Goal: Task Accomplishment & Management: Complete application form

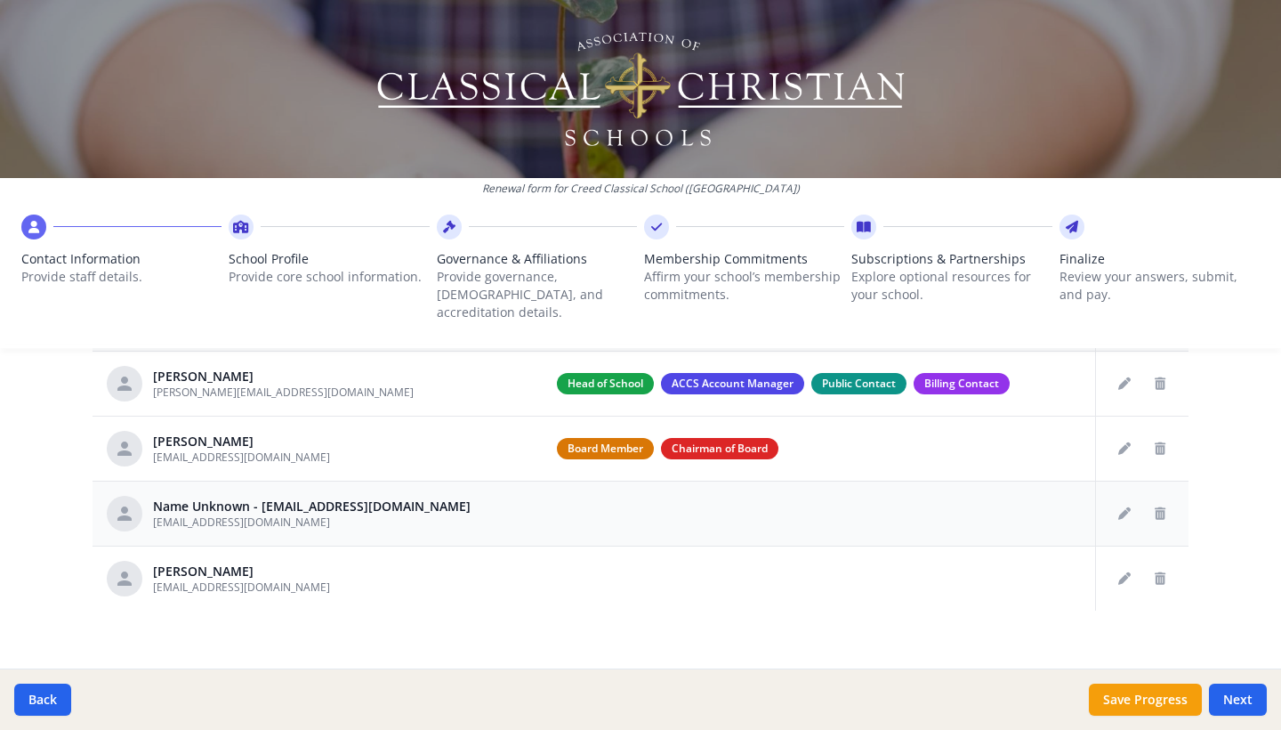
scroll to position [739, 0]
click at [1163, 508] on icon "Delete staff" at bounding box center [1160, 514] width 11 height 12
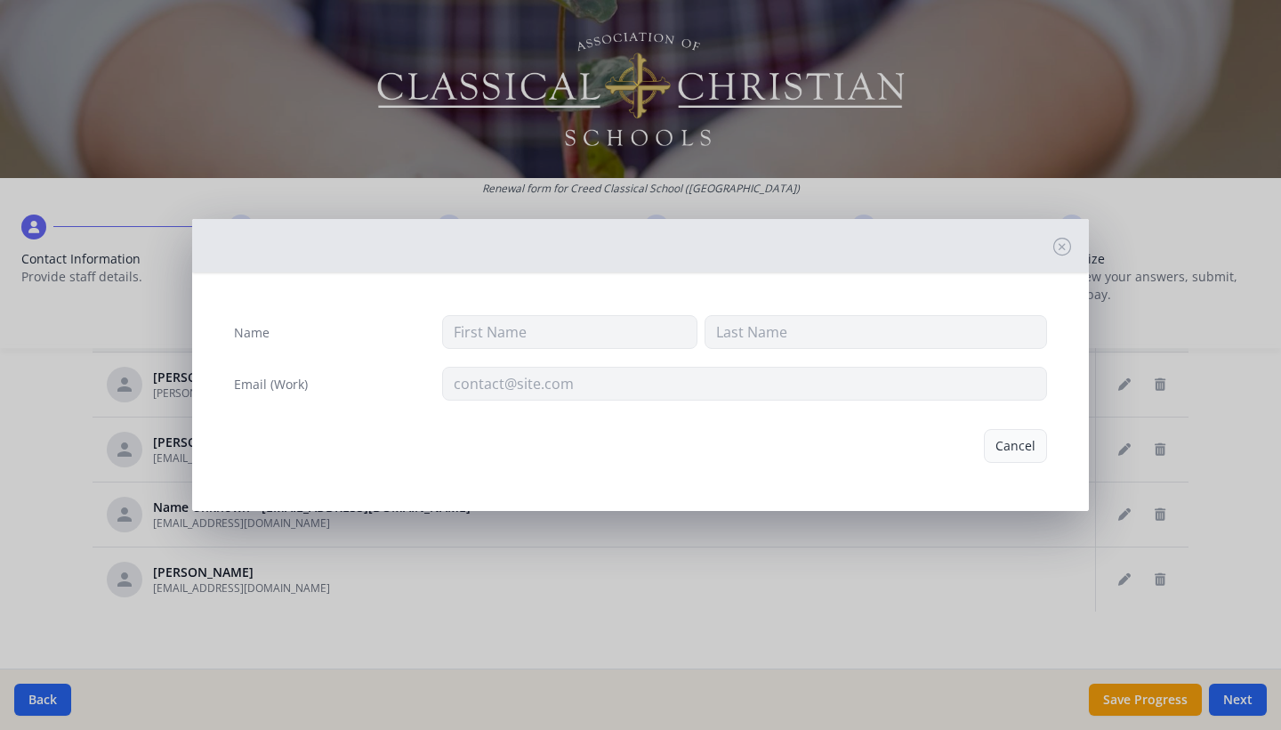
type input "rpinard@creedclassical.org"
click at [1004, 442] on button "Delete" at bounding box center [1016, 446] width 61 height 34
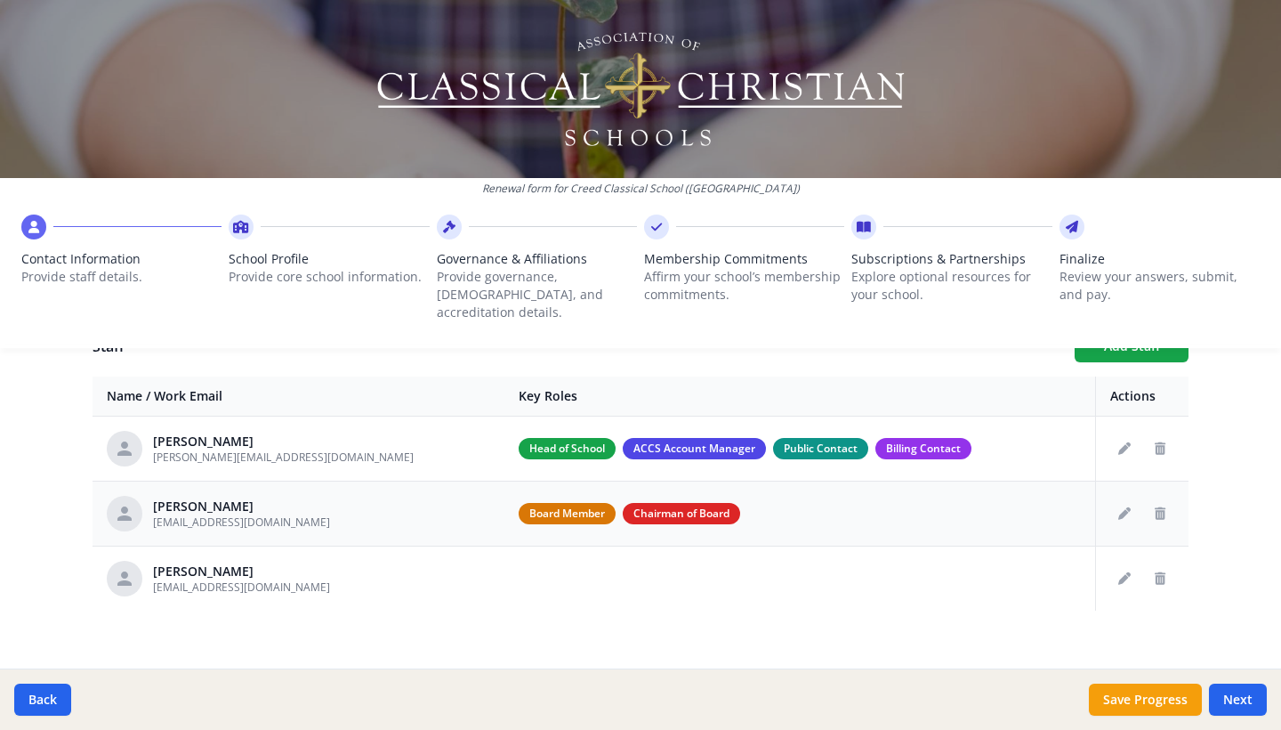
scroll to position [674, 0]
click at [1144, 334] on div "Renewal form for Creed Classical School (TX) Contact Information Provide staff …" at bounding box center [640, 181] width 1281 height 362
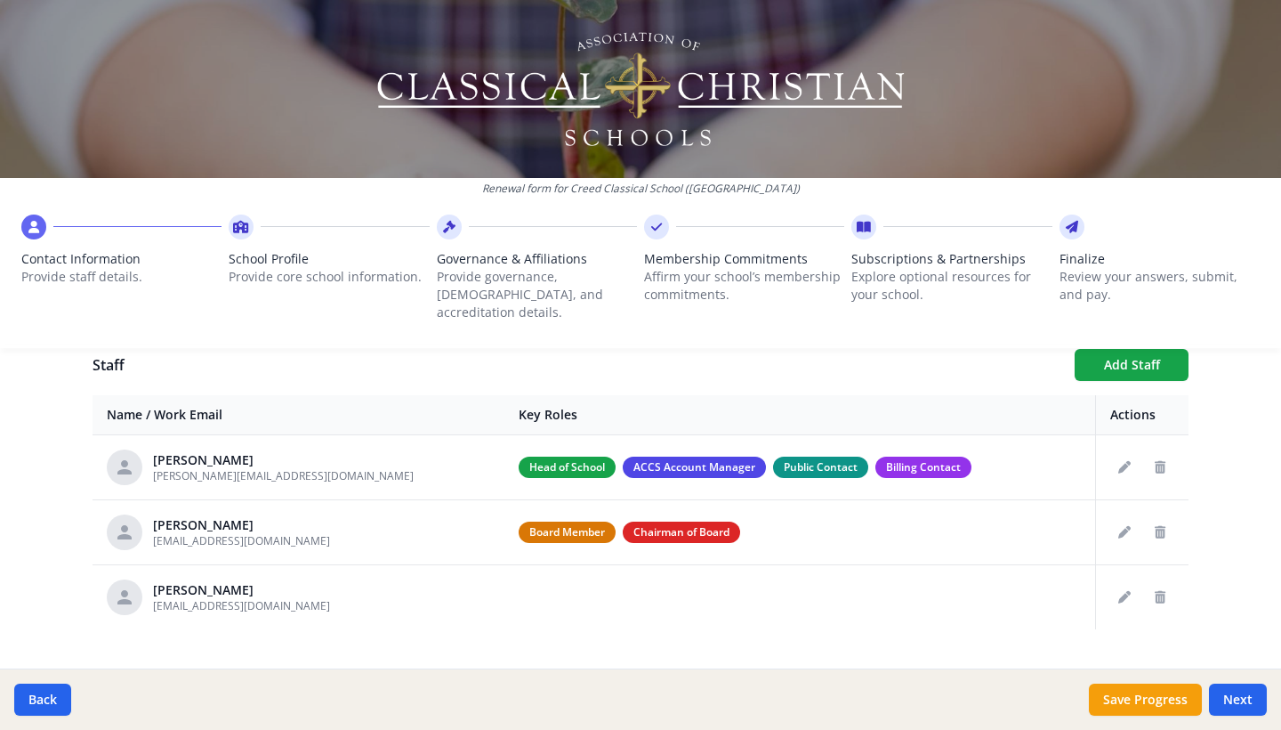
scroll to position [654, 0]
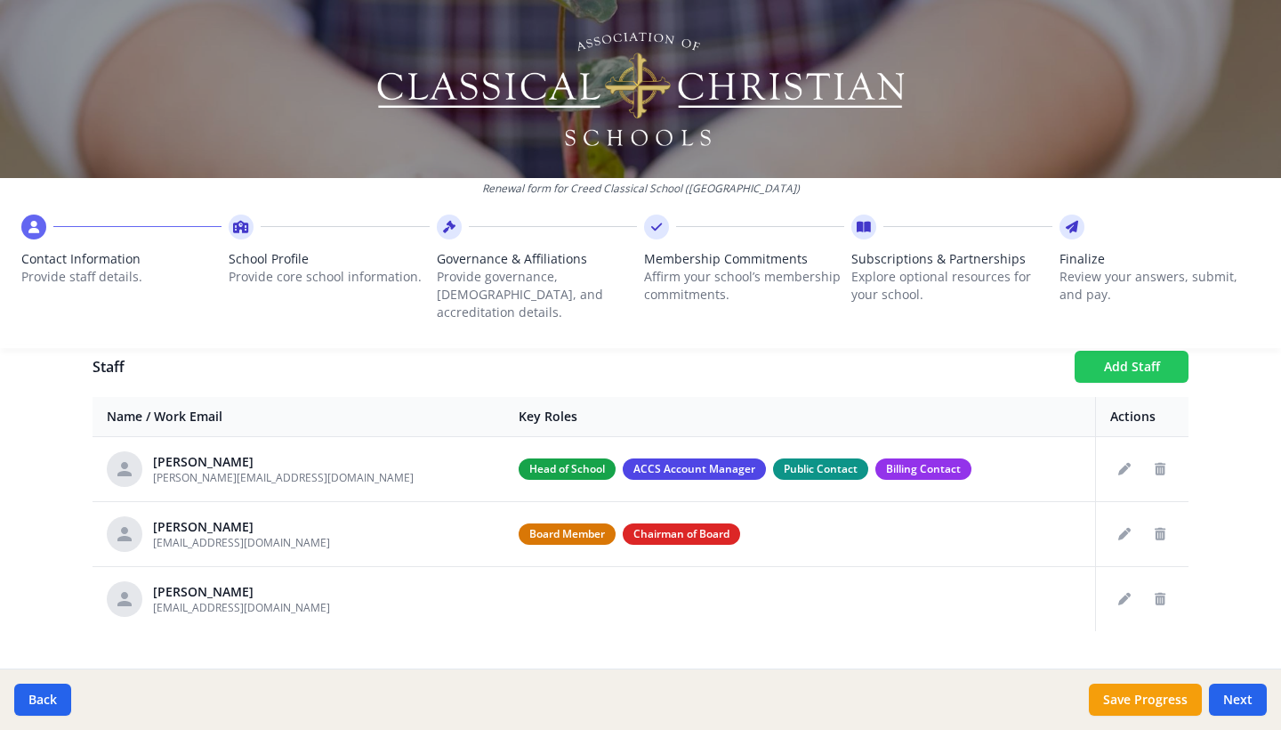
click at [1138, 351] on button "Add Staff" at bounding box center [1132, 367] width 114 height 32
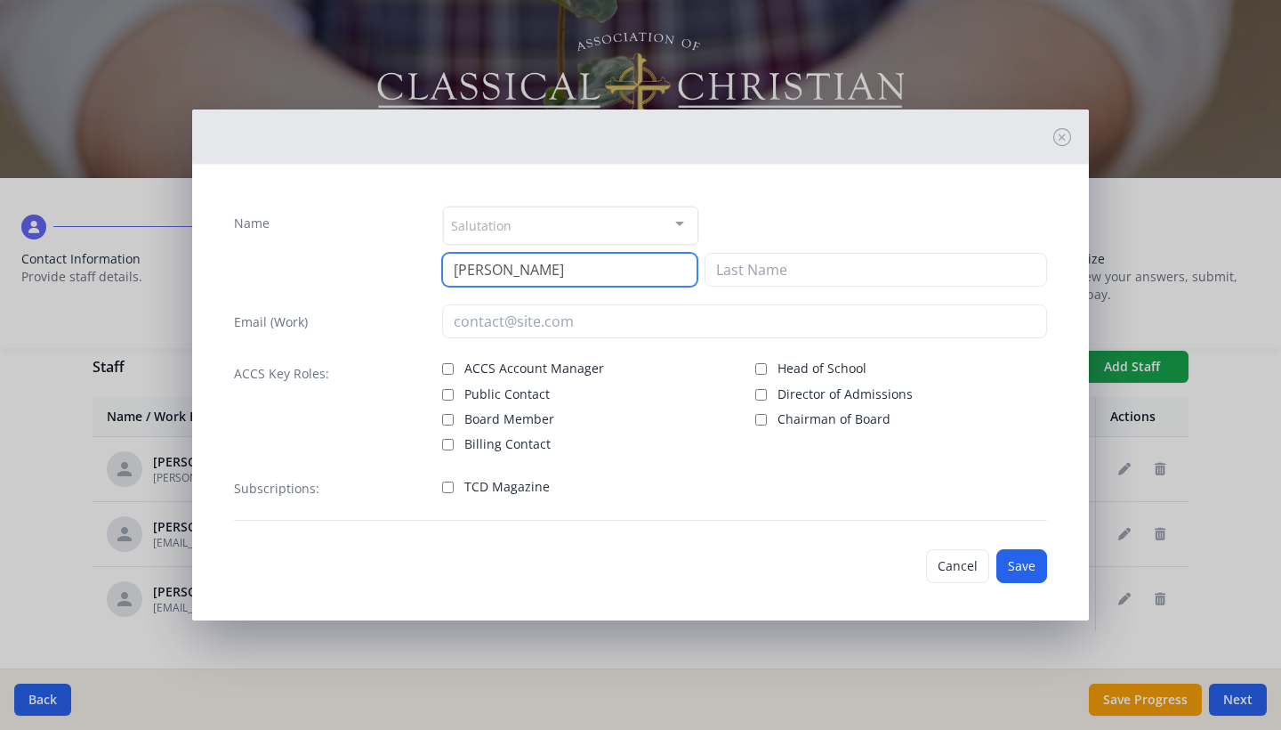
type input "Robin"
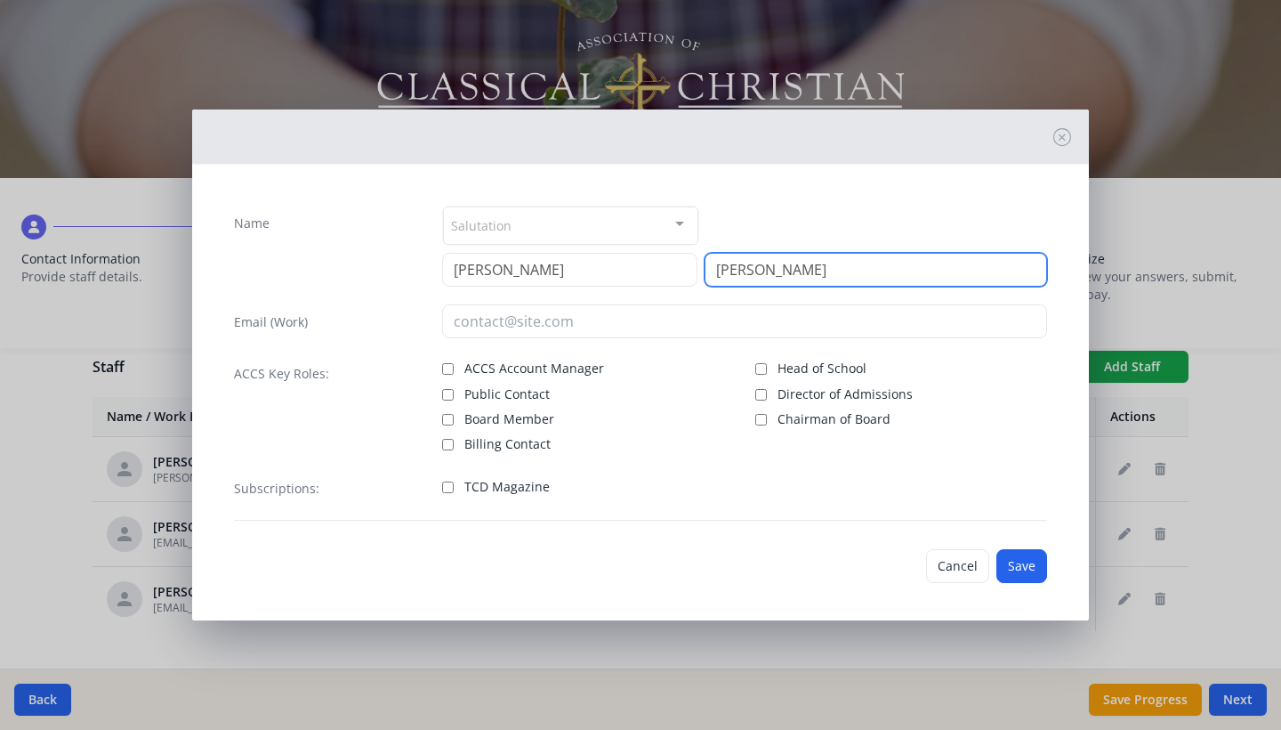
type input "Williamson"
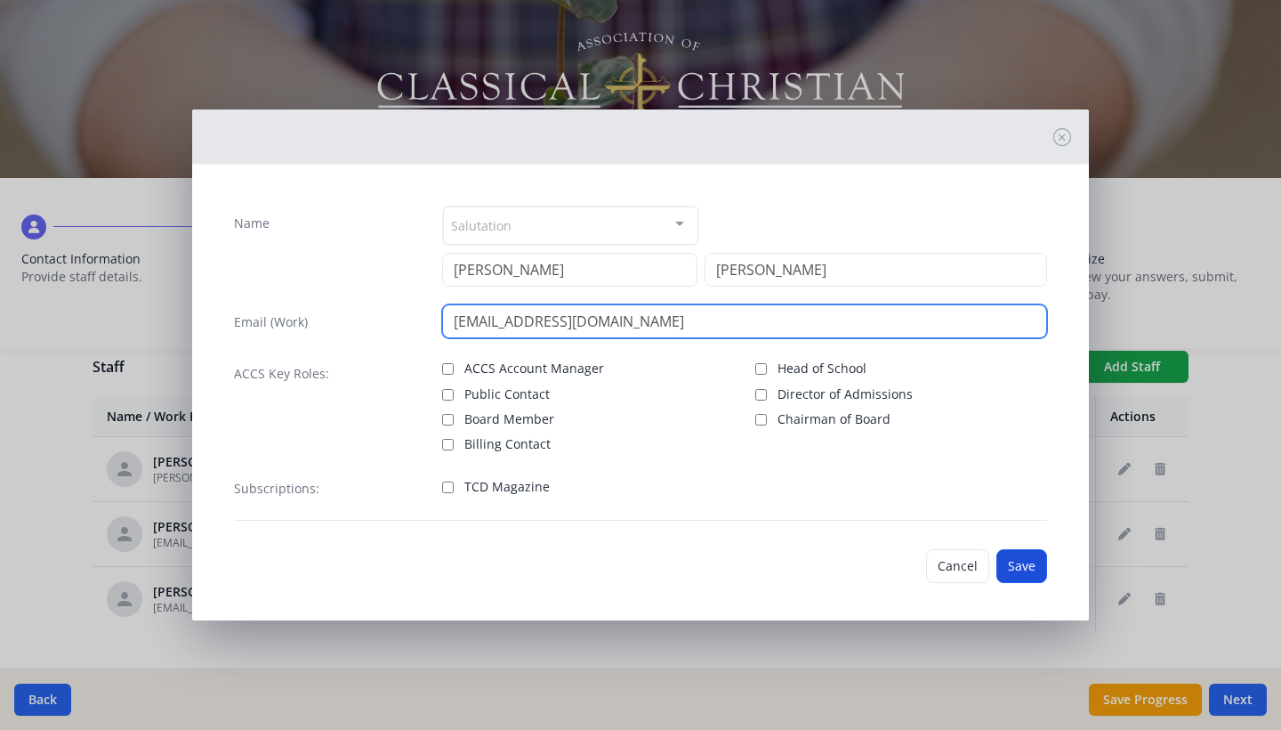
type input "rwilliamson@creedclassical.org"
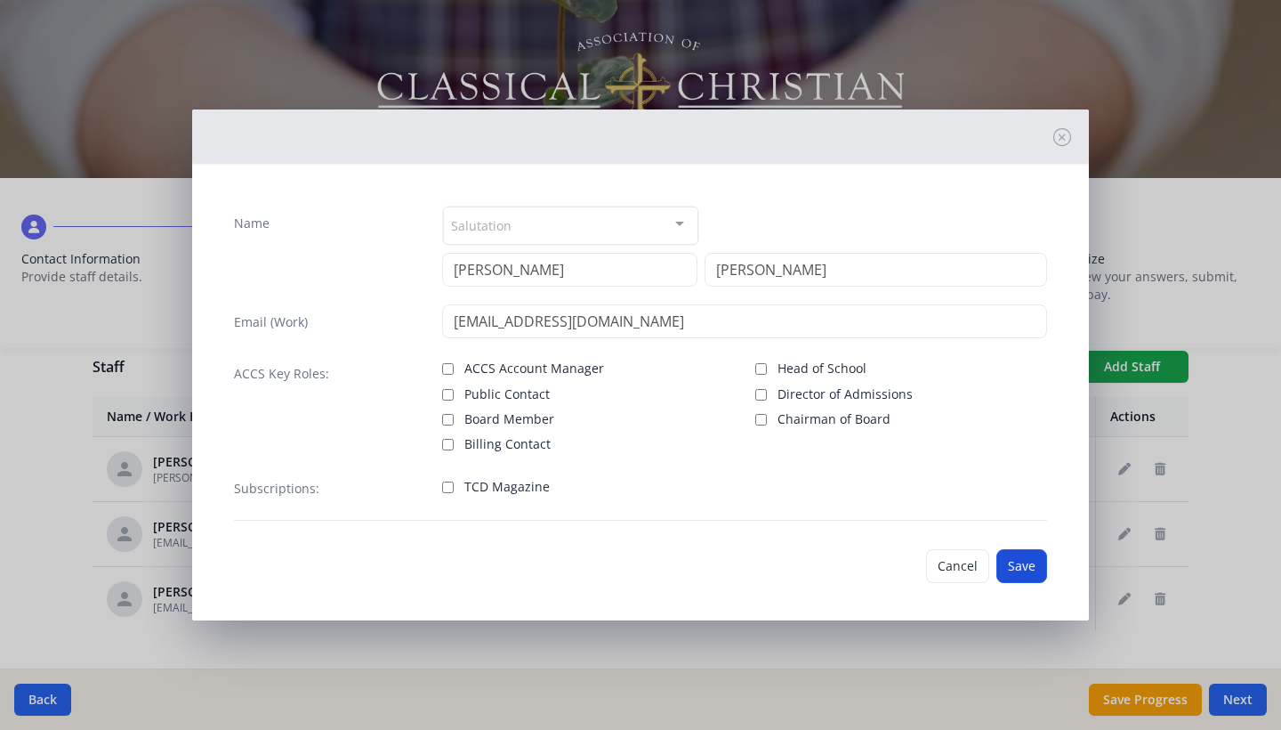
click at [1019, 559] on button "Save" at bounding box center [1022, 566] width 51 height 34
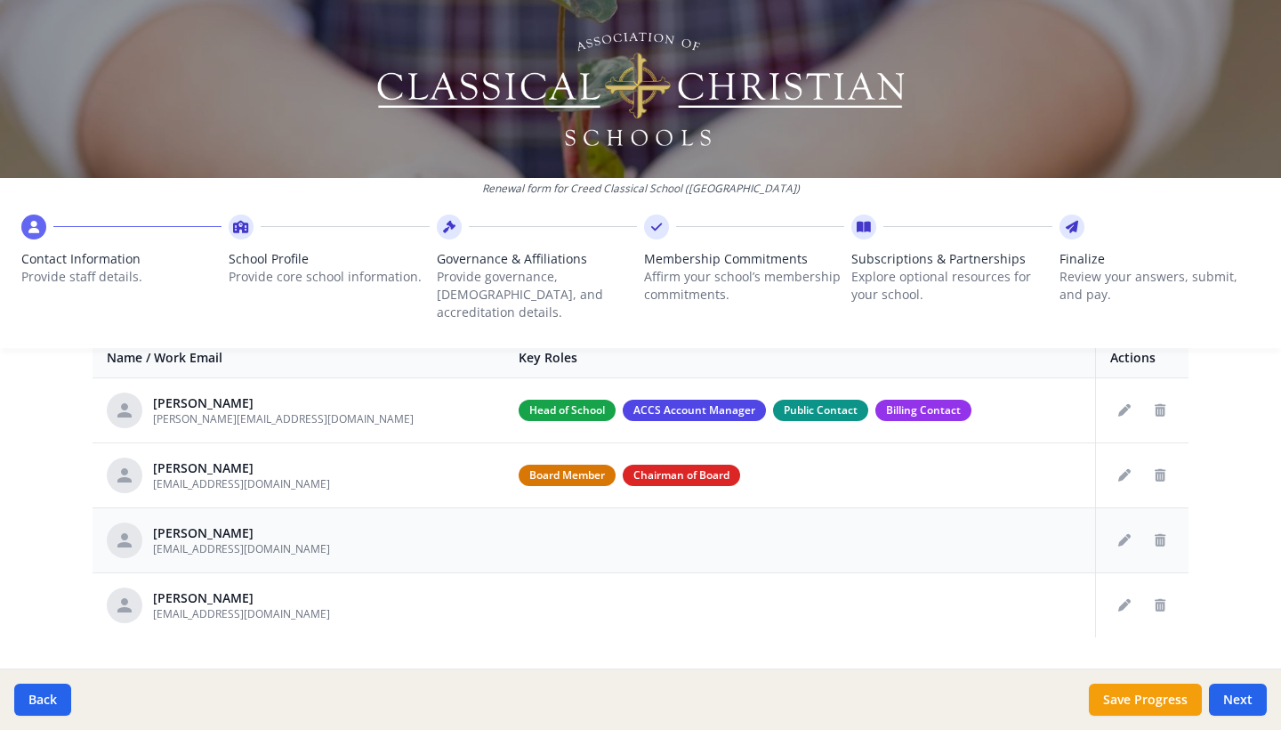
scroll to position [730, 0]
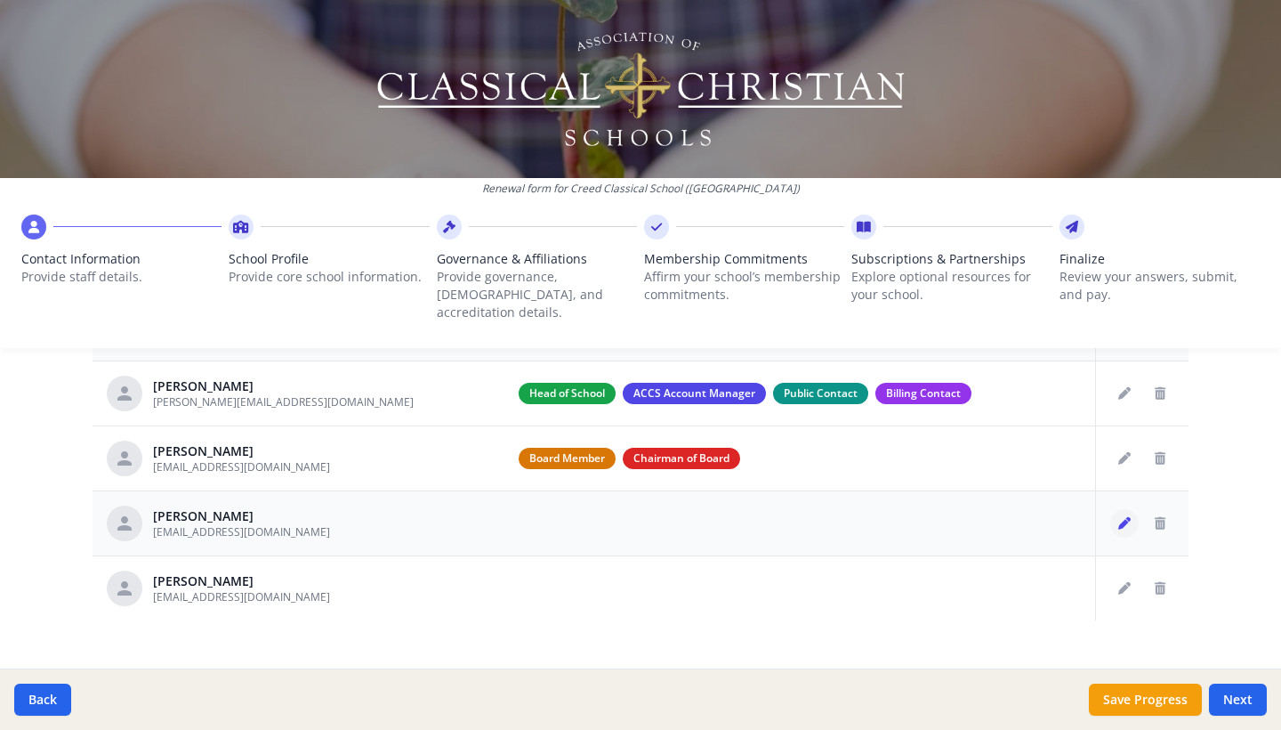
click at [1121, 517] on icon "Edit staff" at bounding box center [1125, 523] width 12 height 12
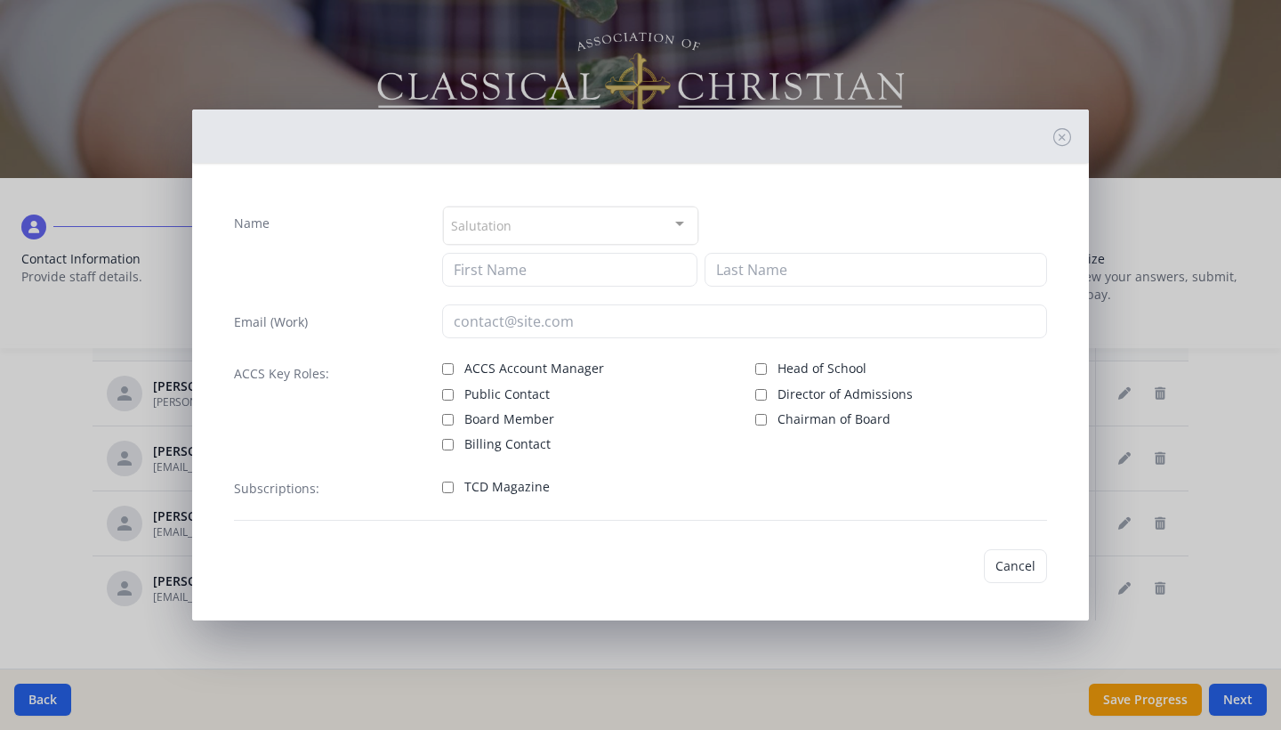
type input "Kari"
type input "Waters"
type input "kwaters@creedclassical.org"
click at [973, 566] on button "Cancel" at bounding box center [957, 566] width 63 height 34
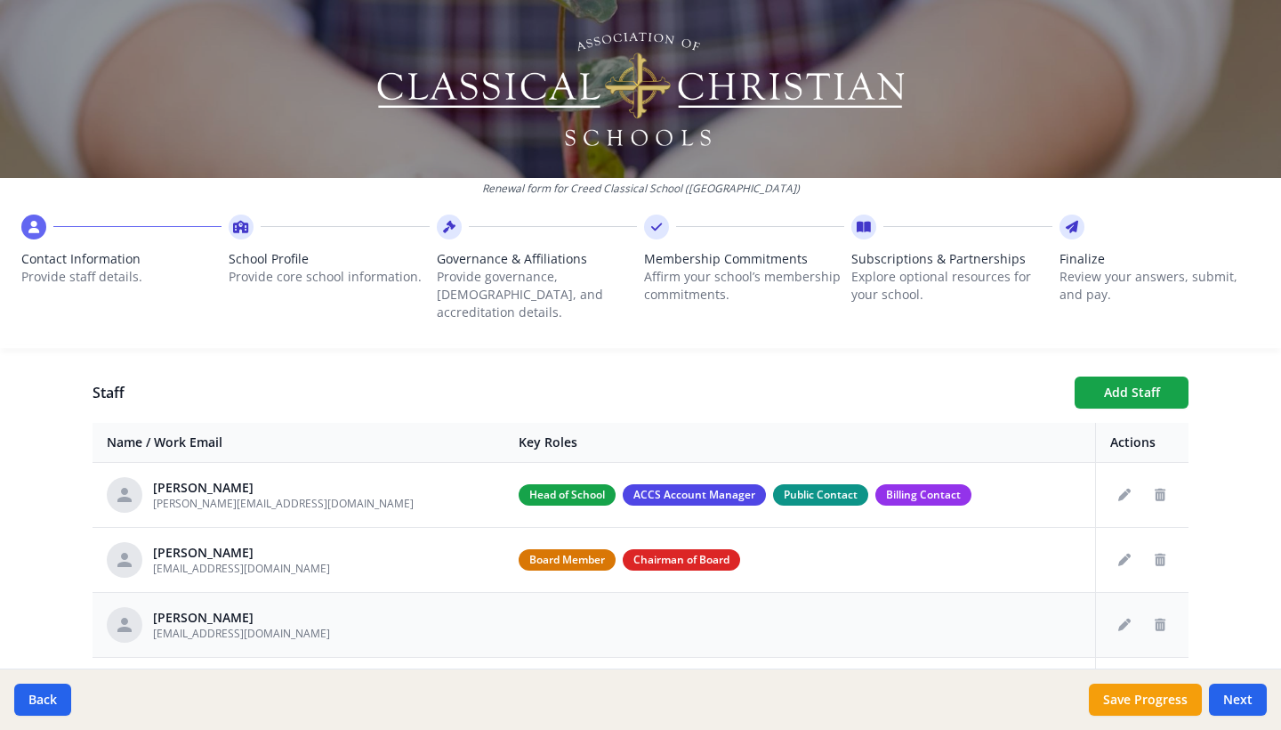
scroll to position [627, 0]
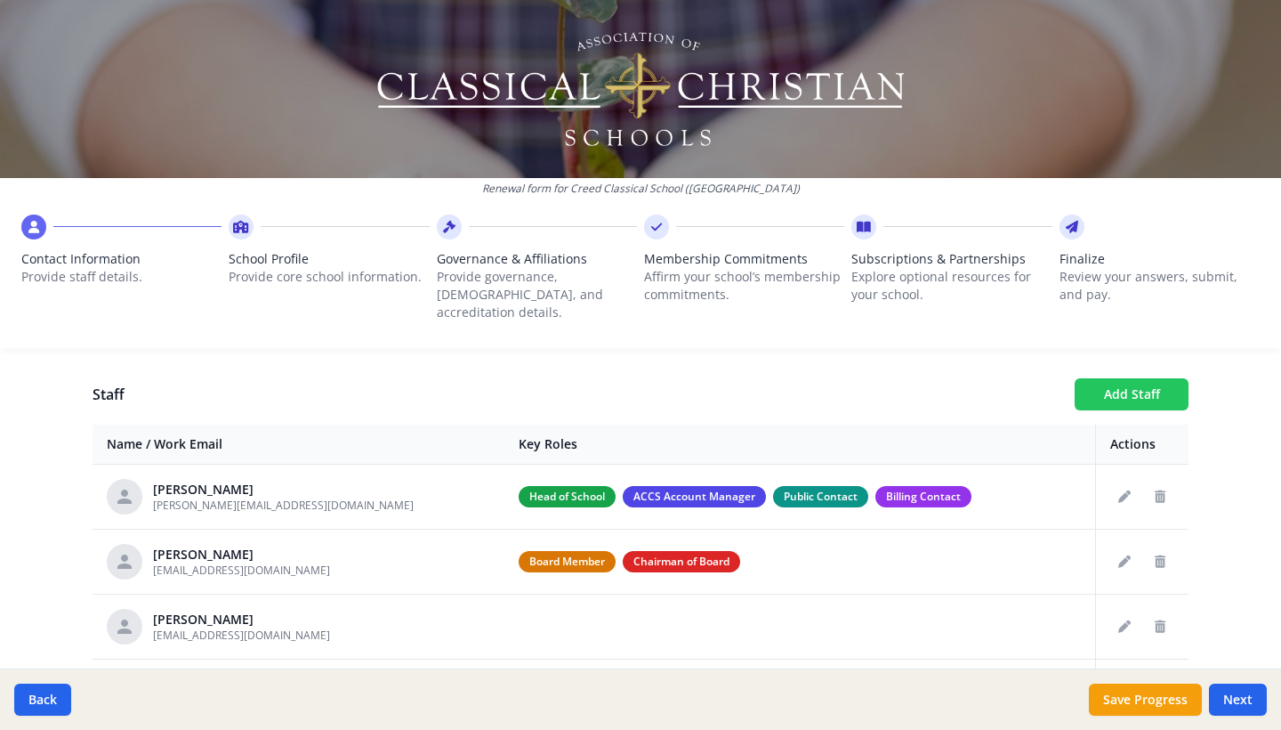
click at [1140, 383] on button "Add Staff" at bounding box center [1132, 394] width 114 height 32
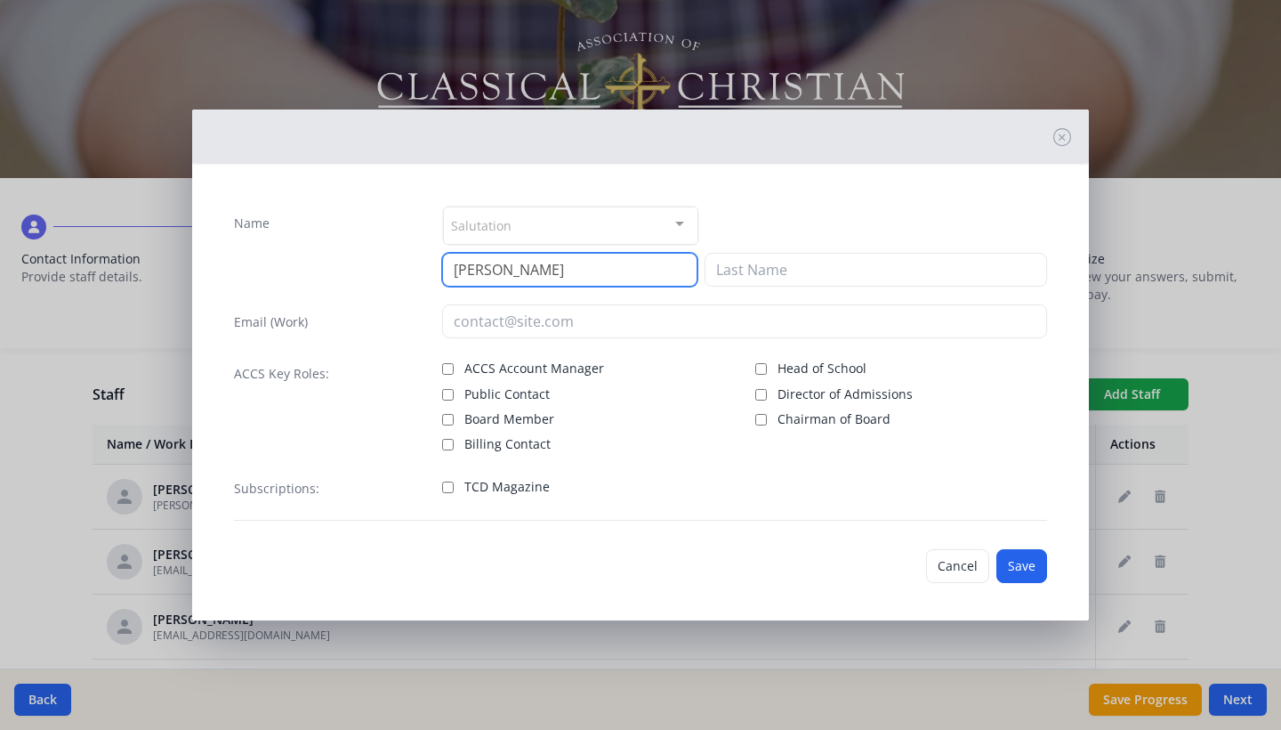
type input "Audrey"
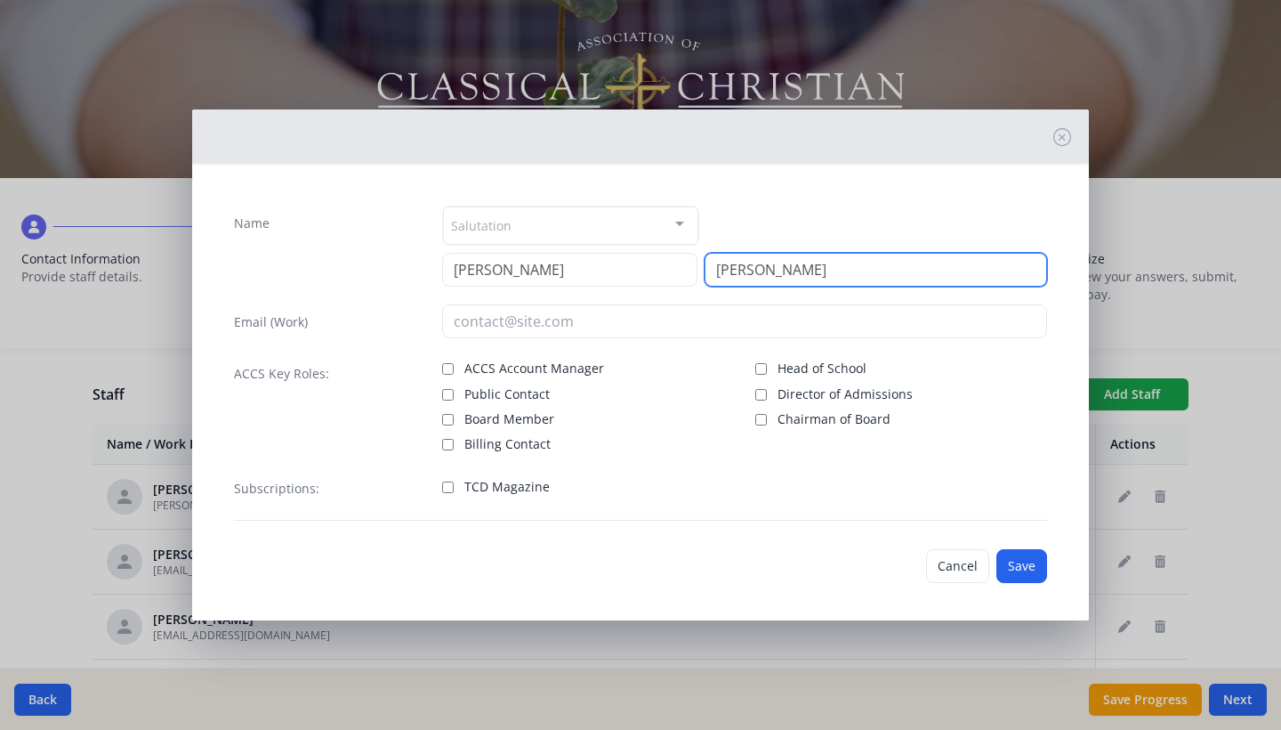
type input "Morris"
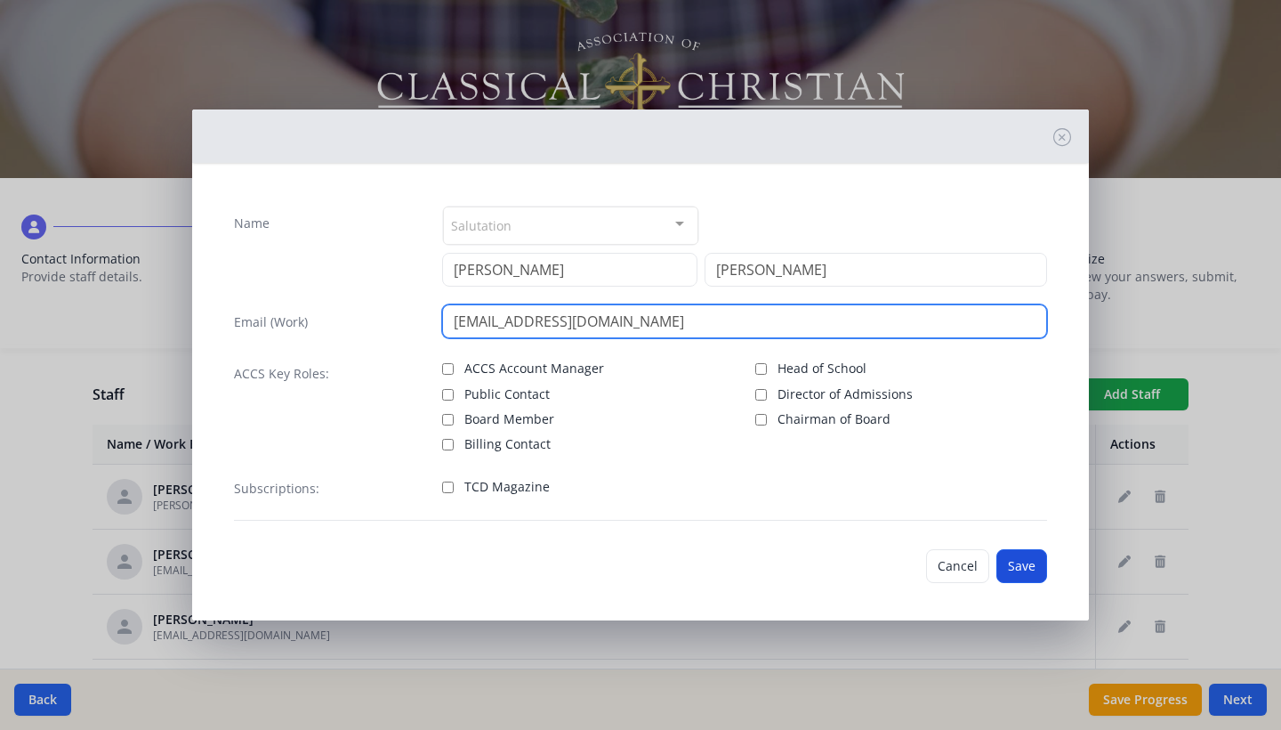
type input "amorris@creedclassical.org"
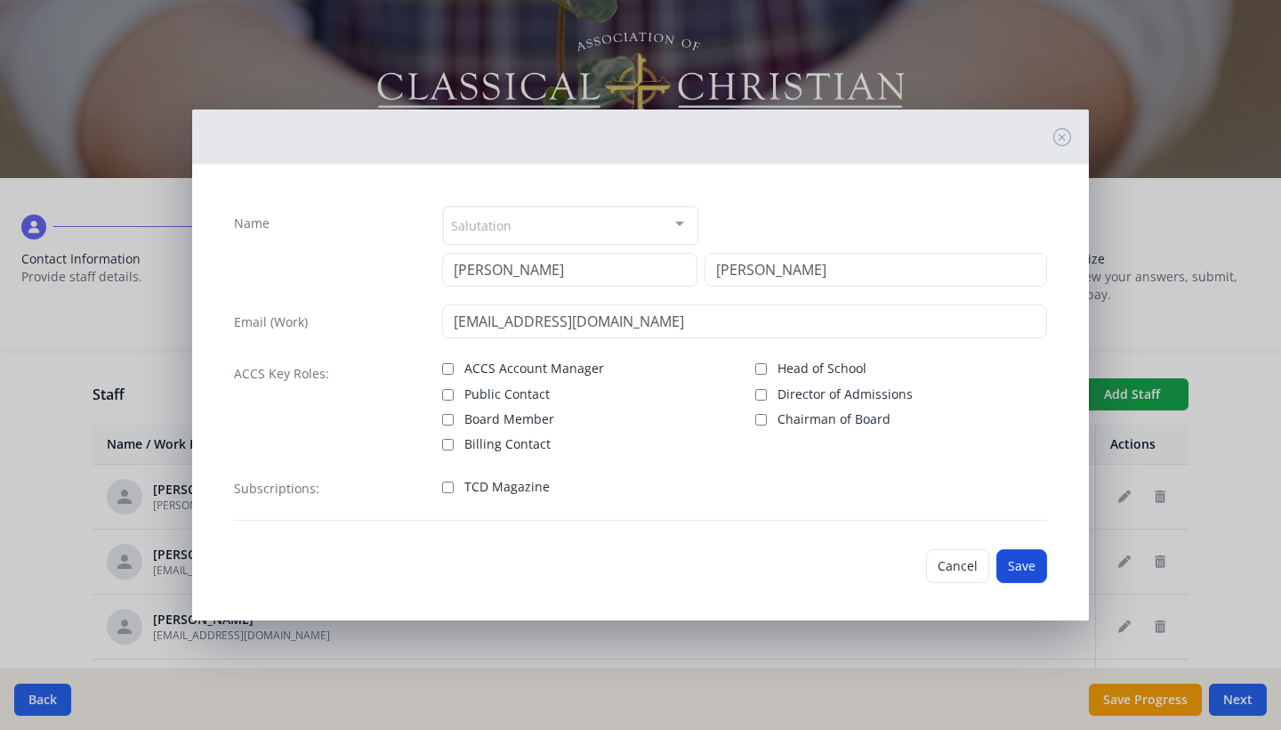
click at [1024, 569] on button "Save" at bounding box center [1022, 566] width 51 height 34
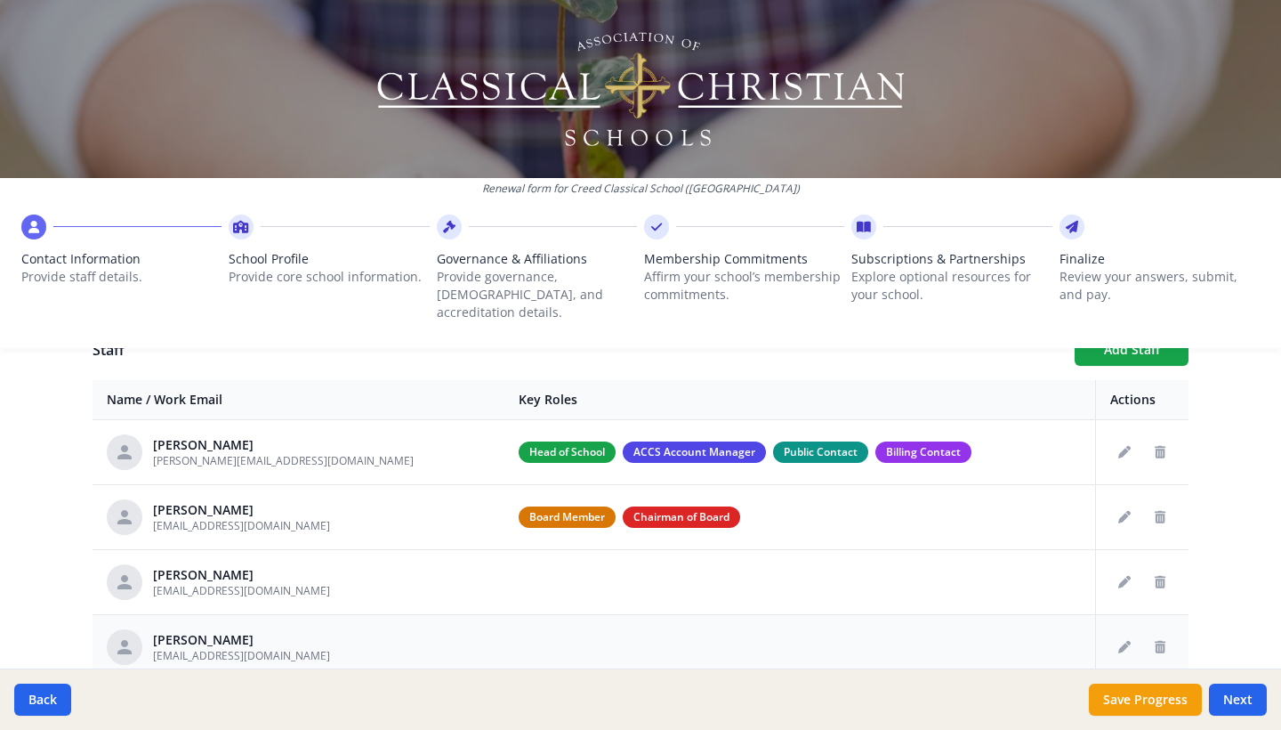
scroll to position [659, 0]
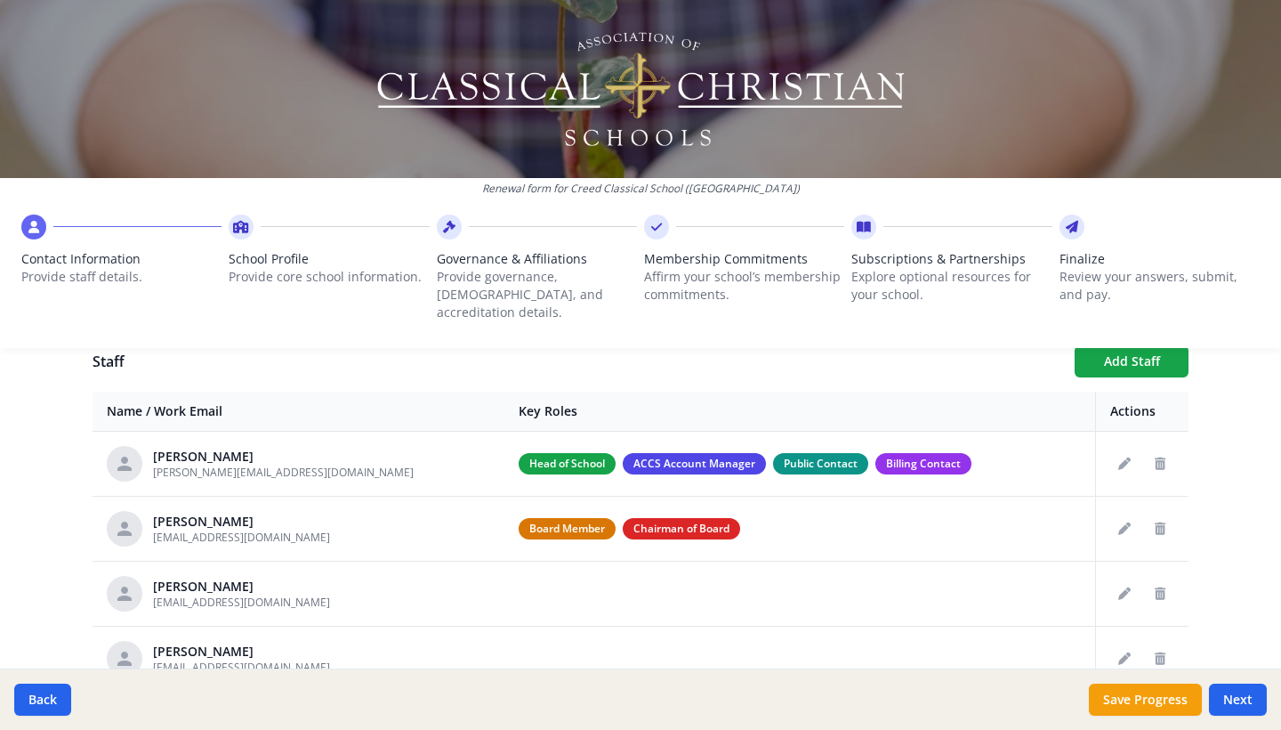
click at [1116, 337] on div "Renewal form for Creed Classical School (TX) Contact Information Provide staff …" at bounding box center [640, 181] width 1281 height 362
click at [1115, 344] on div "Renewal form for Creed Classical School (TX) Contact Information Provide staff …" at bounding box center [640, 181] width 1281 height 362
click at [1131, 349] on button "Add Staff" at bounding box center [1132, 361] width 114 height 32
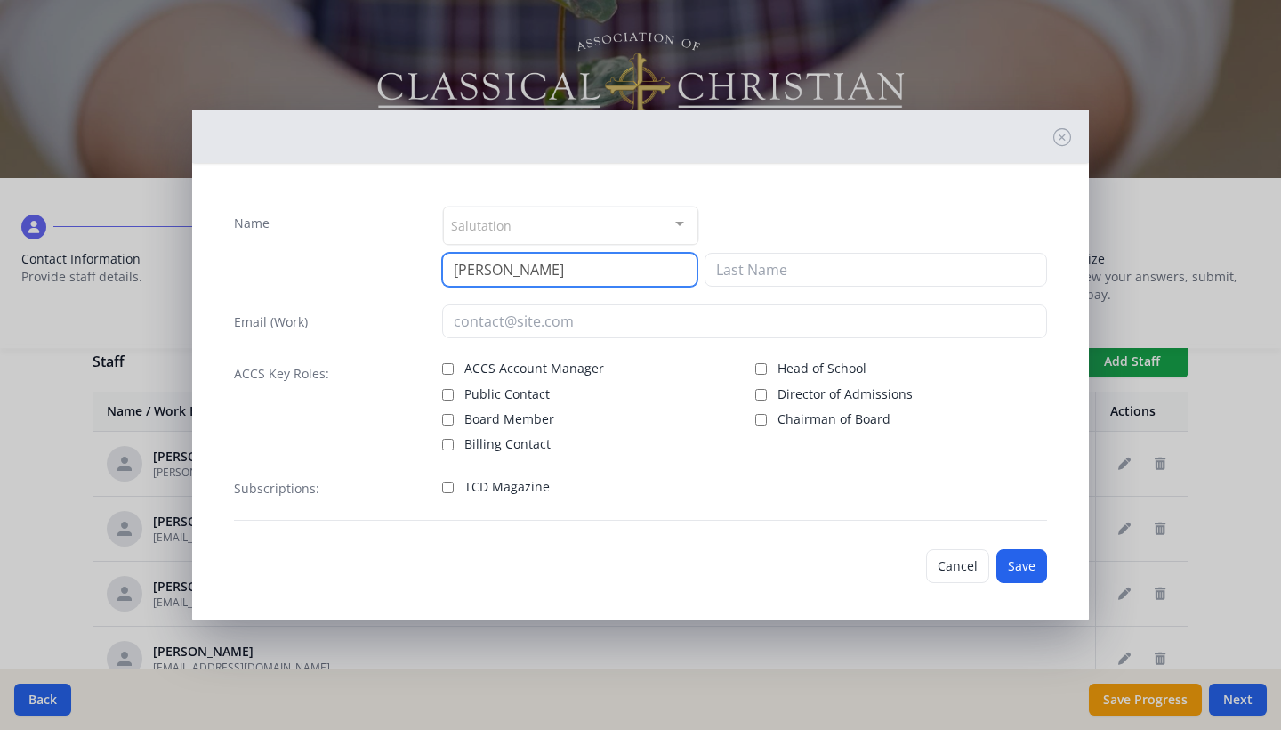
type input "Kelsey"
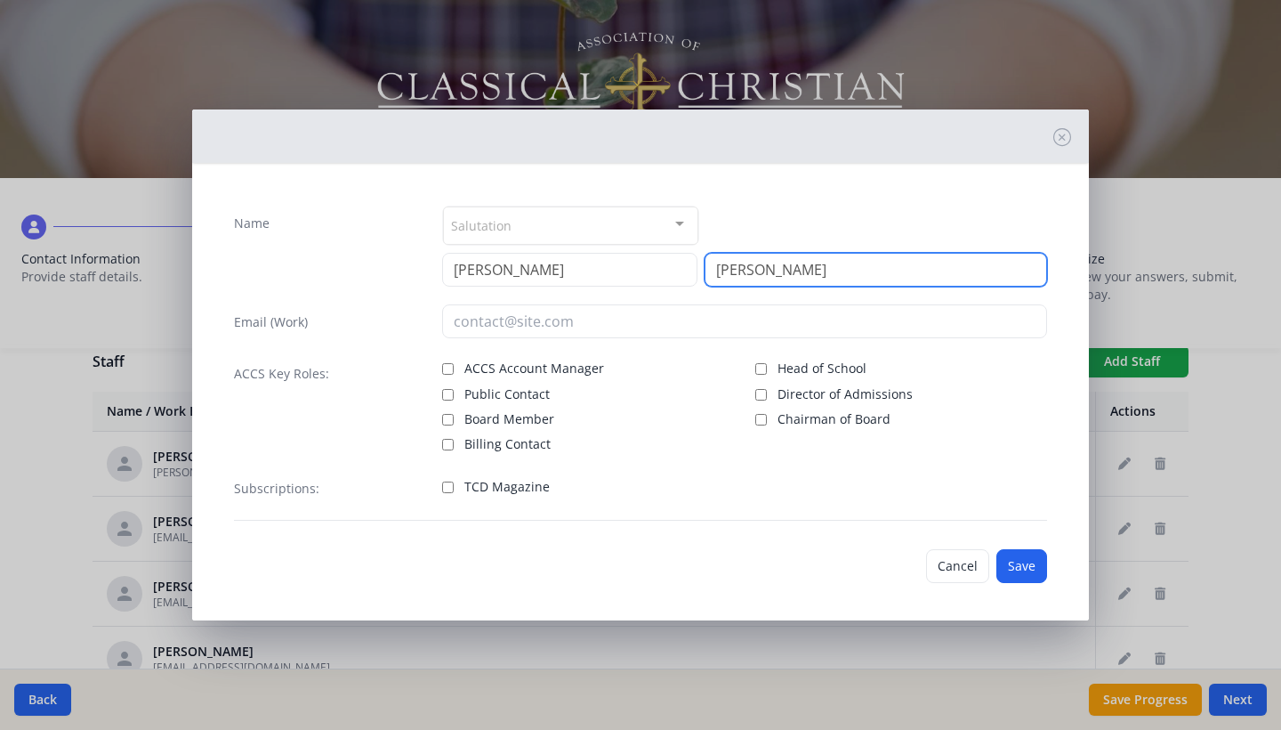
type input "Harrell"
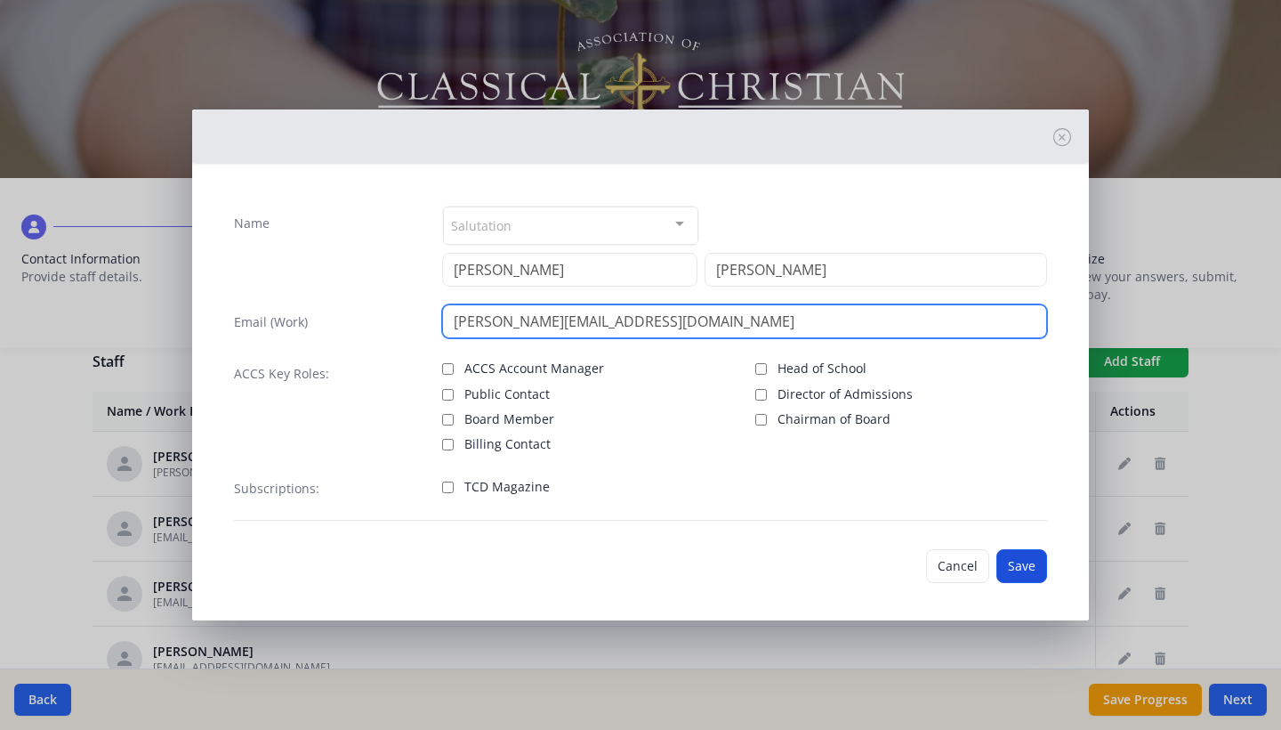
type input "kharrell@creedclassical.org"
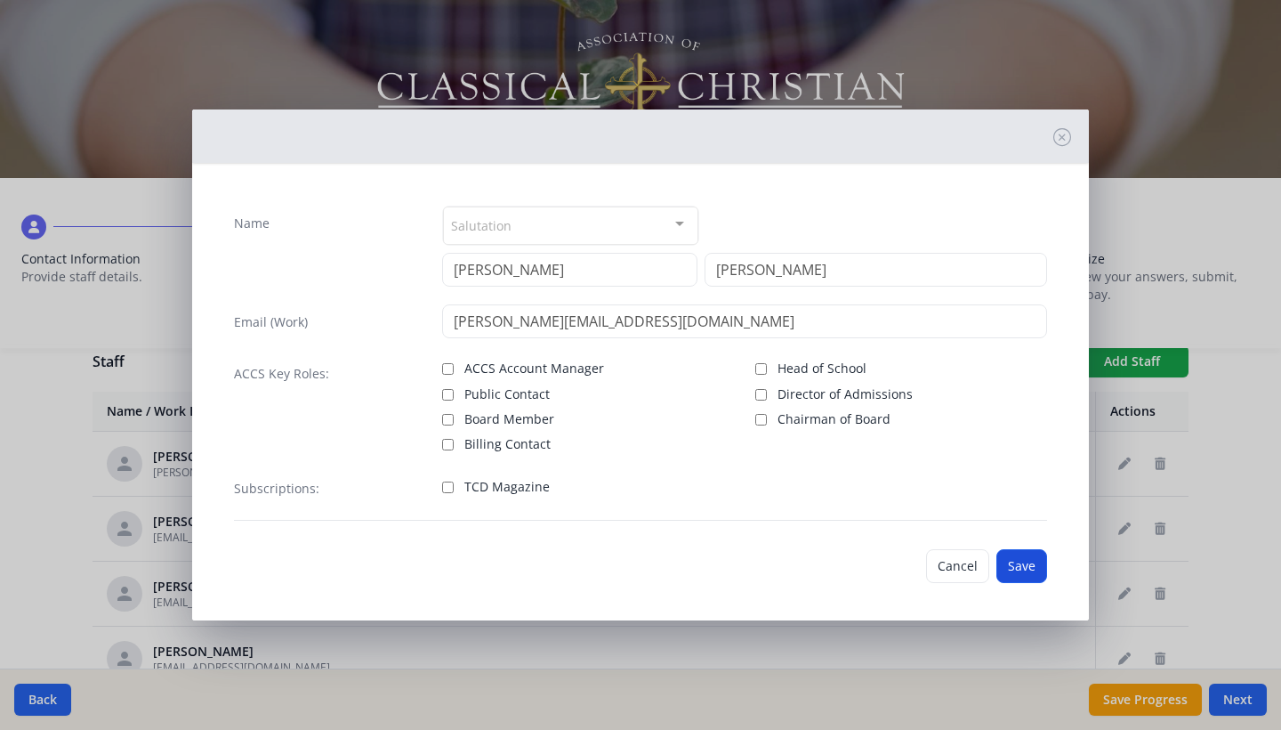
click at [1029, 570] on button "Save" at bounding box center [1022, 566] width 51 height 34
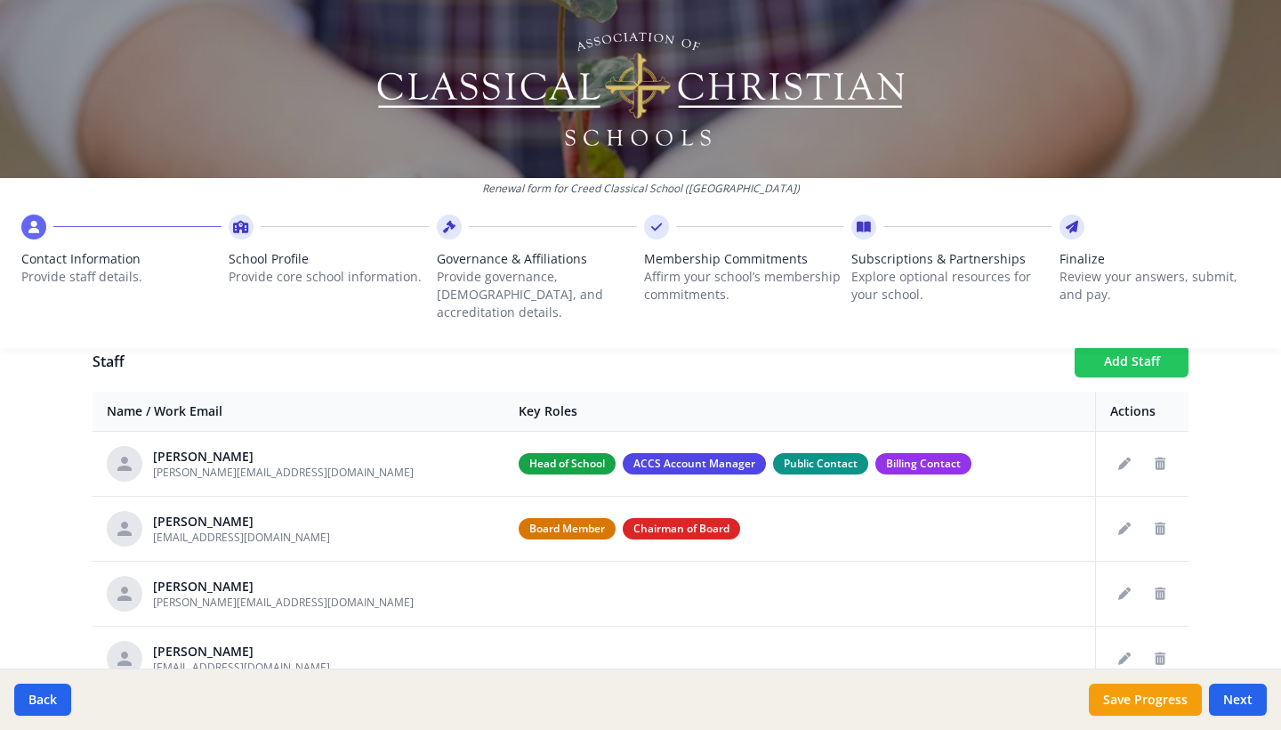
click at [1112, 345] on button "Add Staff" at bounding box center [1132, 361] width 114 height 32
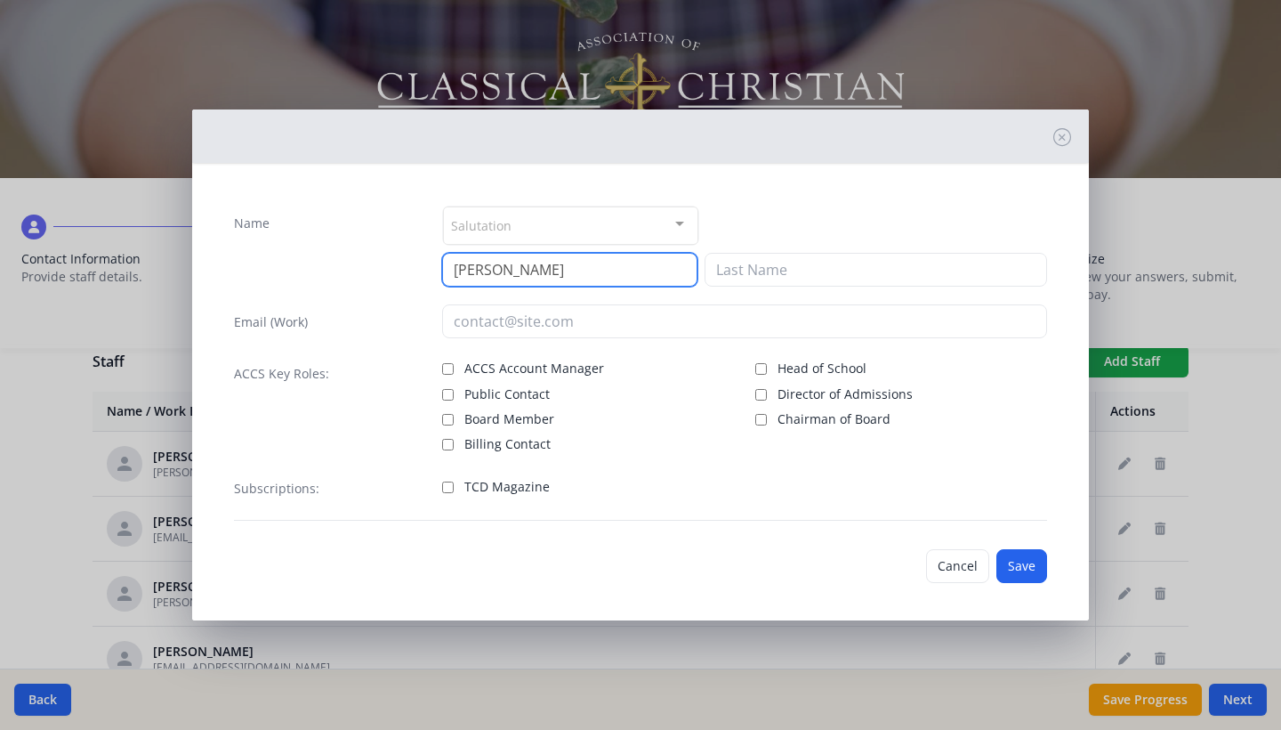
type input "Lori"
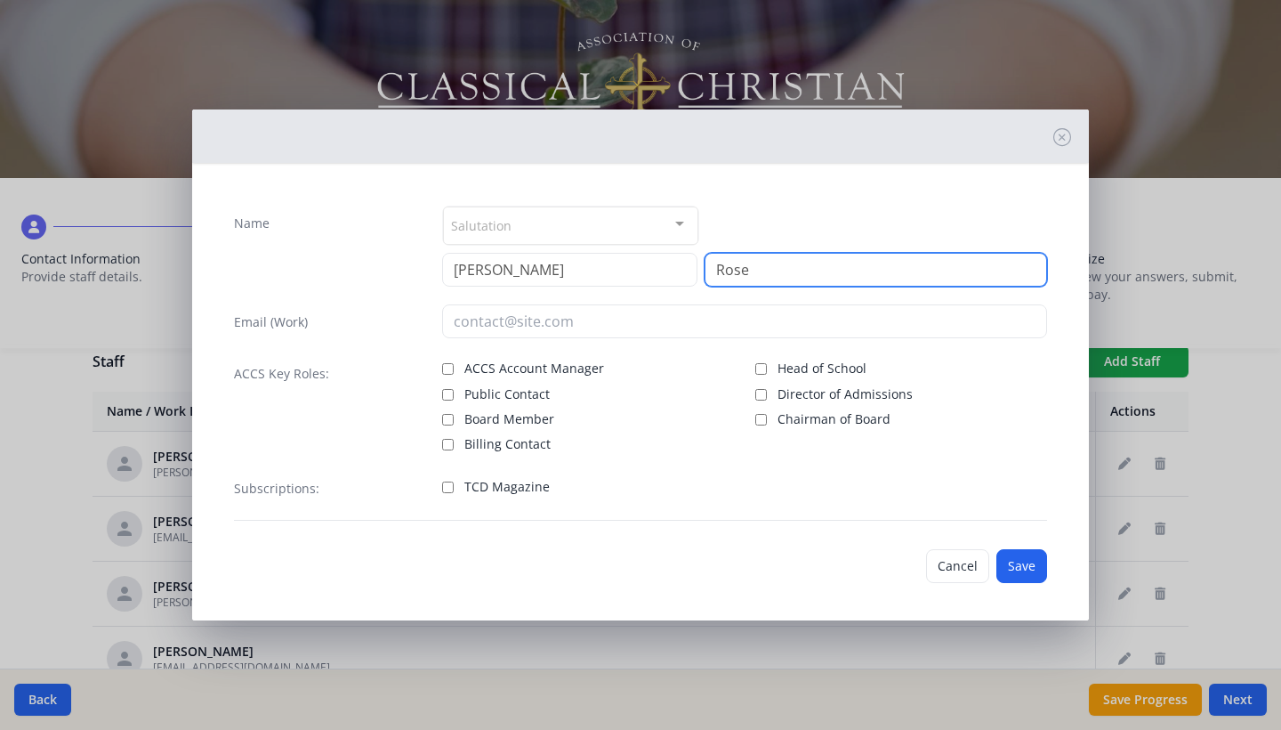
type input "Rose"
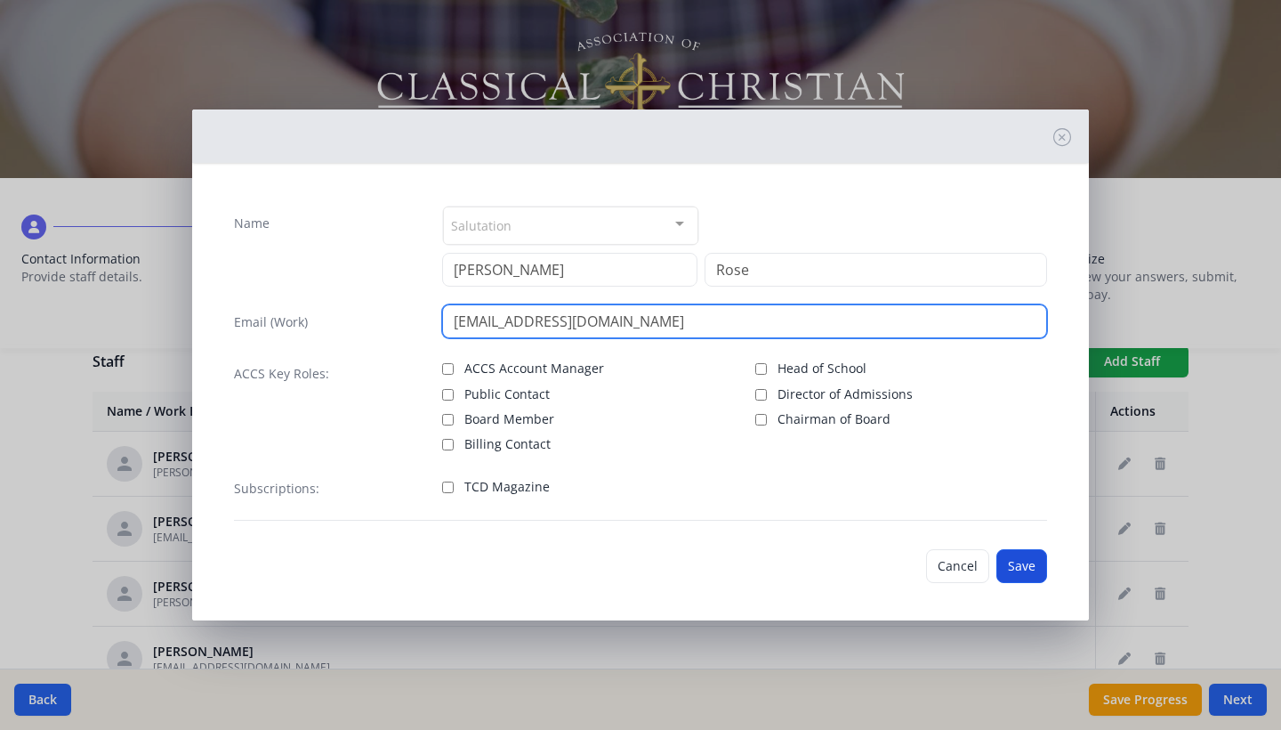
type input "lrose@creedclassical.org"
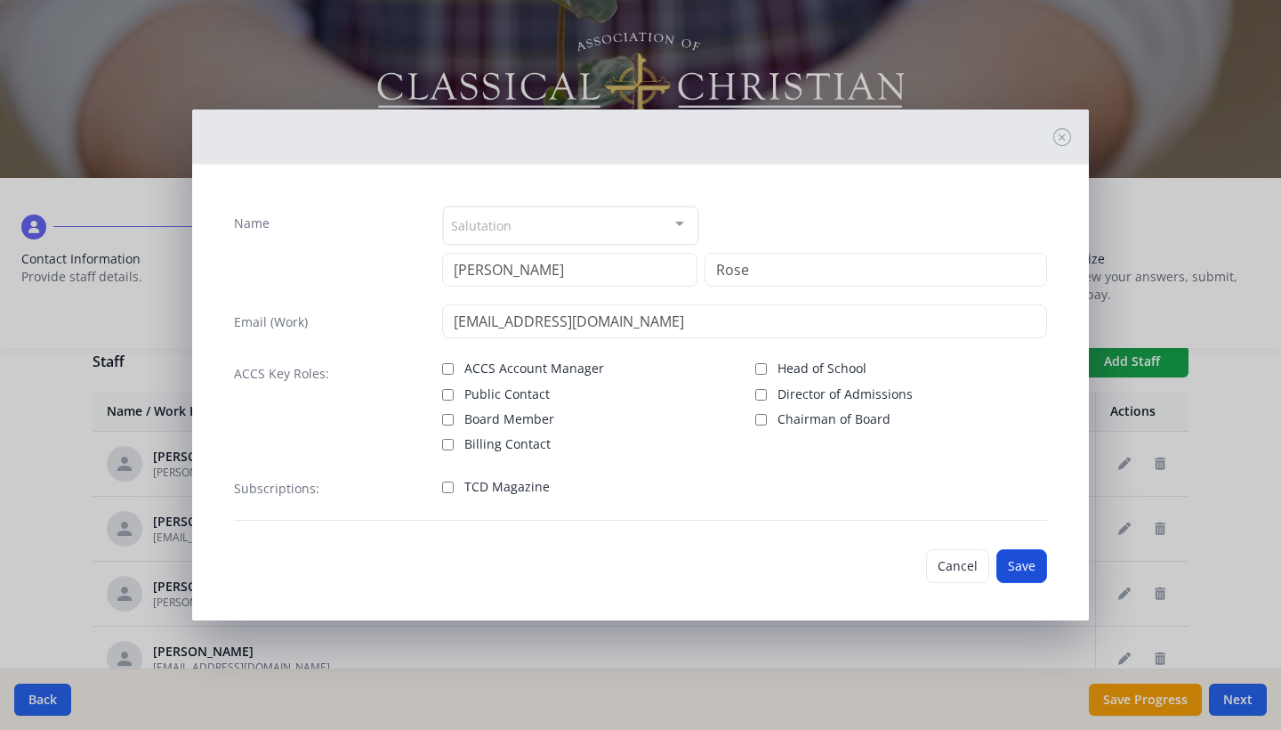
click at [1020, 562] on button "Save" at bounding box center [1022, 566] width 51 height 34
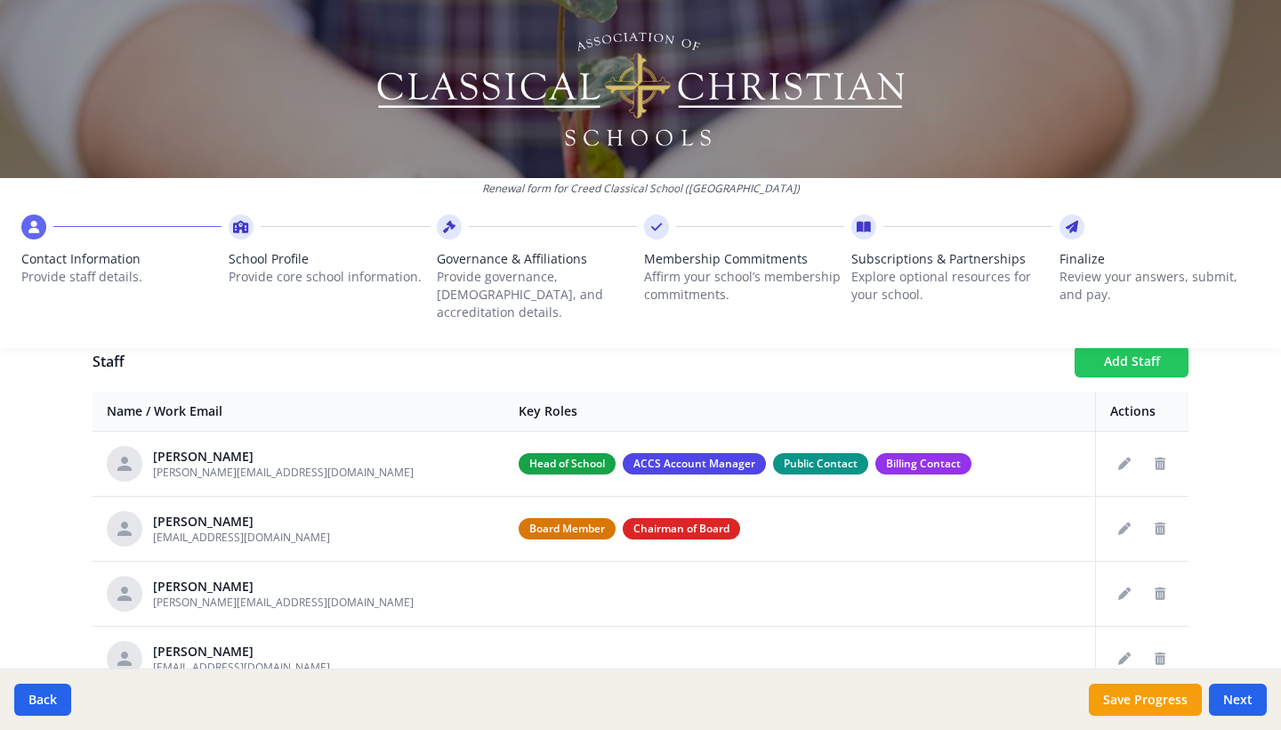
click at [1120, 349] on button "Add Staff" at bounding box center [1132, 361] width 114 height 32
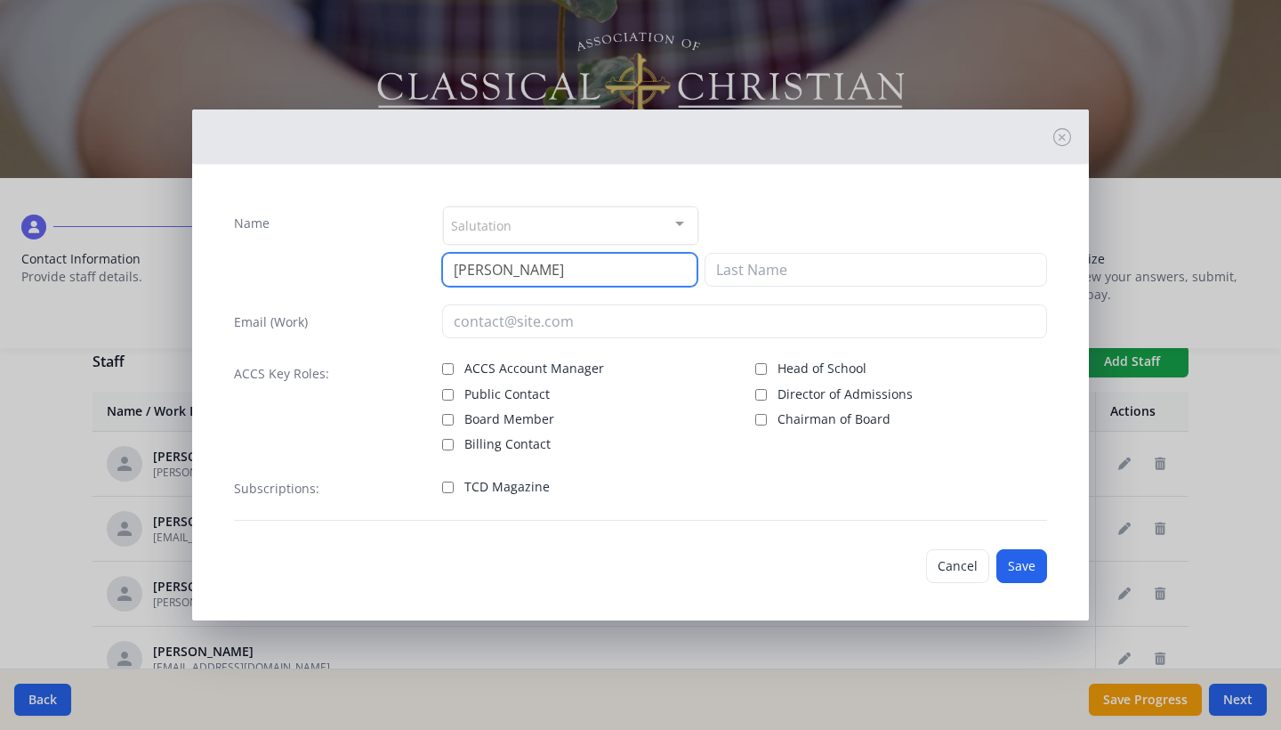
type input "Charla"
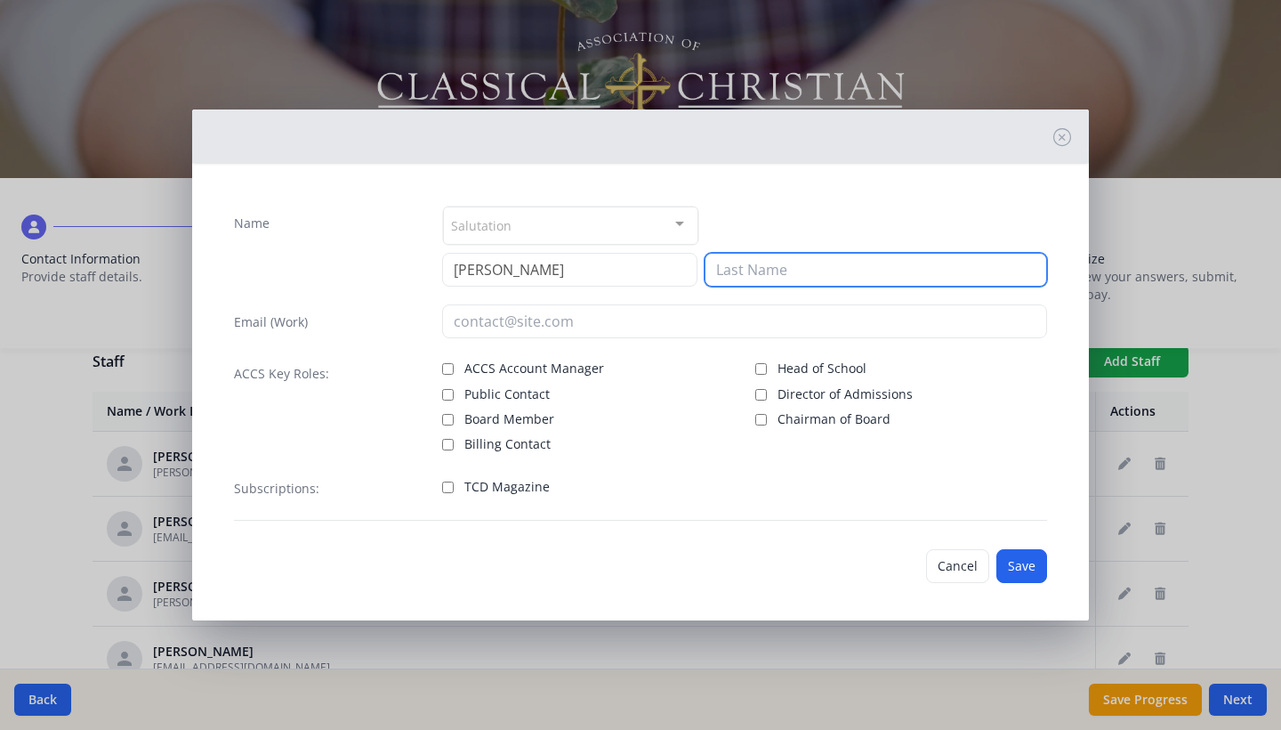
type input "d"
type input "Adams"
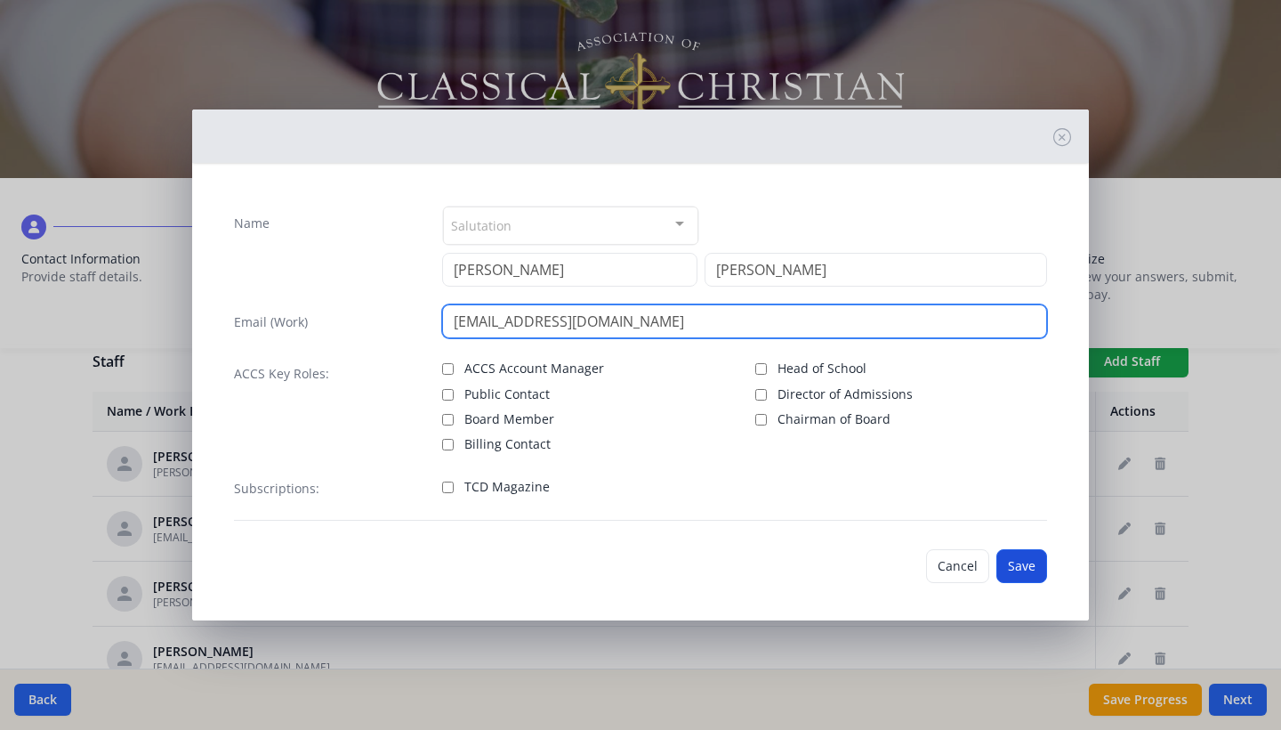
type input "cadams@creedclassical.org"
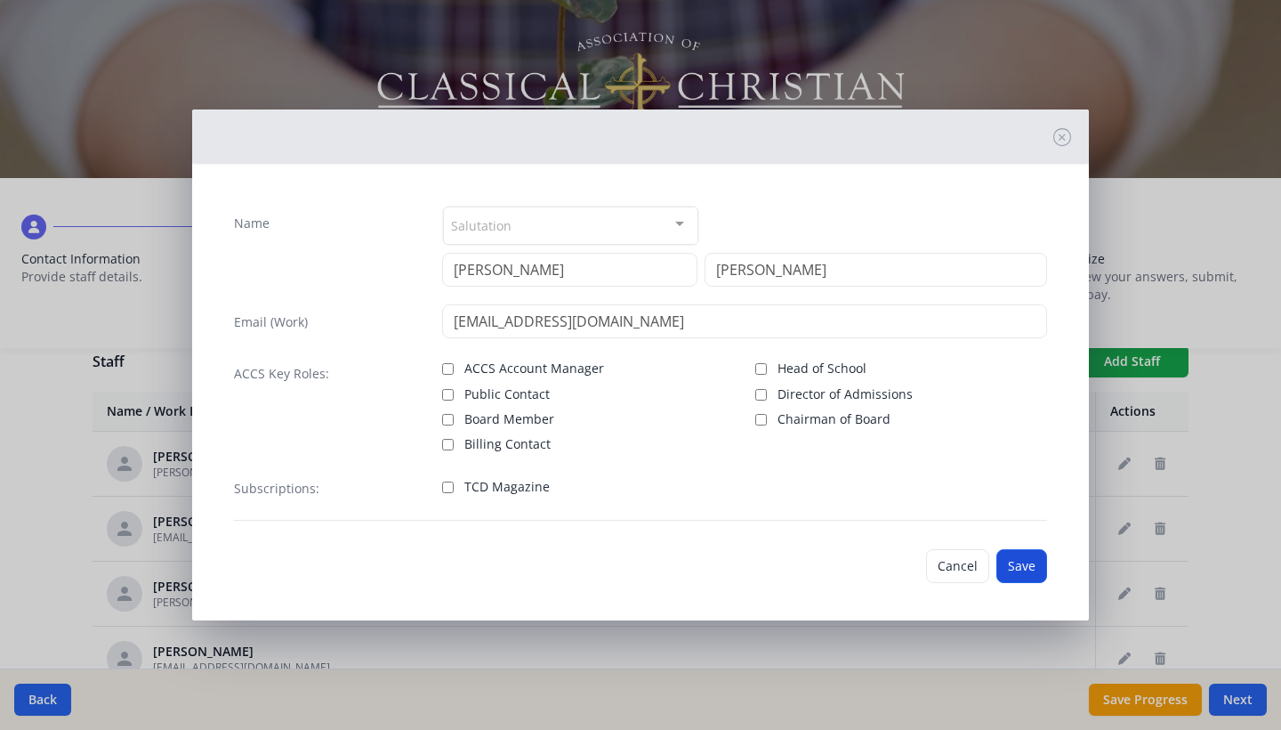
click at [1032, 568] on button "Save" at bounding box center [1022, 566] width 51 height 34
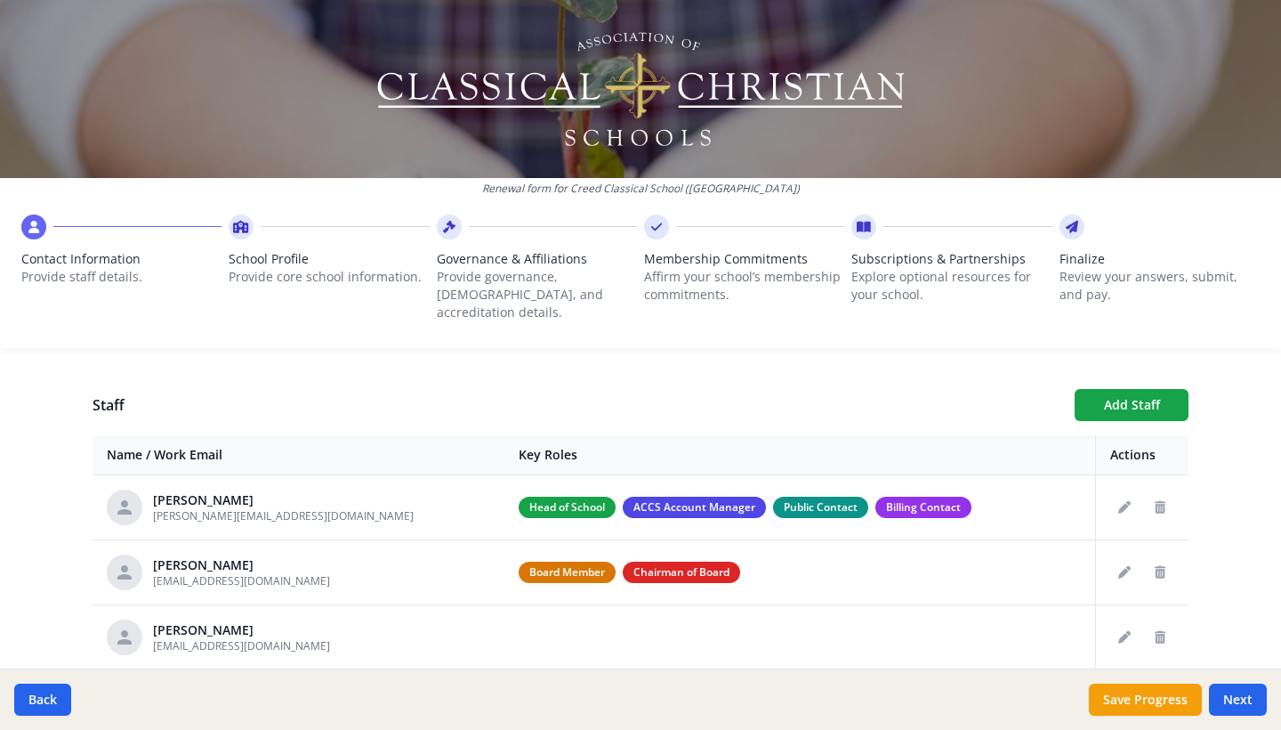
scroll to position [604, 0]
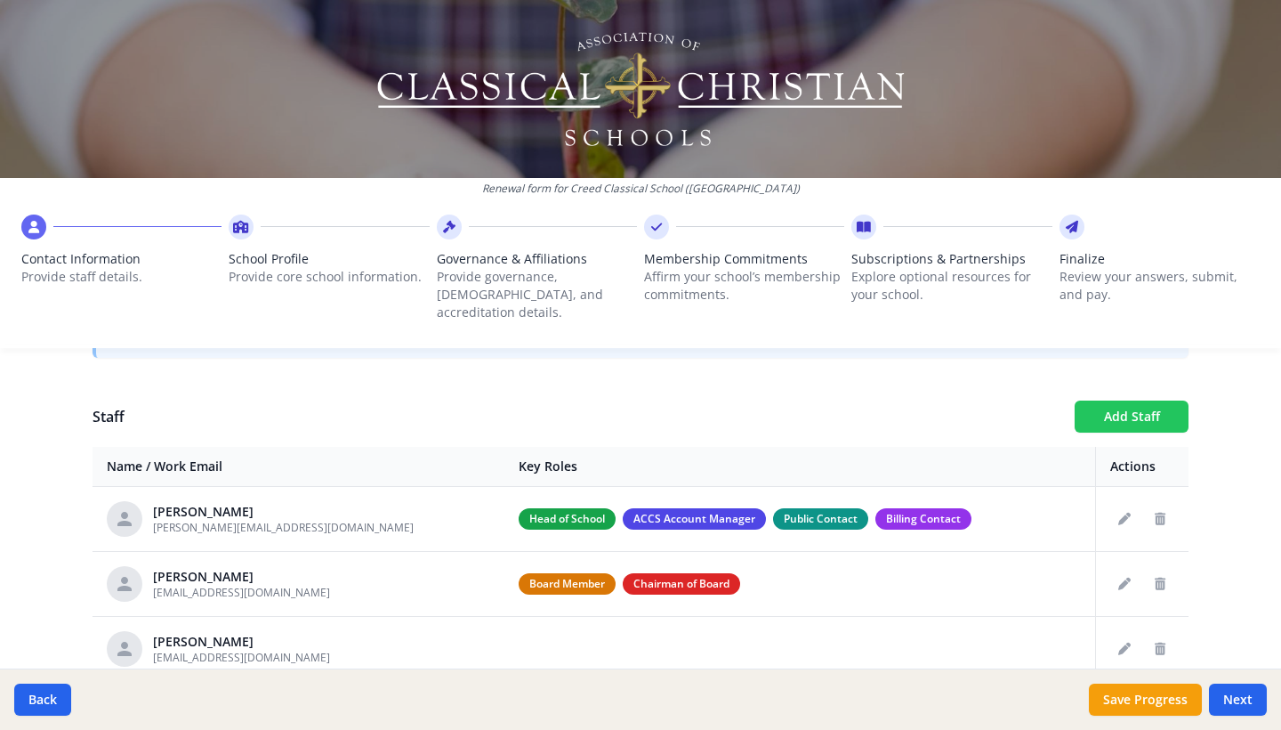
click at [1109, 400] on button "Add Staff" at bounding box center [1132, 416] width 114 height 32
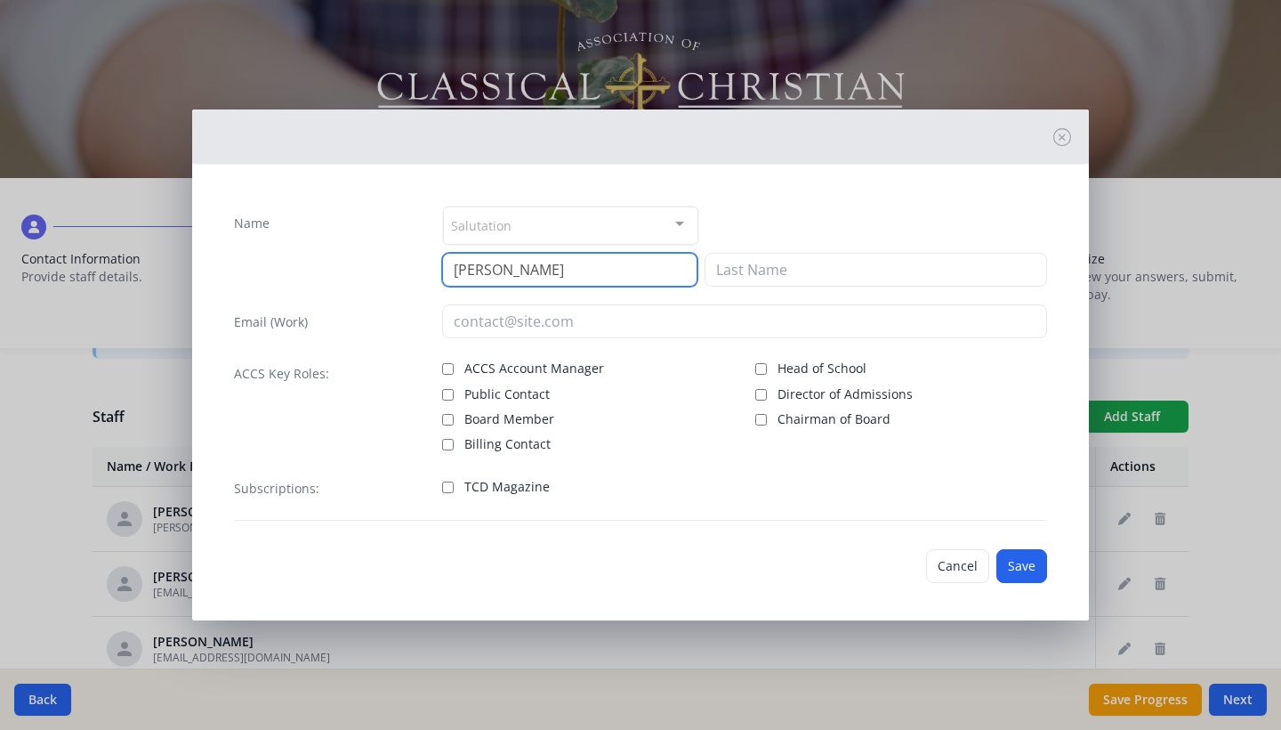
type input "Robyn"
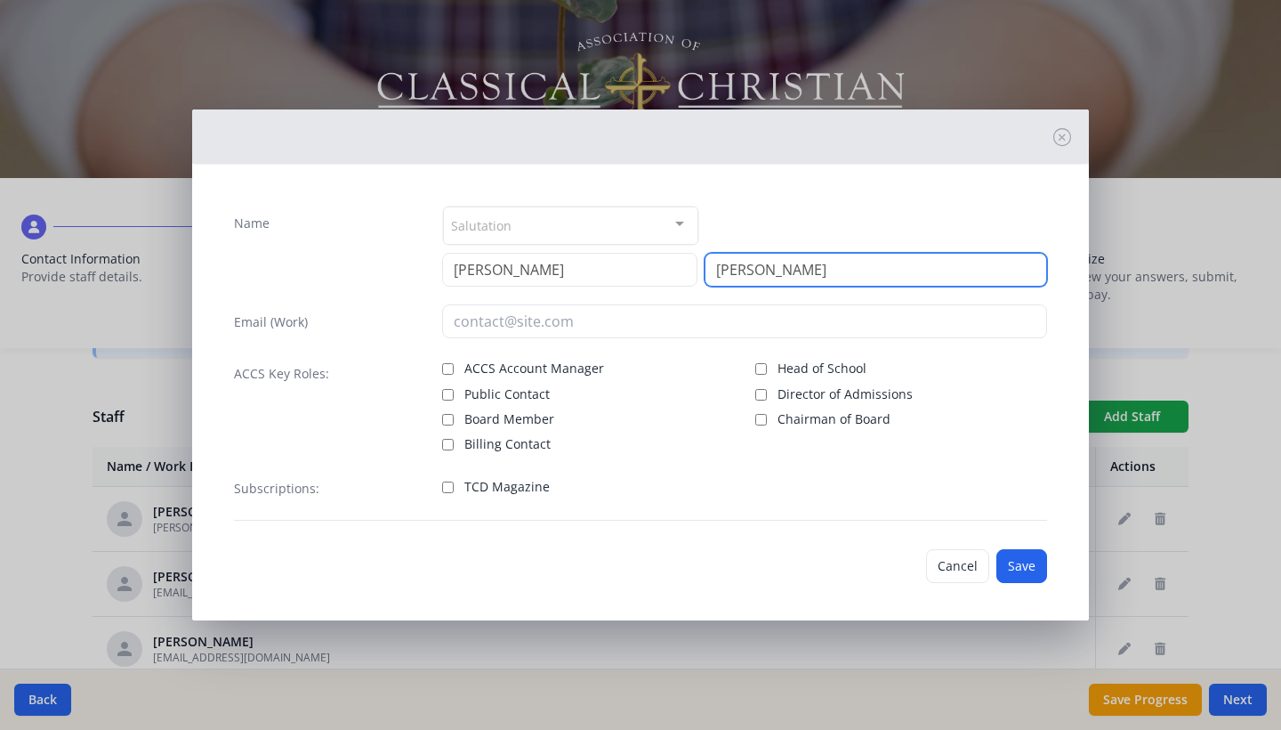
type input "Pinard"
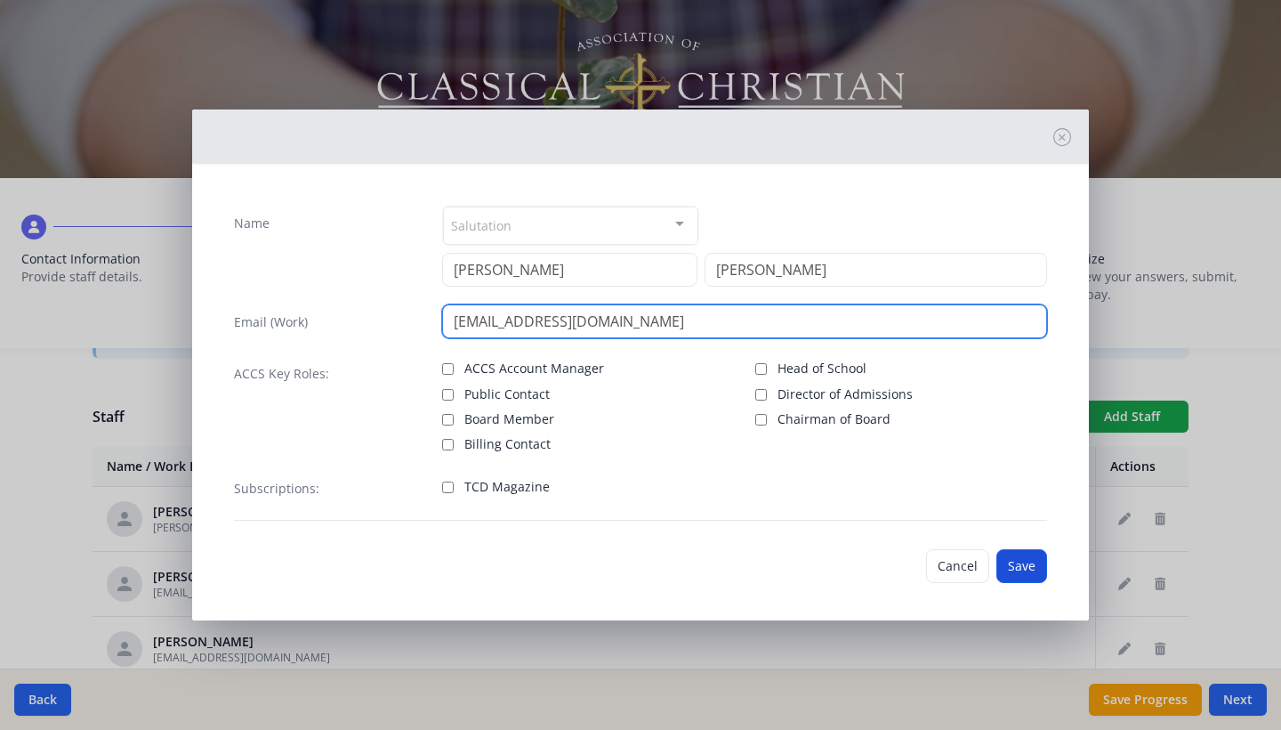
type input "rpinard@creedclassical.org"
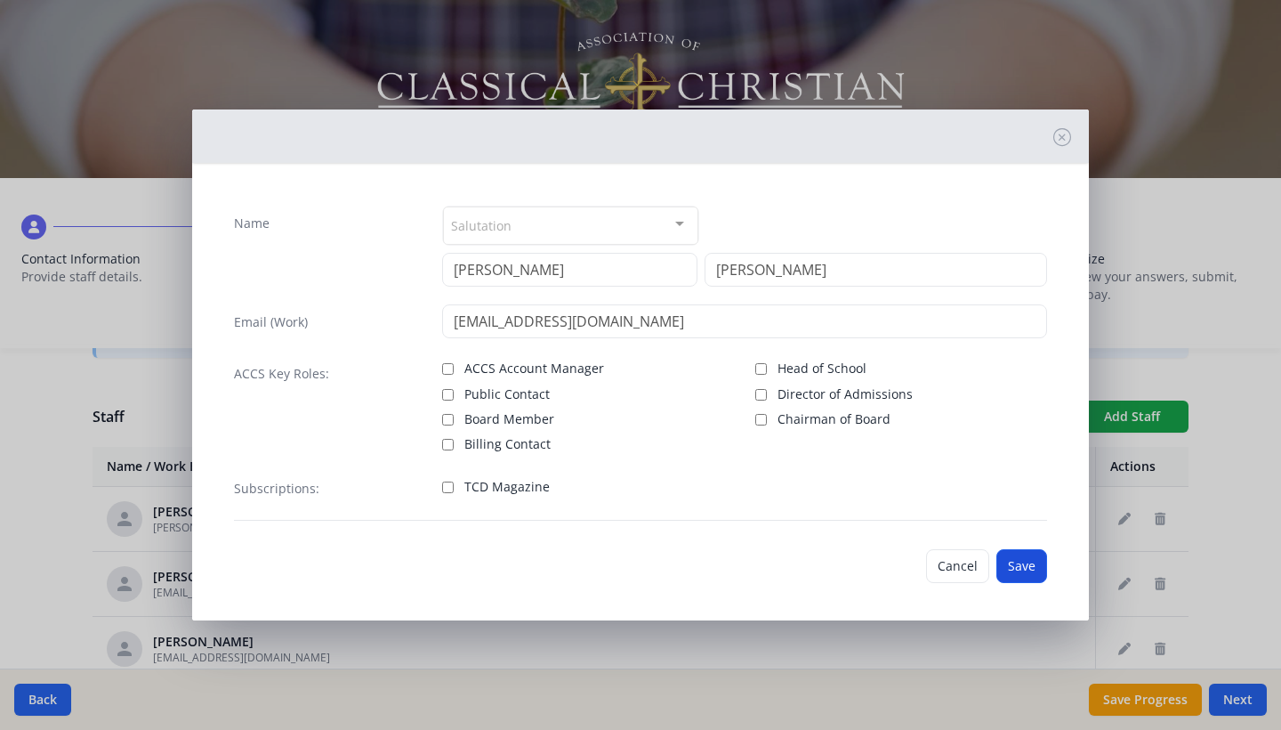
click at [1028, 572] on button "Save" at bounding box center [1022, 566] width 51 height 34
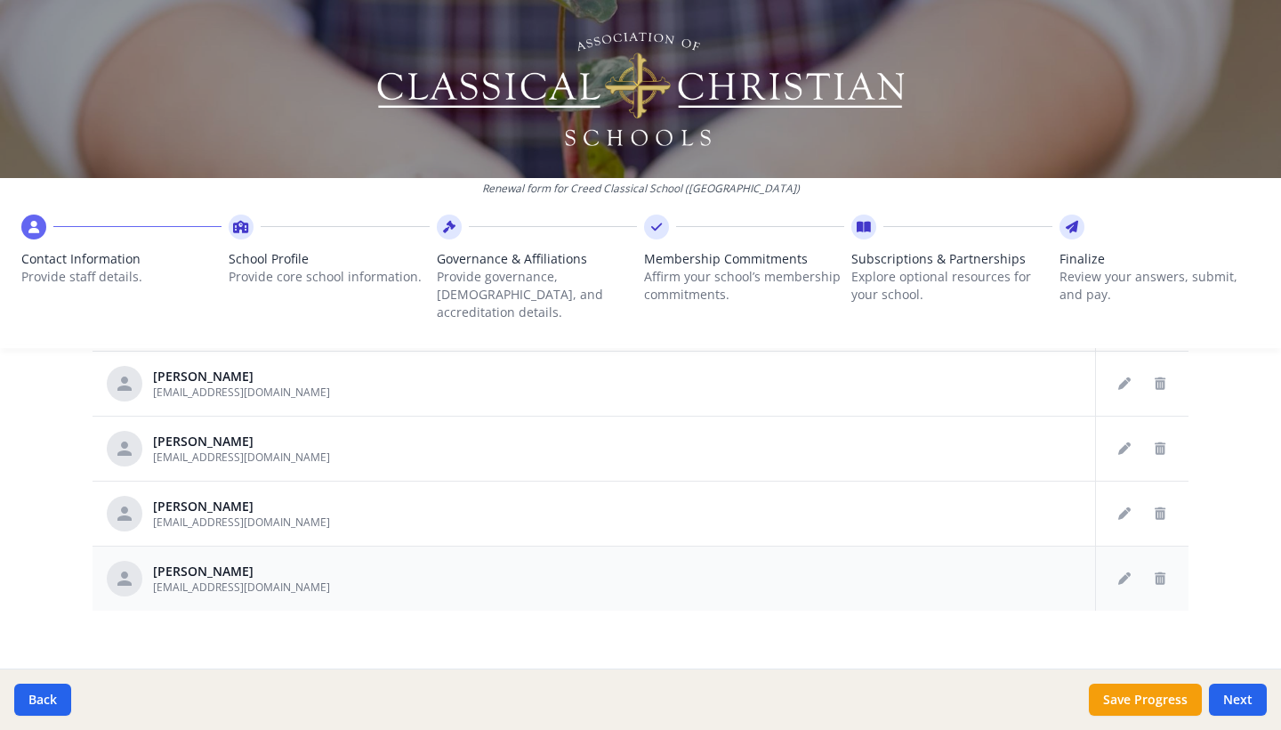
scroll to position [1009, 0]
click at [1238, 700] on button "Next" at bounding box center [1238, 699] width 58 height 32
type input "(936) 668-2697"
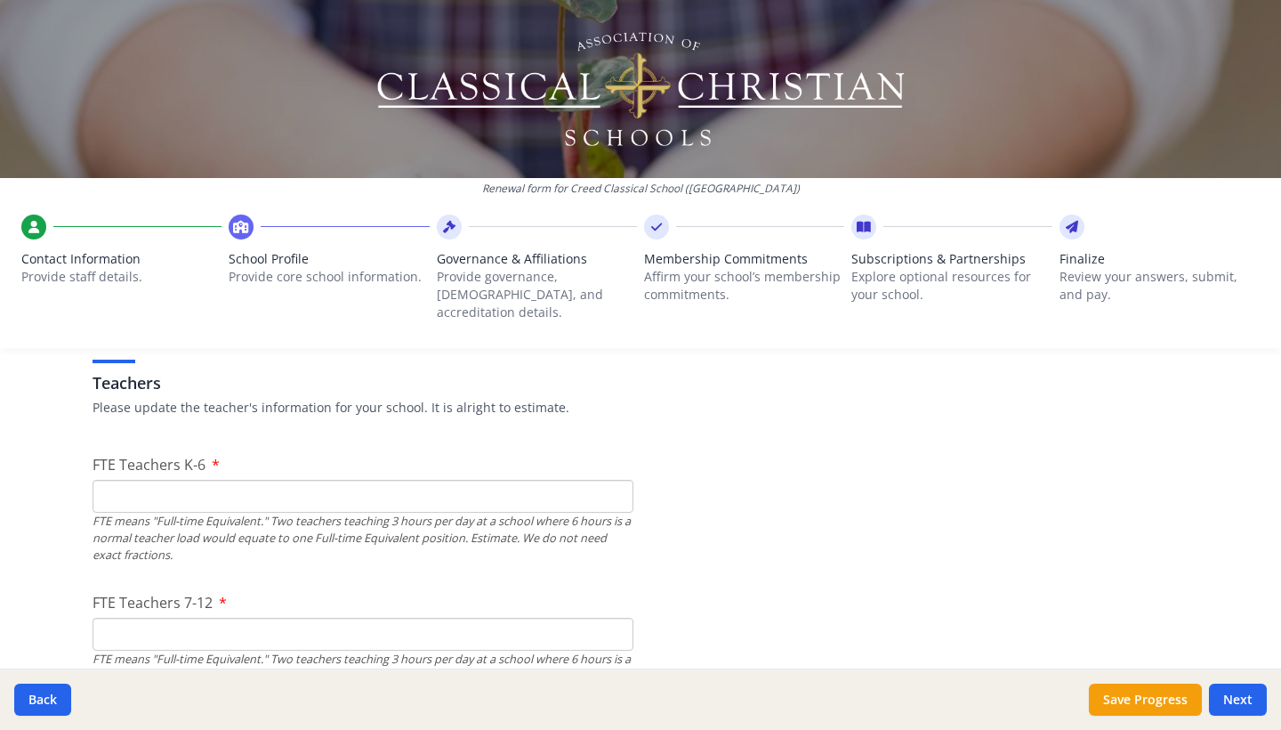
scroll to position [1037, 0]
click at [406, 489] on input "FTE Teachers K-6" at bounding box center [363, 498] width 541 height 33
type input "4"
click at [361, 620] on input "FTE Teachers 7-12" at bounding box center [363, 636] width 541 height 33
type input "3"
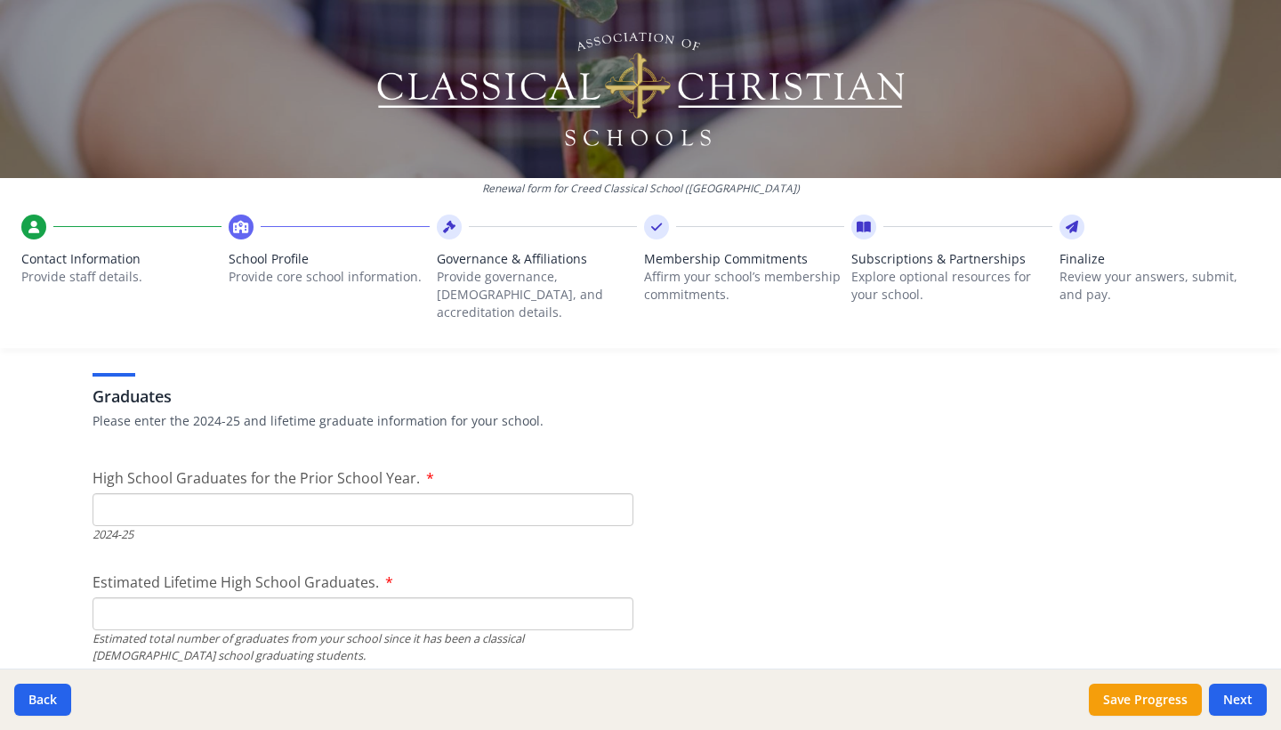
scroll to position [2497, 0]
type input "4"
click at [451, 497] on input "High School Graduates for the Prior School Year." at bounding box center [363, 508] width 541 height 33
type input "1"
click at [619, 492] on input "1" at bounding box center [363, 508] width 541 height 33
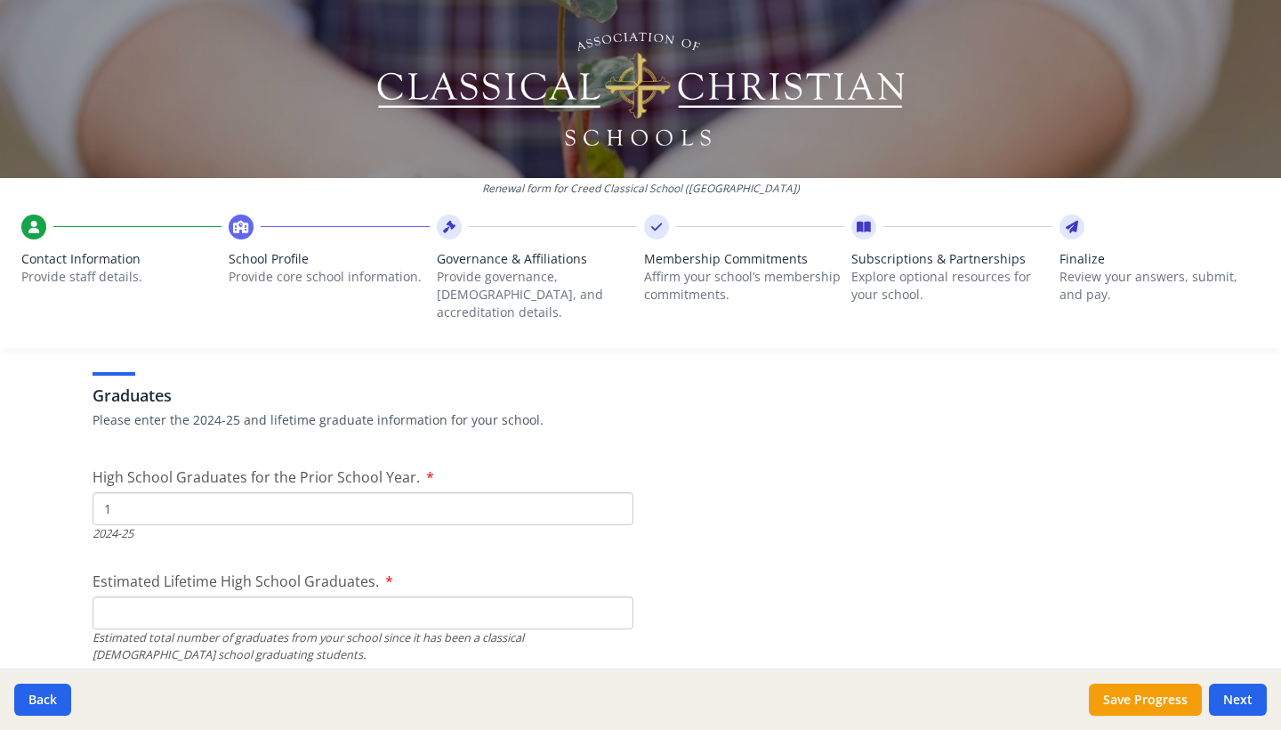
type input "1"
click at [616, 596] on input "1" at bounding box center [363, 612] width 541 height 33
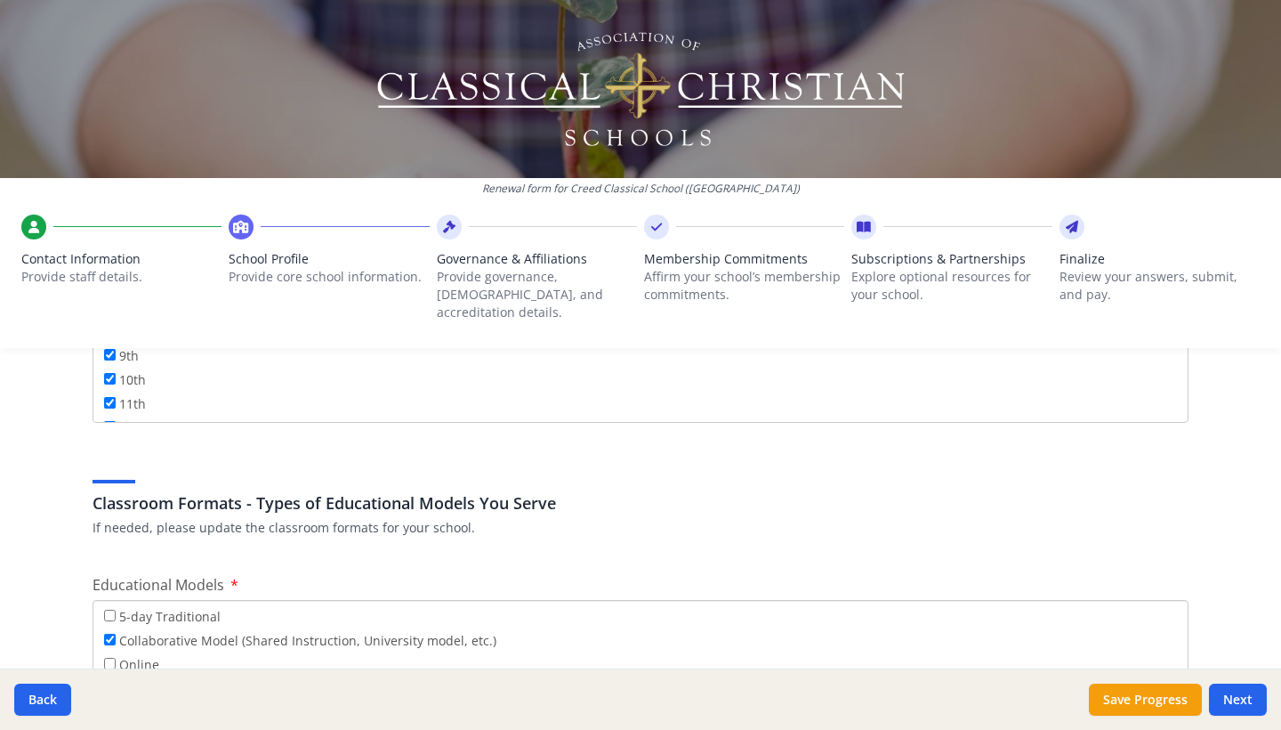
scroll to position [3038, 0]
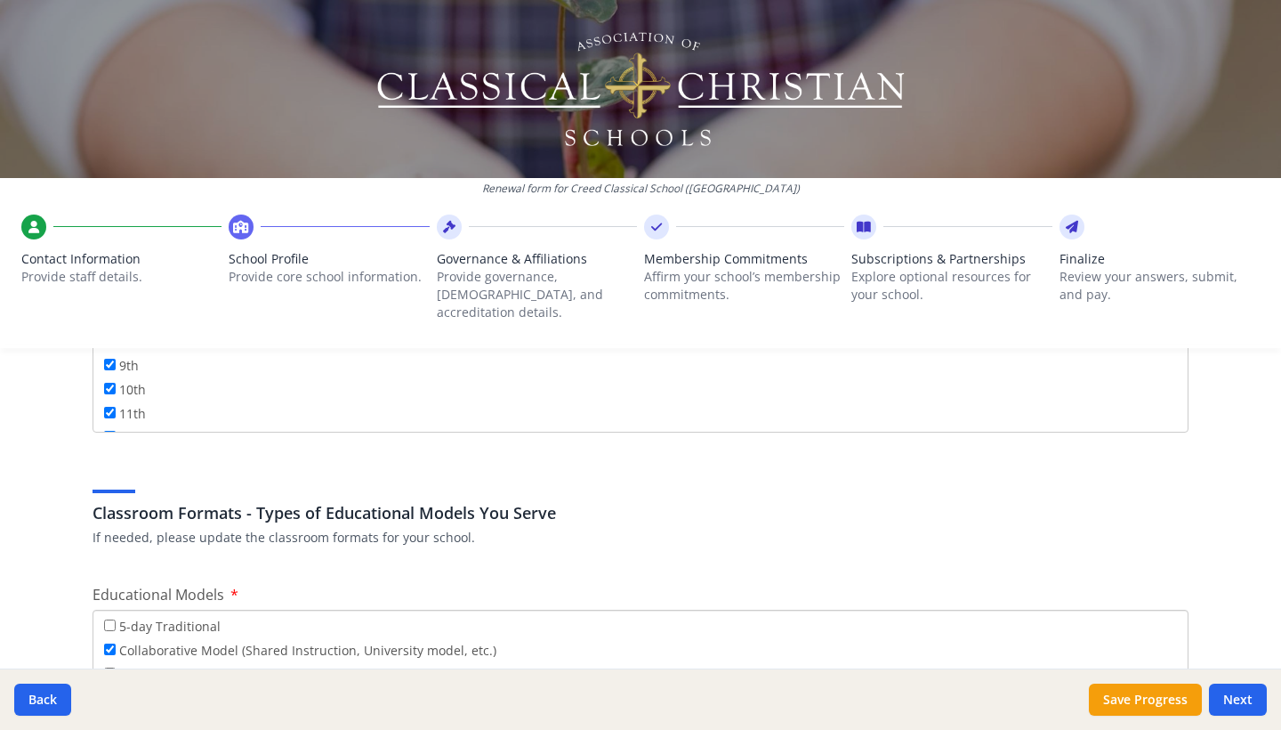
click at [104, 431] on input "12th" at bounding box center [110, 437] width 12 height 12
checkbox input "false"
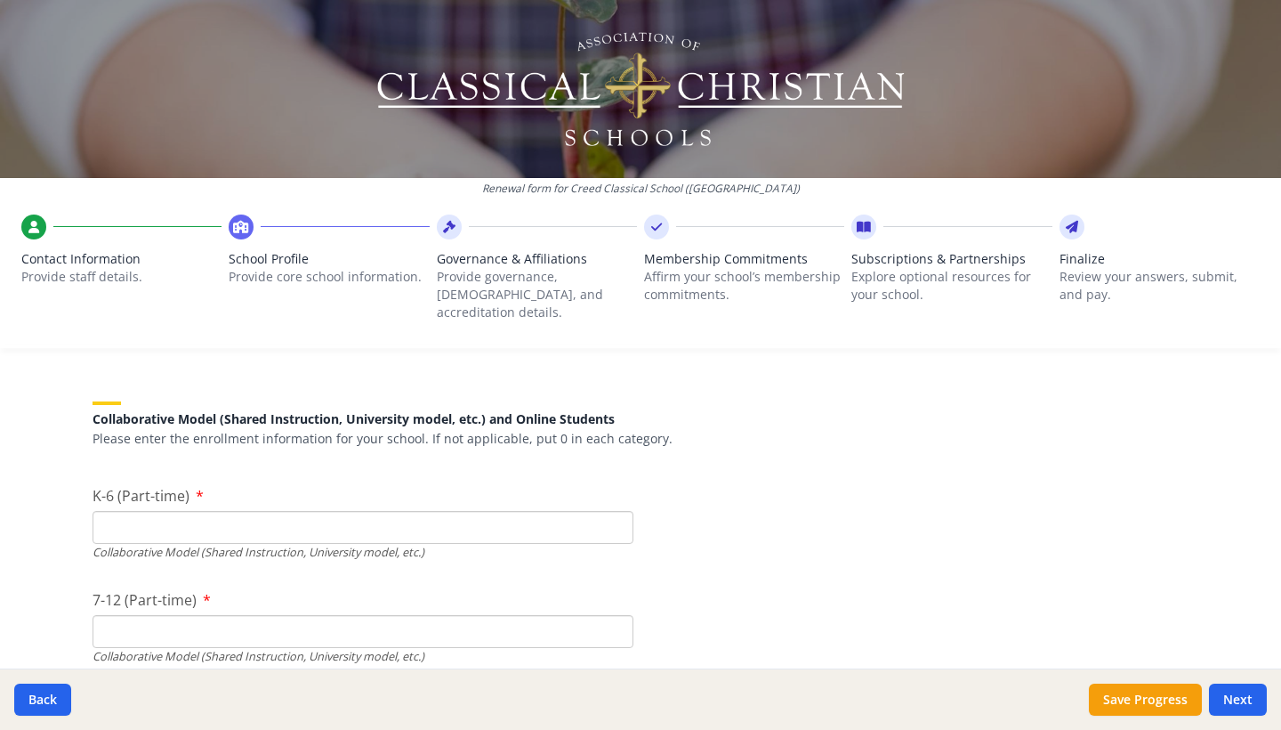
scroll to position [4141, 0]
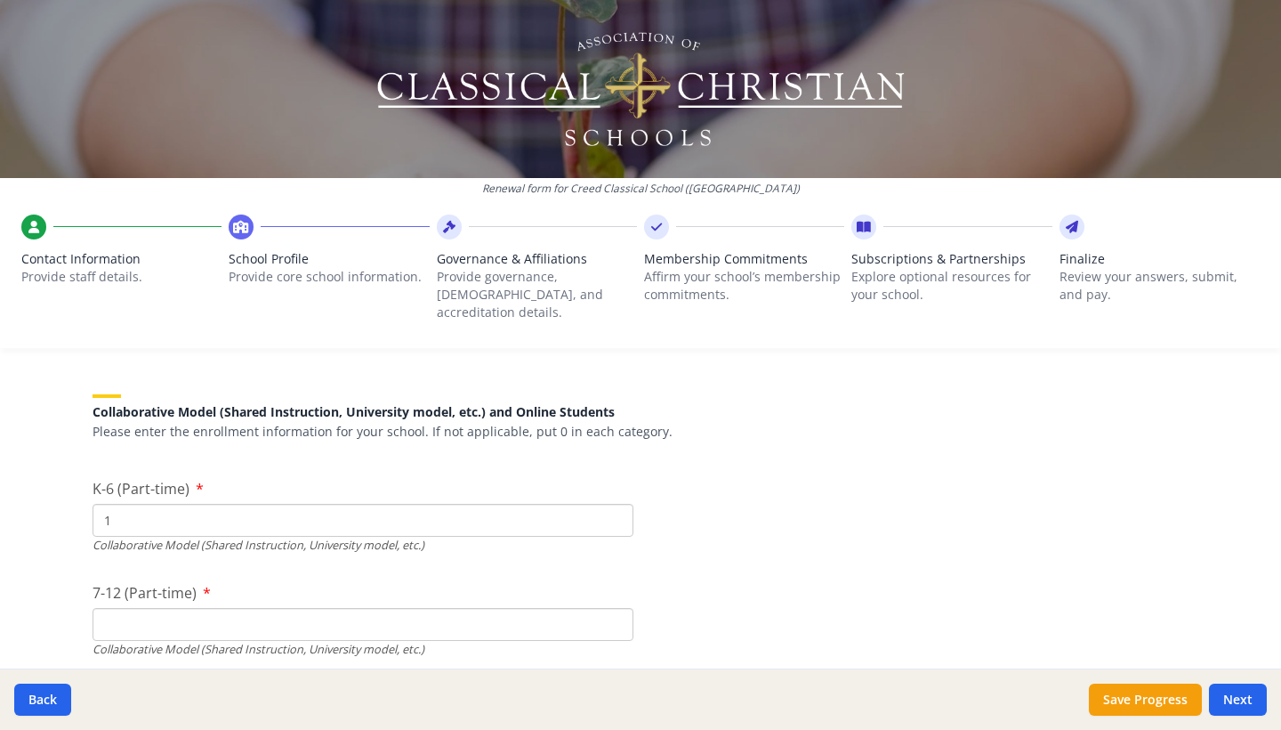
click at [616, 504] on input "1" at bounding box center [363, 520] width 541 height 33
click at [616, 504] on input "2" at bounding box center [363, 520] width 541 height 33
click at [616, 504] on input "3" at bounding box center [363, 520] width 541 height 33
click at [616, 504] on input "4" at bounding box center [363, 520] width 541 height 33
click at [616, 504] on input "5" at bounding box center [363, 520] width 541 height 33
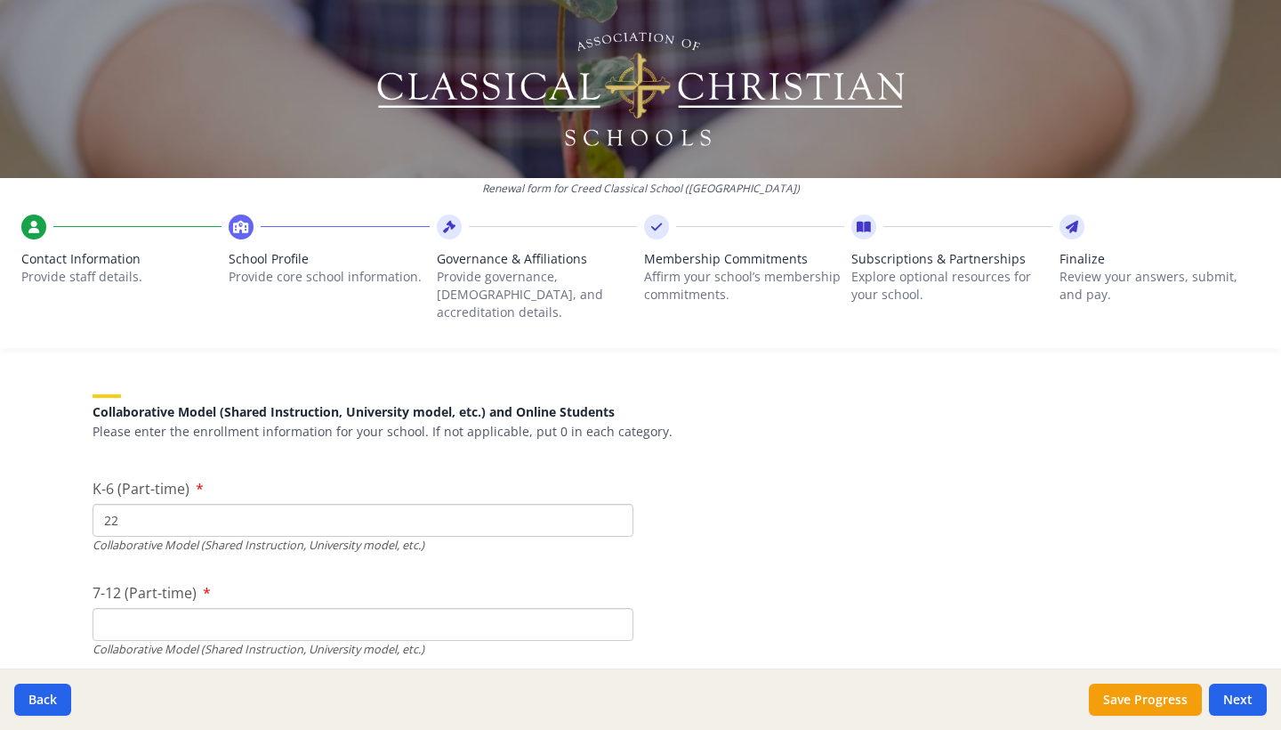
click at [616, 504] on input "22" at bounding box center [363, 520] width 541 height 33
click at [616, 504] on input "23" at bounding box center [363, 520] width 541 height 33
click at [616, 504] on input "24" at bounding box center [363, 520] width 541 height 33
type input "25"
click at [616, 504] on input "25" at bounding box center [363, 520] width 541 height 33
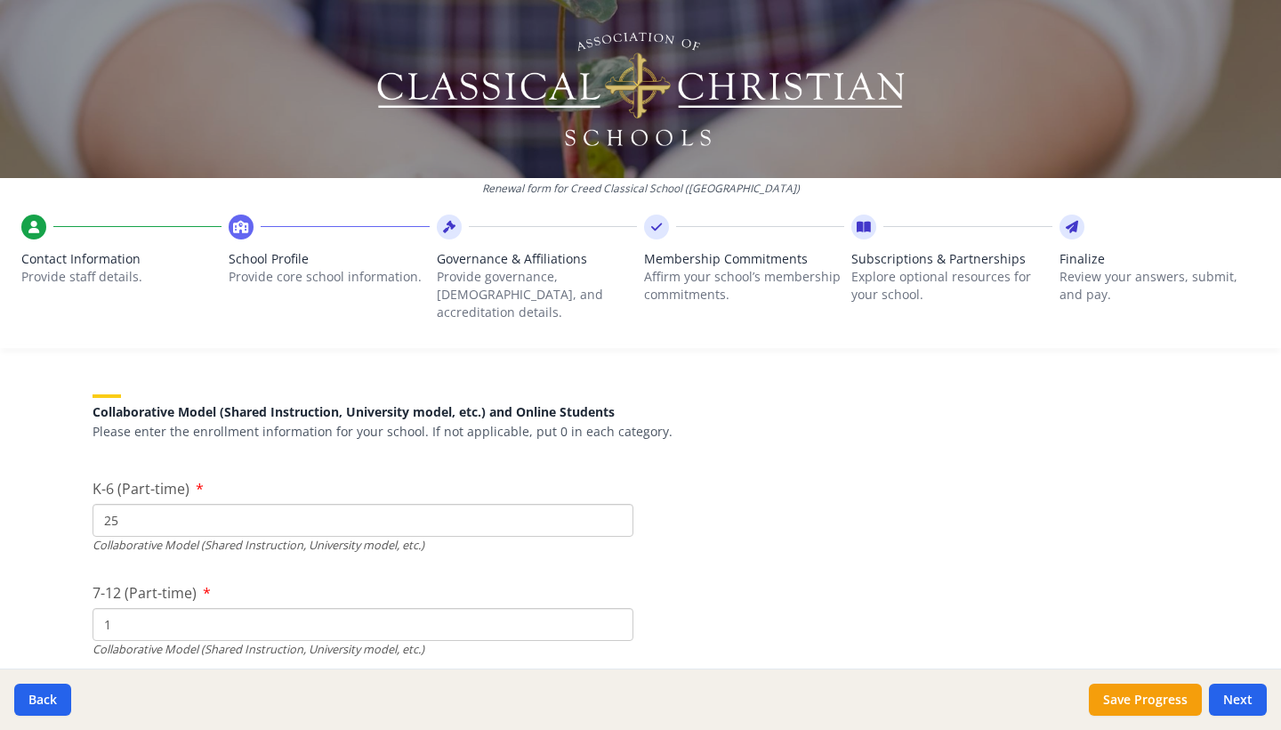
click at [616, 608] on input "1" at bounding box center [363, 624] width 541 height 33
click at [616, 608] on input "2" at bounding box center [363, 624] width 541 height 33
click at [616, 608] on input "3" at bounding box center [363, 624] width 541 height 33
click at [616, 608] on input "4" at bounding box center [363, 624] width 541 height 33
click at [616, 608] on input "5" at bounding box center [363, 624] width 541 height 33
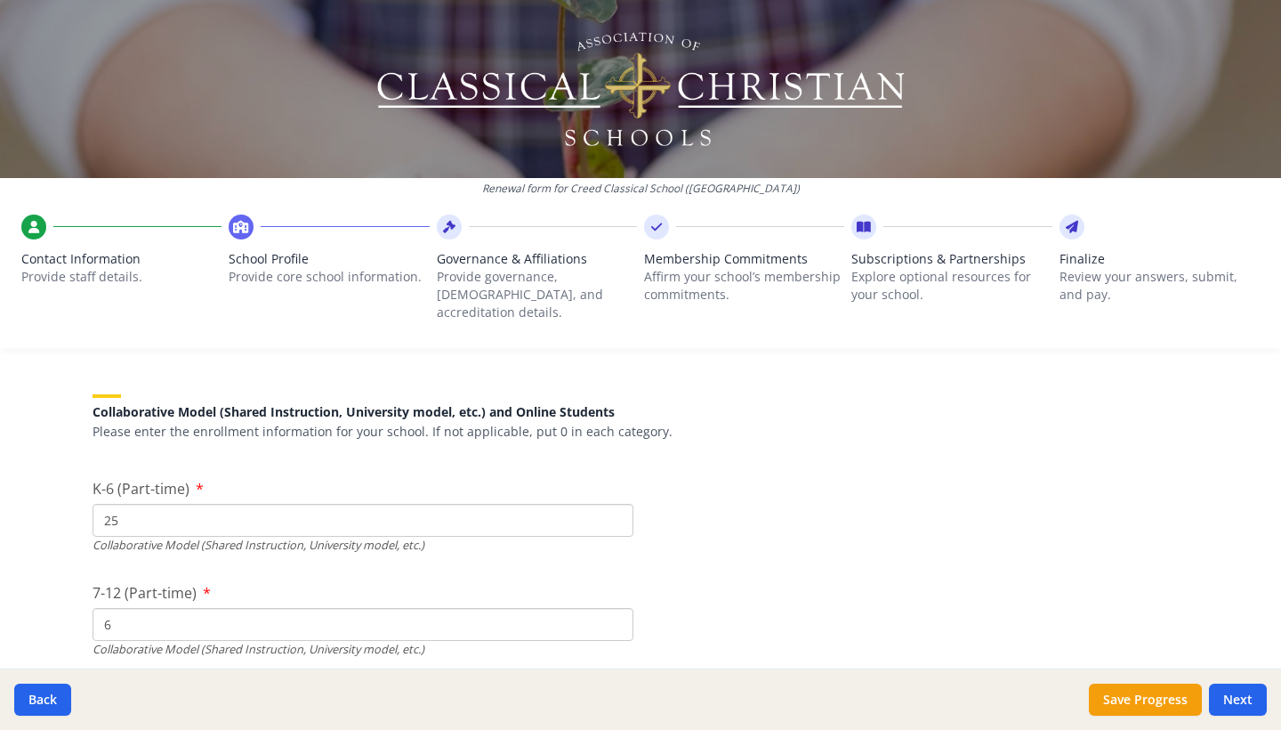
click at [616, 608] on input "6" at bounding box center [363, 624] width 541 height 33
click at [616, 608] on input "7" at bounding box center [363, 624] width 541 height 33
click at [616, 608] on input "8" at bounding box center [363, 624] width 541 height 33
click at [616, 608] on input "9" at bounding box center [363, 624] width 541 height 33
click at [616, 608] on input "10" at bounding box center [363, 624] width 541 height 33
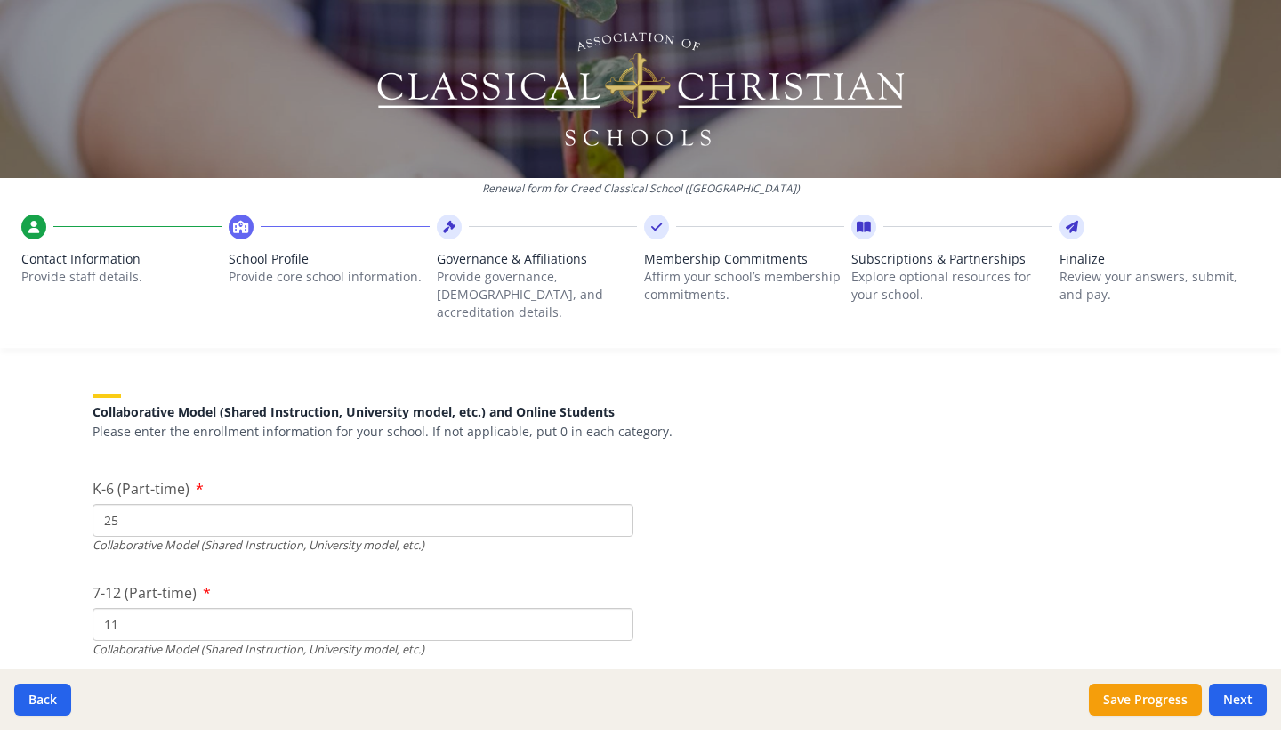
click at [616, 608] on input "11" at bounding box center [363, 624] width 541 height 33
click at [616, 608] on input "12" at bounding box center [363, 624] width 541 height 33
click at [616, 608] on input "13" at bounding box center [363, 624] width 541 height 33
click at [616, 608] on input "14" at bounding box center [363, 624] width 541 height 33
click at [616, 608] on input "15" at bounding box center [363, 624] width 541 height 33
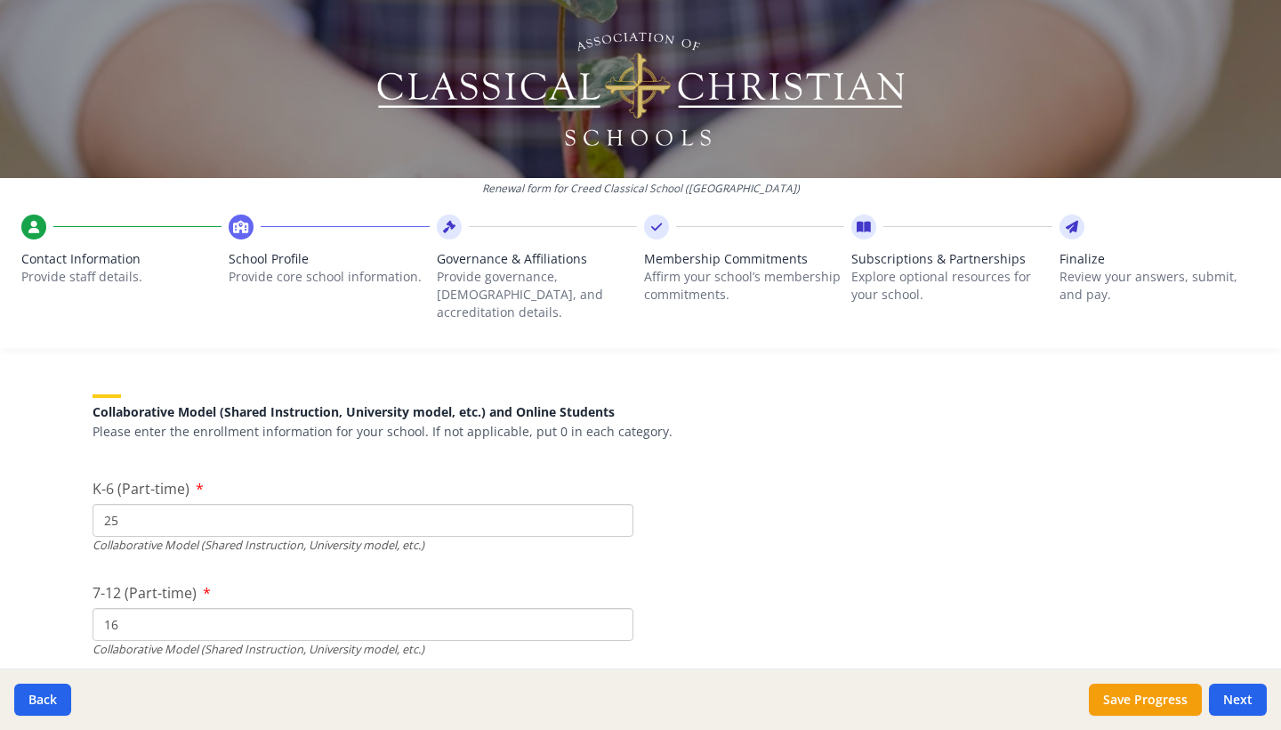
click at [616, 608] on input "16" at bounding box center [363, 624] width 541 height 33
click at [616, 608] on input "17" at bounding box center [363, 624] width 541 height 33
type input "16"
click at [617, 608] on input "16" at bounding box center [363, 624] width 541 height 33
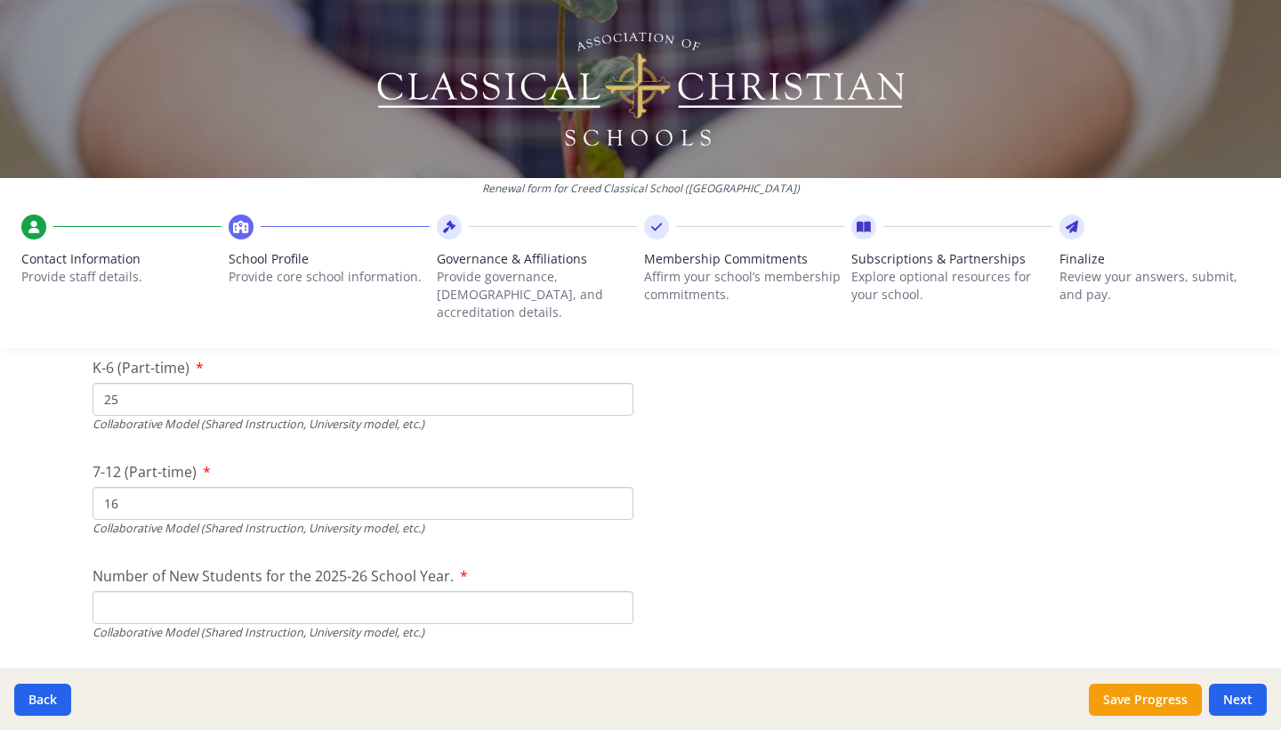
scroll to position [4248, 0]
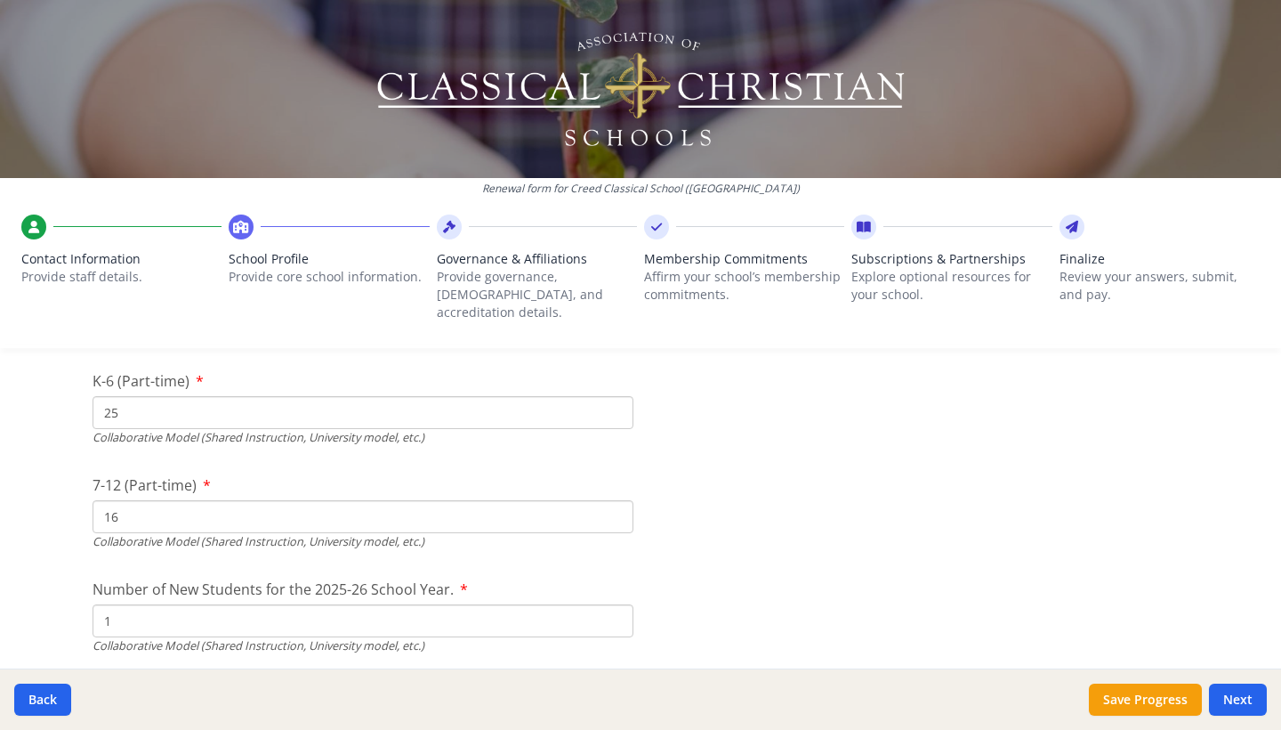
click at [615, 220] on input "1" at bounding box center [363, 203] width 541 height 33
click at [615, 220] on input "2" at bounding box center [363, 203] width 541 height 33
click at [615, 220] on input "3" at bounding box center [363, 203] width 541 height 33
click at [615, 220] on input "4" at bounding box center [363, 203] width 541 height 33
click at [615, 220] on input "5" at bounding box center [363, 203] width 541 height 33
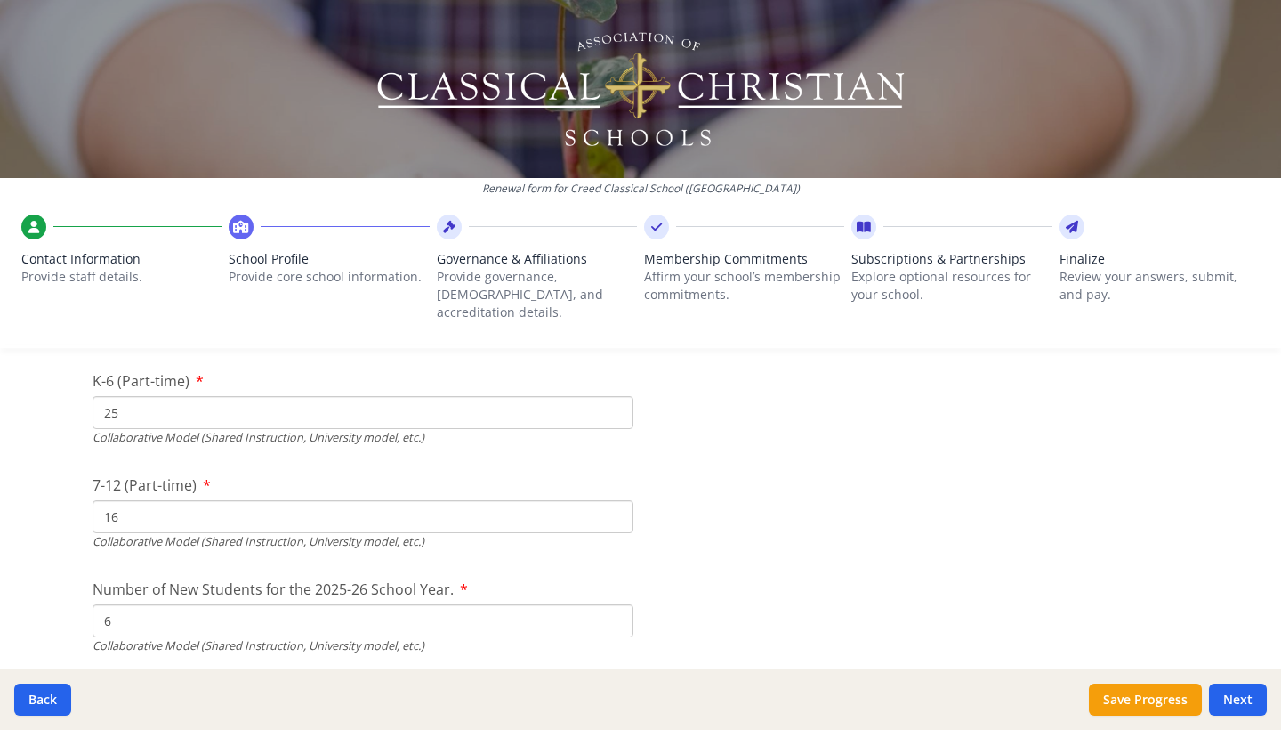
click at [615, 220] on input "6" at bounding box center [363, 203] width 541 height 33
click at [615, 220] on input "7" at bounding box center [363, 203] width 541 height 33
click at [615, 220] on input "8" at bounding box center [363, 203] width 541 height 33
click at [615, 220] on input "9" at bounding box center [363, 203] width 541 height 33
click at [615, 220] on input "10" at bounding box center [363, 203] width 541 height 33
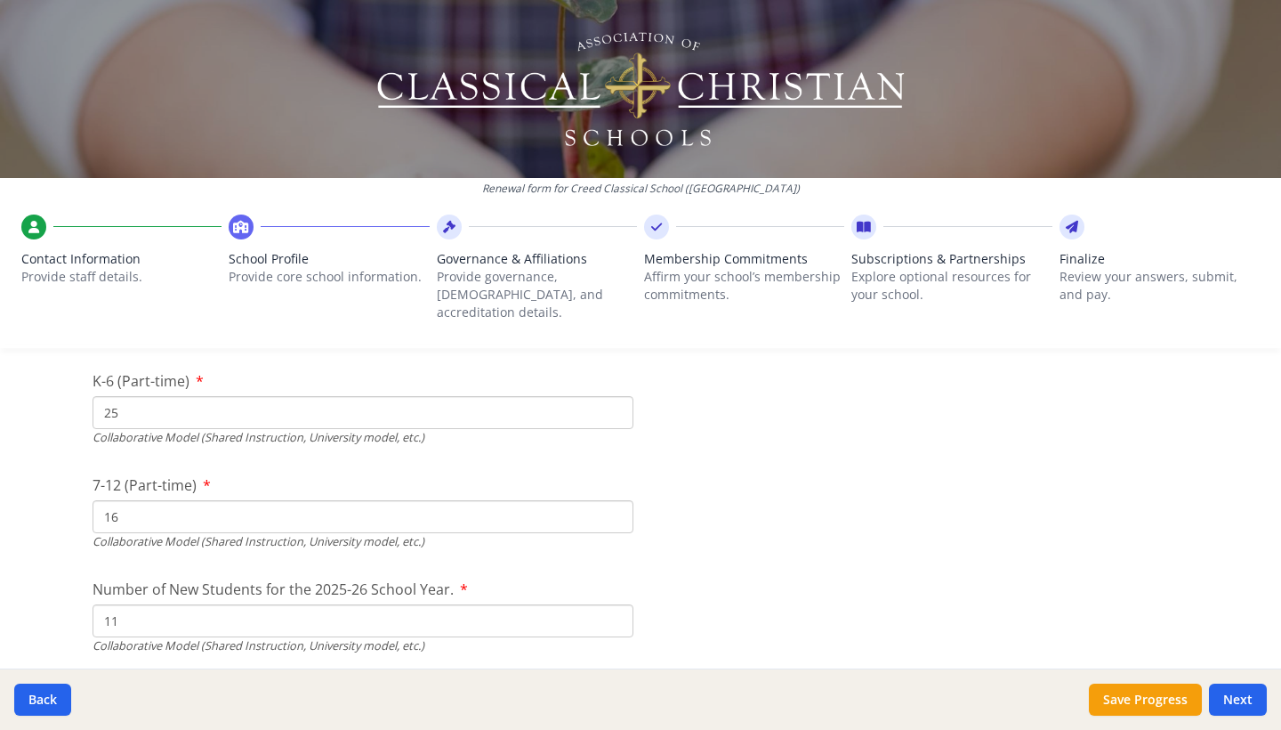
click at [615, 220] on input "11" at bounding box center [363, 203] width 541 height 33
click at [615, 220] on input "12" at bounding box center [363, 203] width 541 height 33
click at [615, 220] on input "13" at bounding box center [363, 203] width 541 height 33
click at [615, 220] on input "14" at bounding box center [363, 203] width 541 height 33
click at [615, 220] on input "15" at bounding box center [363, 203] width 541 height 33
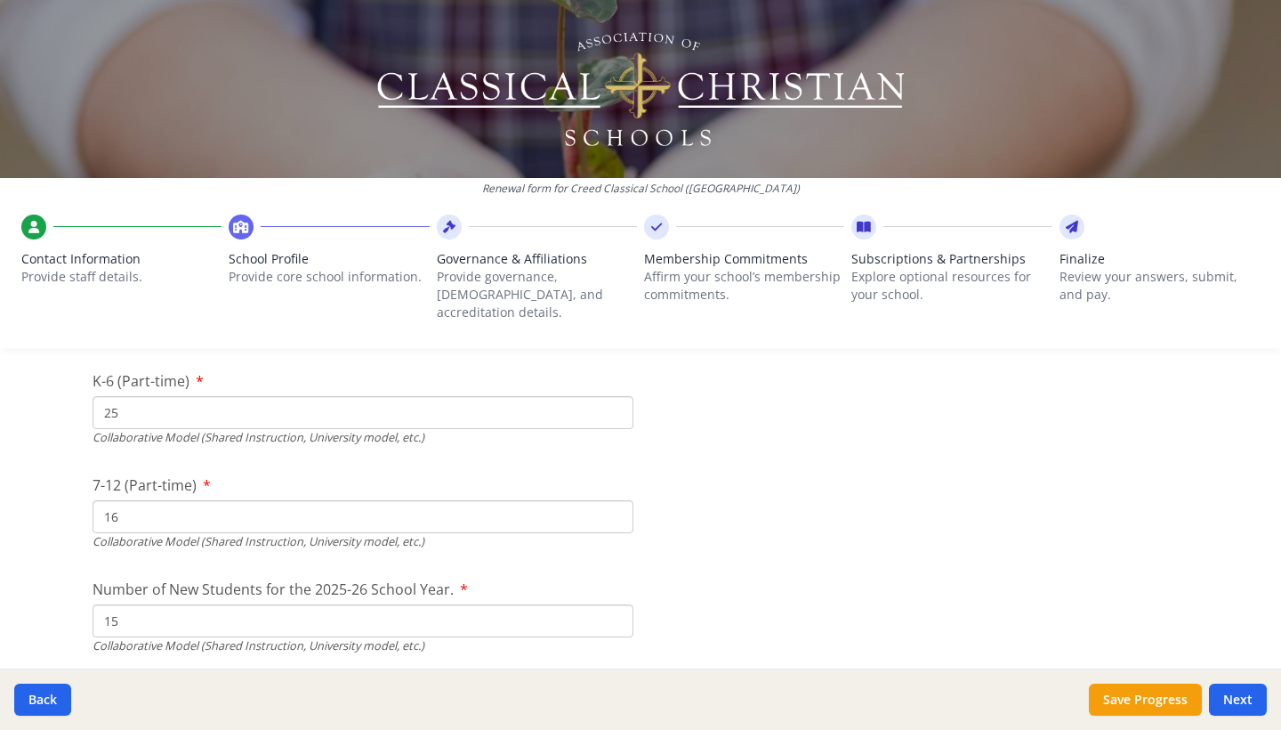
type input "14"
click at [615, 220] on input "14" at bounding box center [363, 203] width 541 height 33
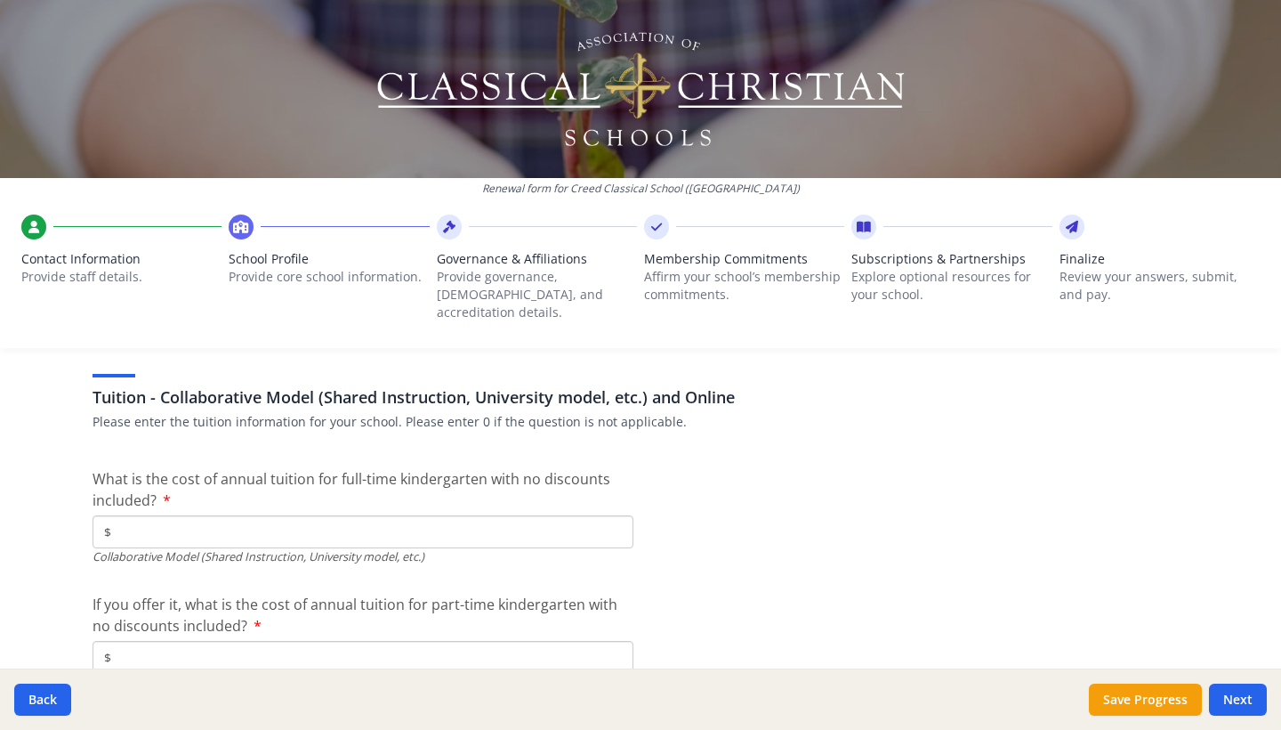
scroll to position [5404, 0]
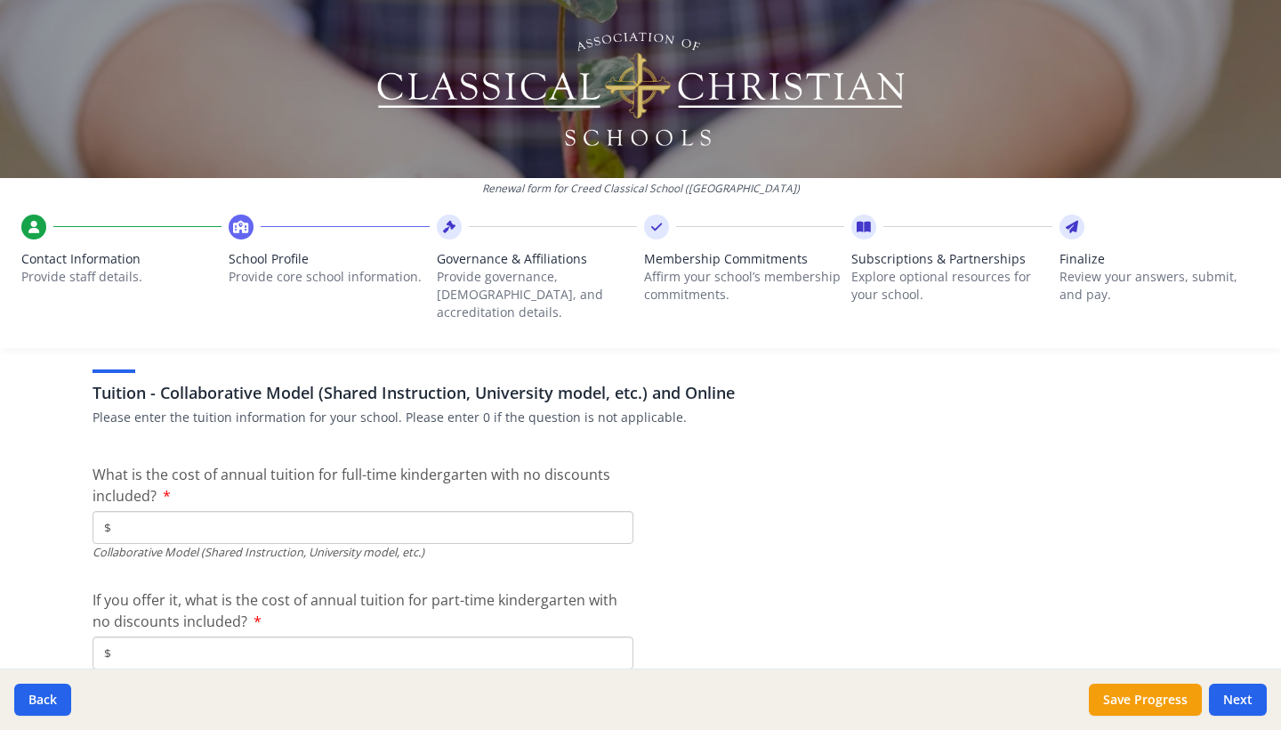
type input "$4 498"
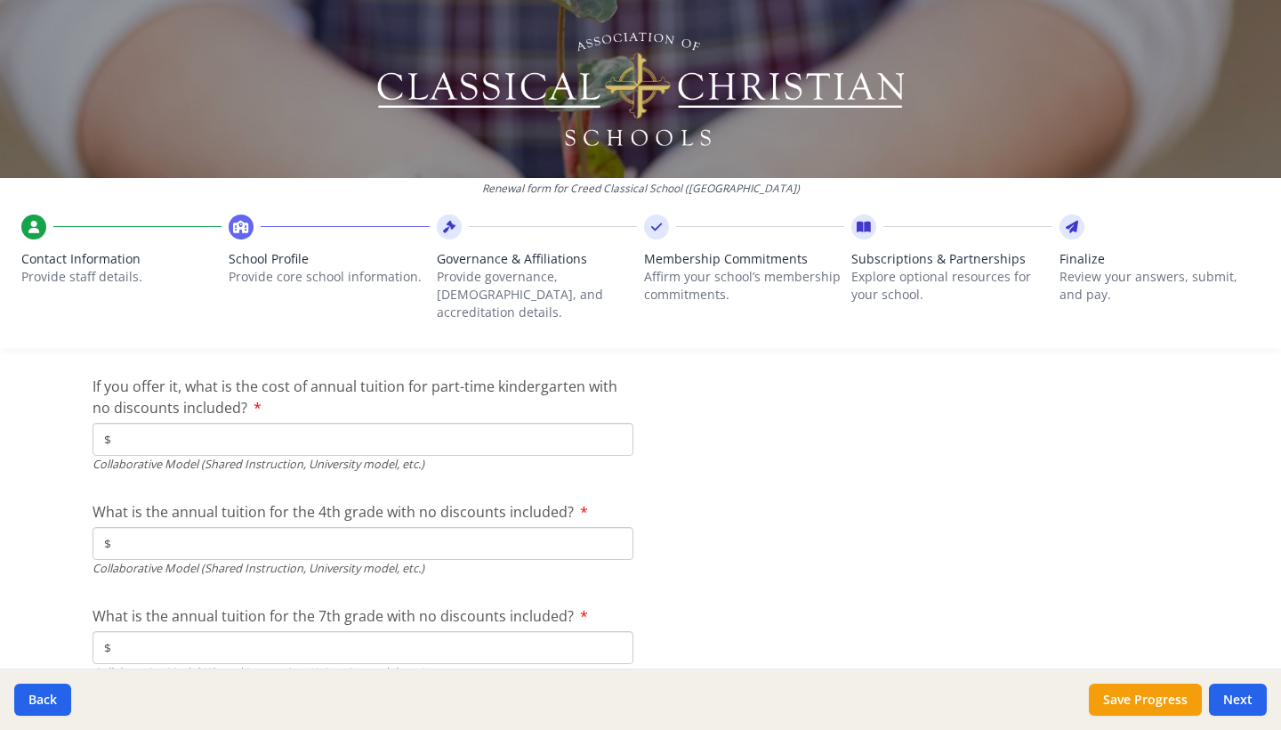
scroll to position [5619, 0]
type input "$4 498"
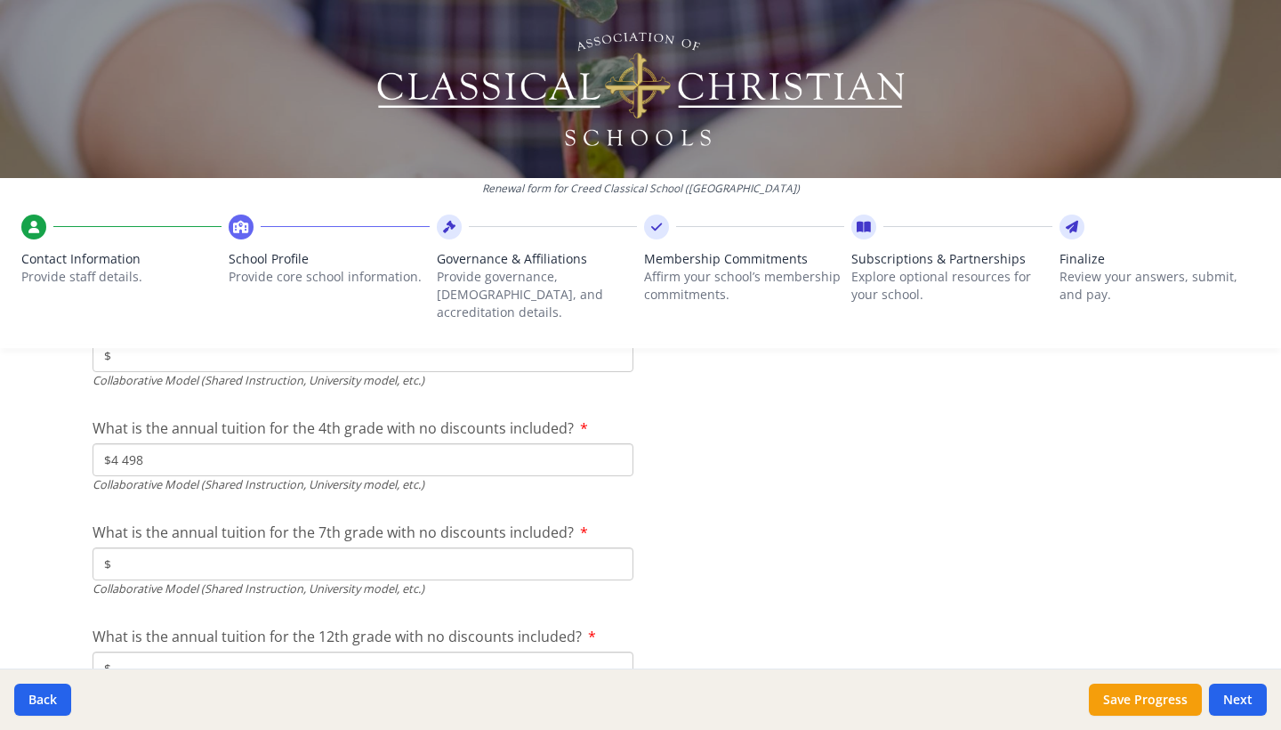
scroll to position [5703, 0]
type input "$4 698"
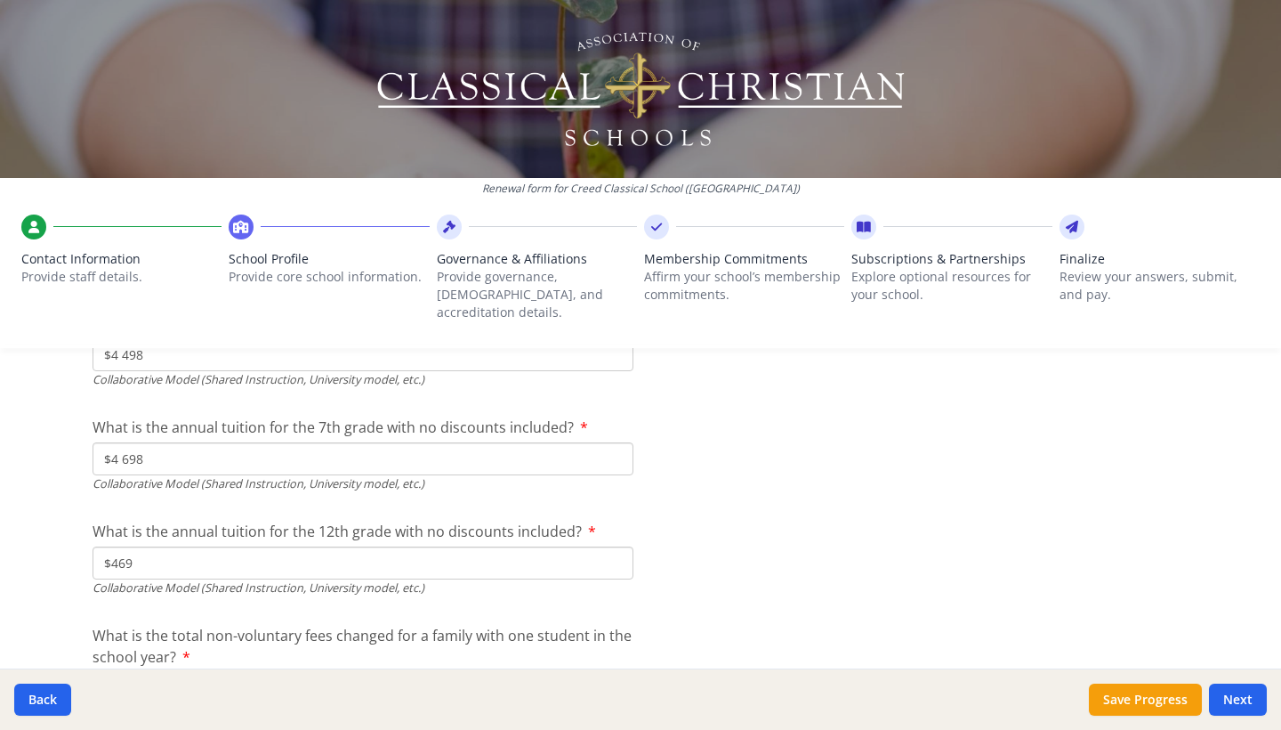
type input "$4 698"
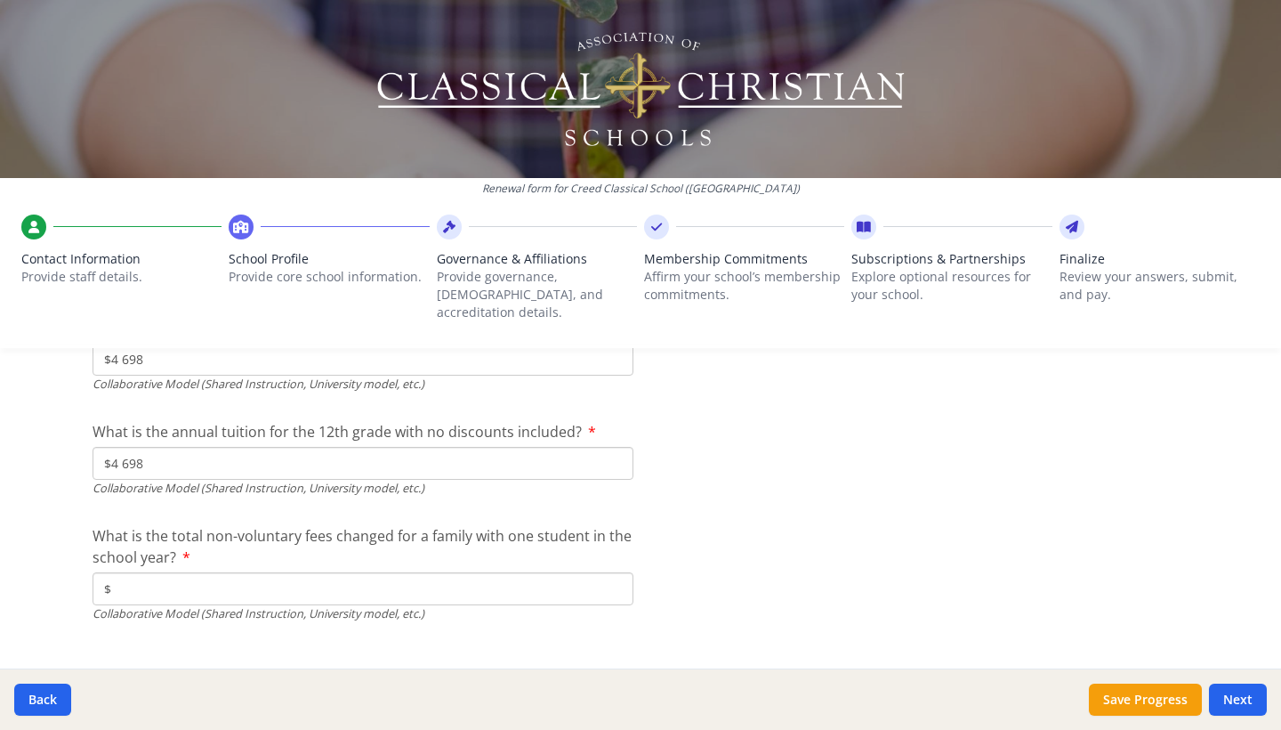
scroll to position [5904, 0]
click at [457, 574] on input "$" at bounding box center [363, 590] width 541 height 33
type input "$570"
click at [1252, 708] on button "Next" at bounding box center [1238, 699] width 58 height 32
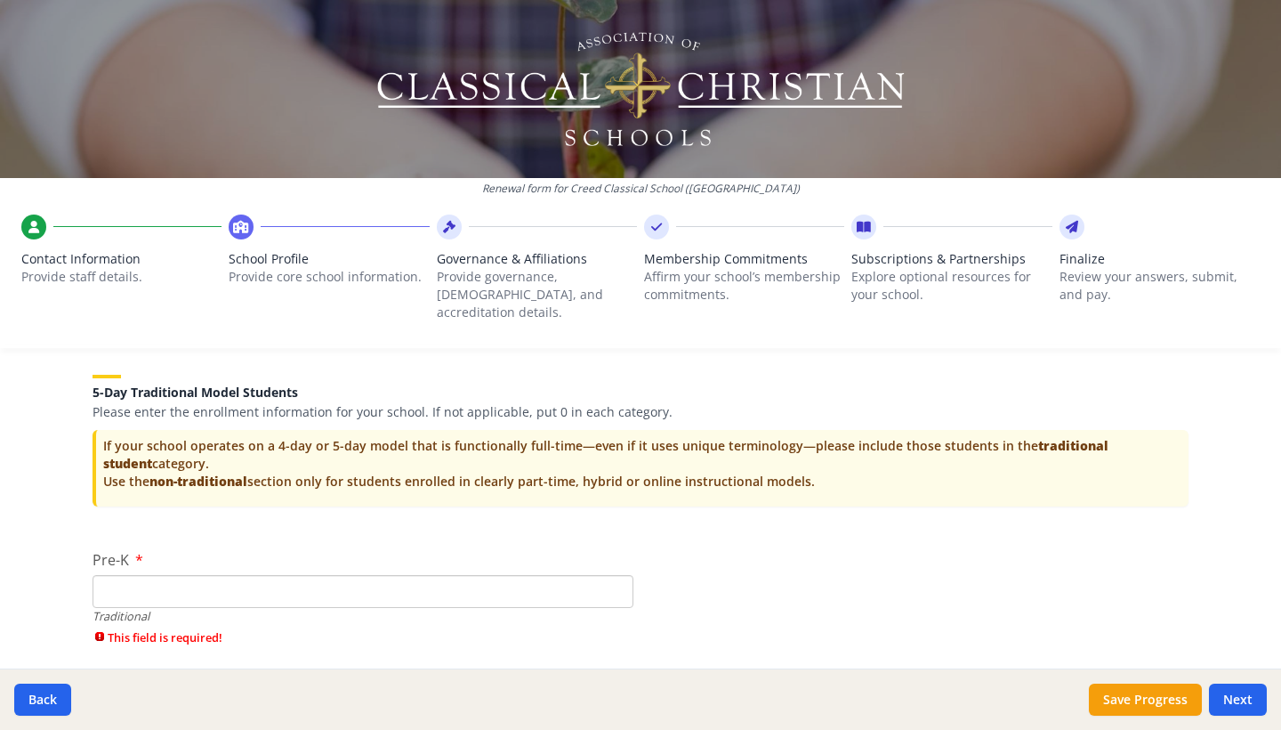
scroll to position [3551, 0]
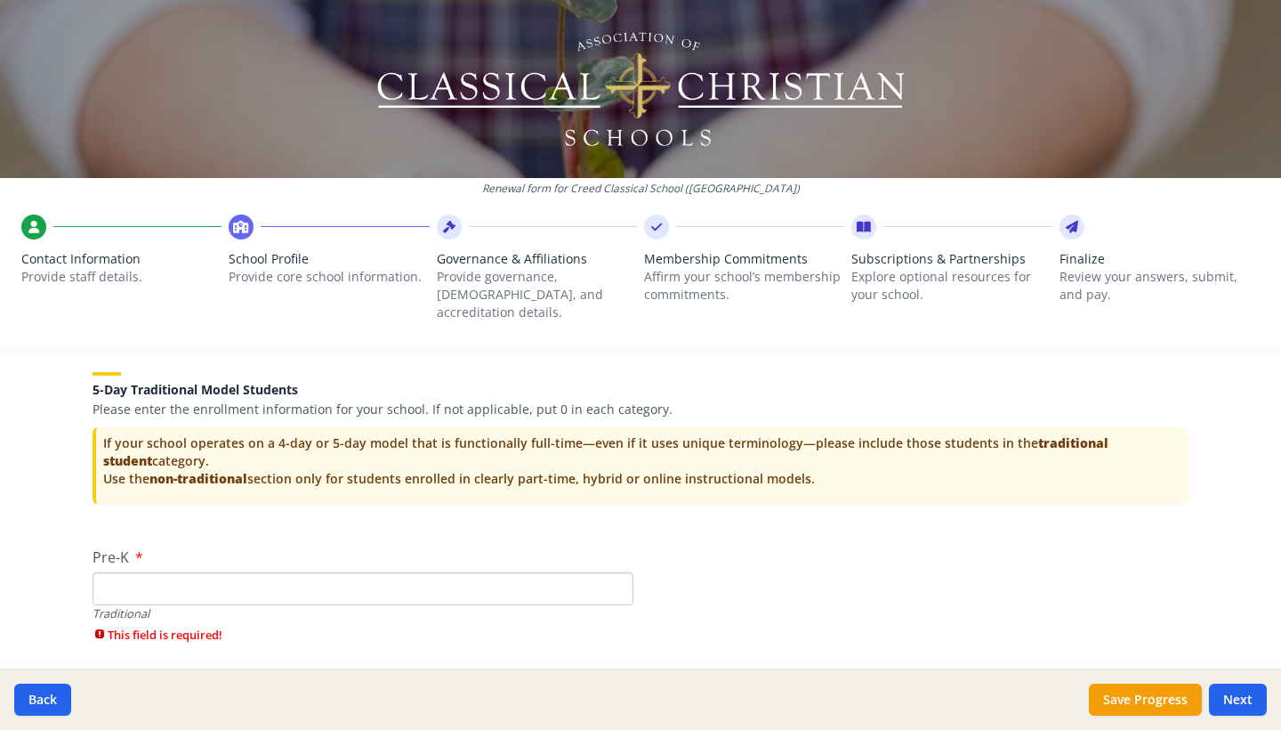
type input "0"
click at [616, 572] on input "0" at bounding box center [363, 588] width 541 height 33
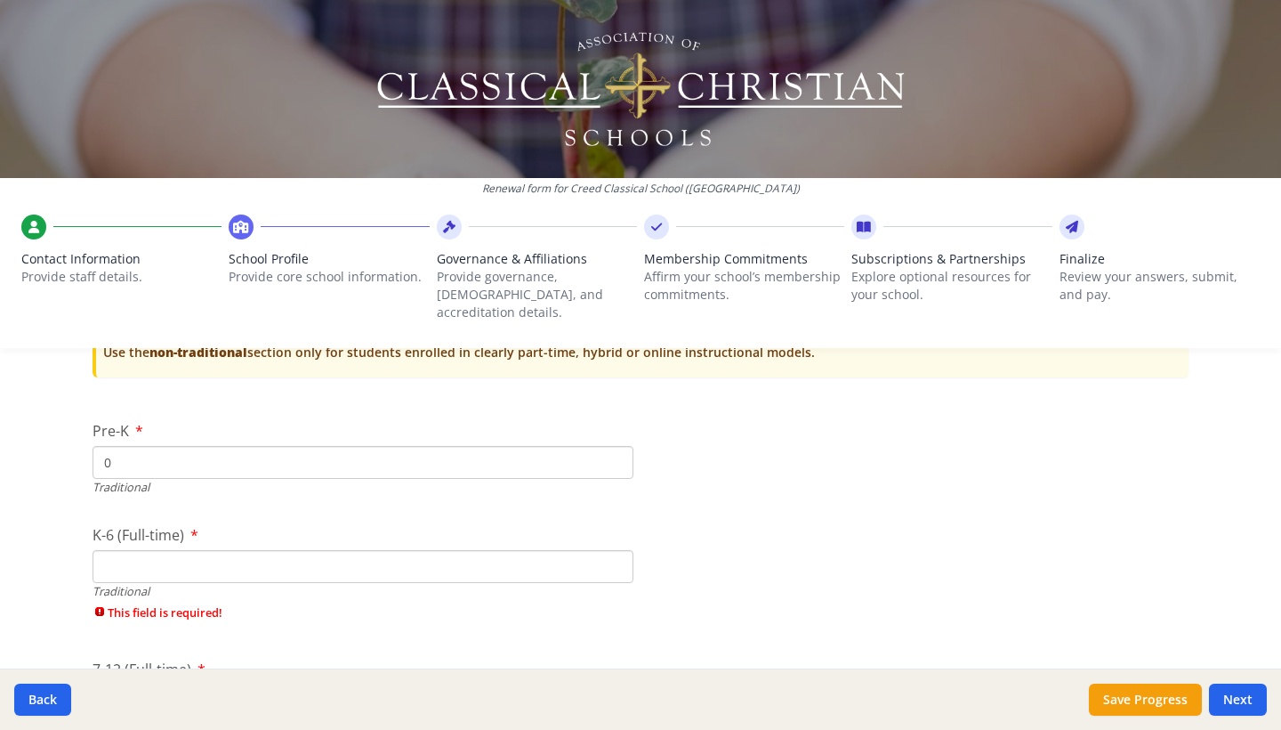
scroll to position [3681, 0]
type input "0"
click at [618, 546] on input "0" at bounding box center [363, 562] width 541 height 33
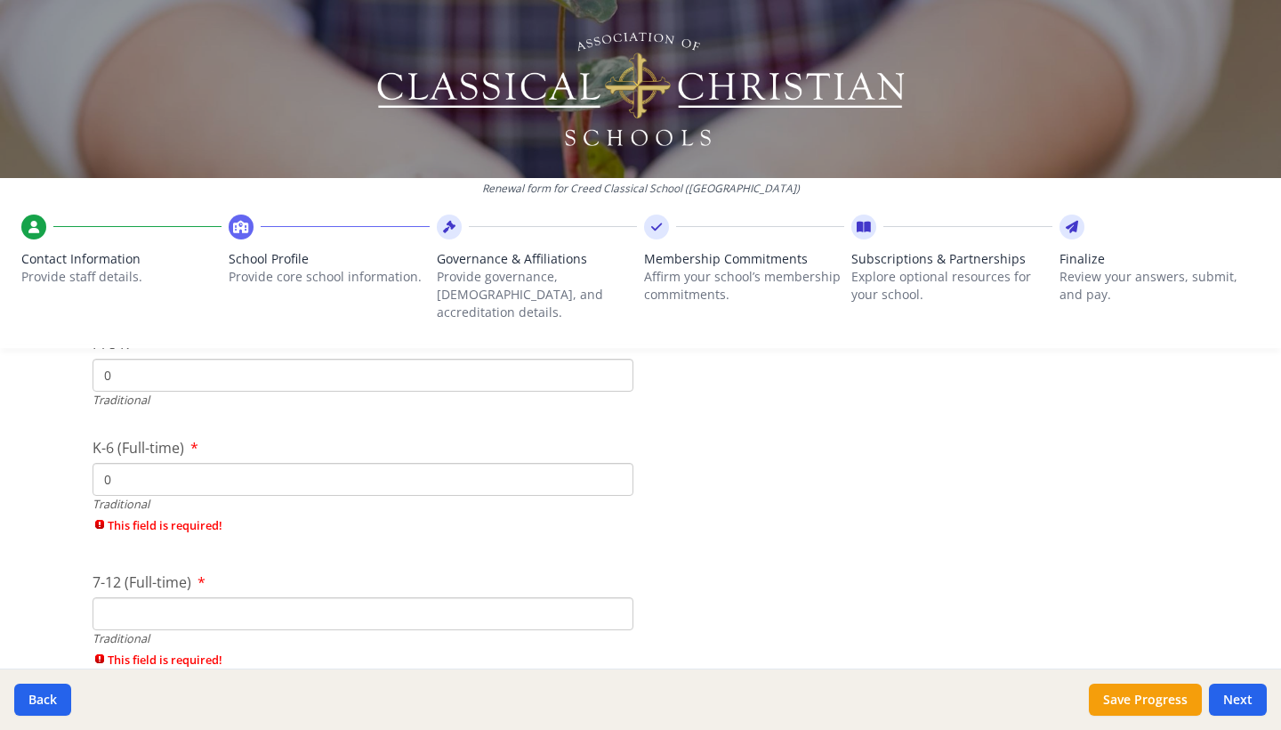
scroll to position [3767, 0]
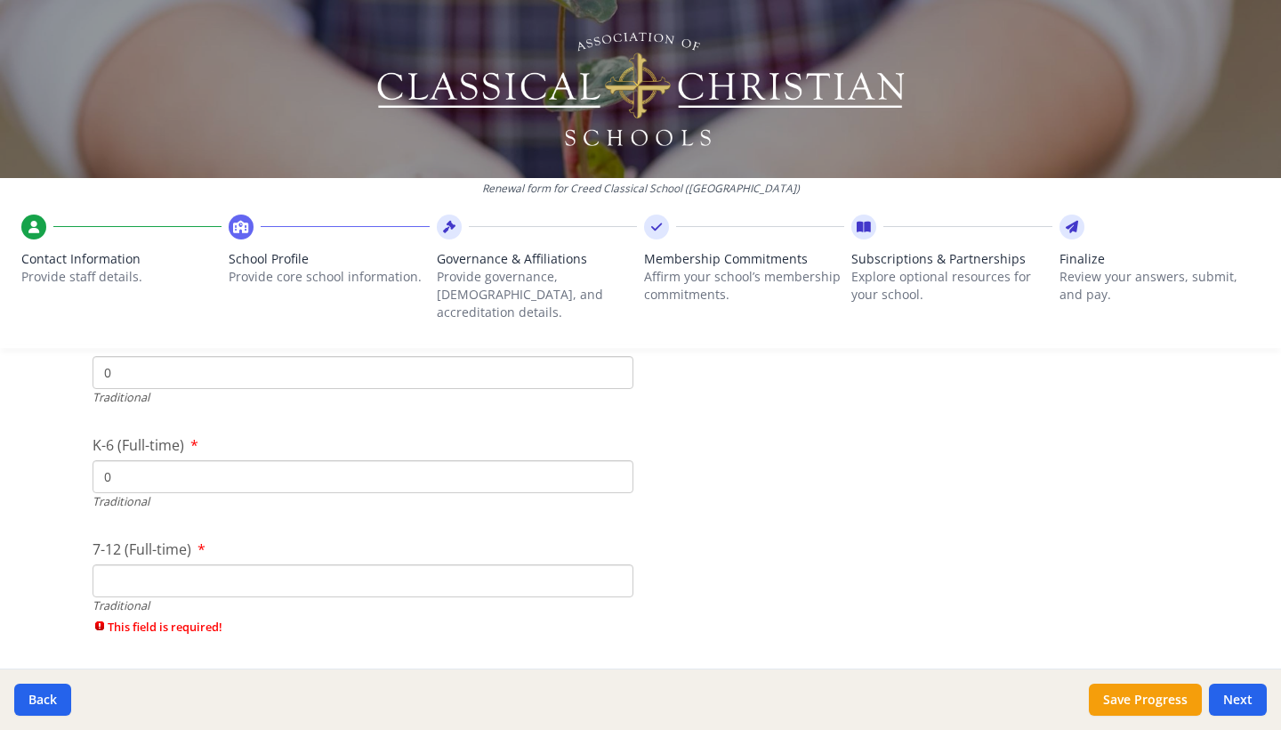
type input "0"
click at [618, 564] on input "0" at bounding box center [363, 580] width 541 height 33
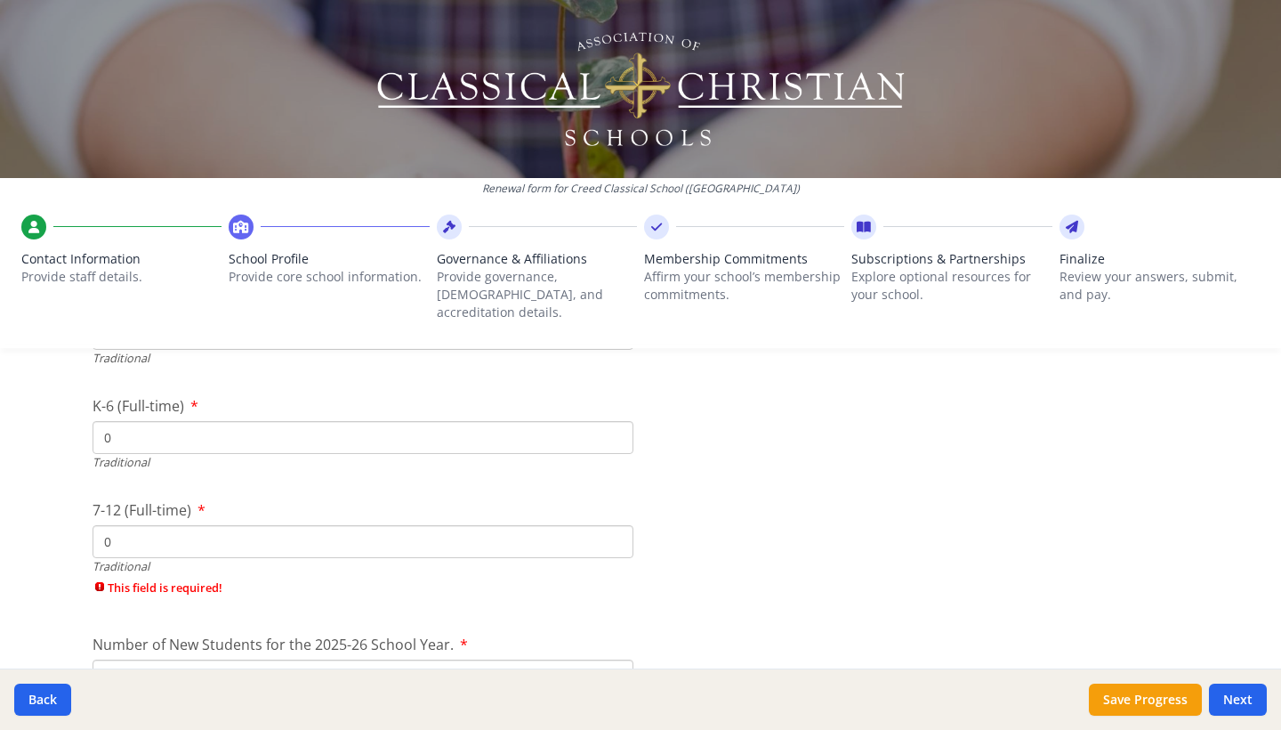
scroll to position [3835, 0]
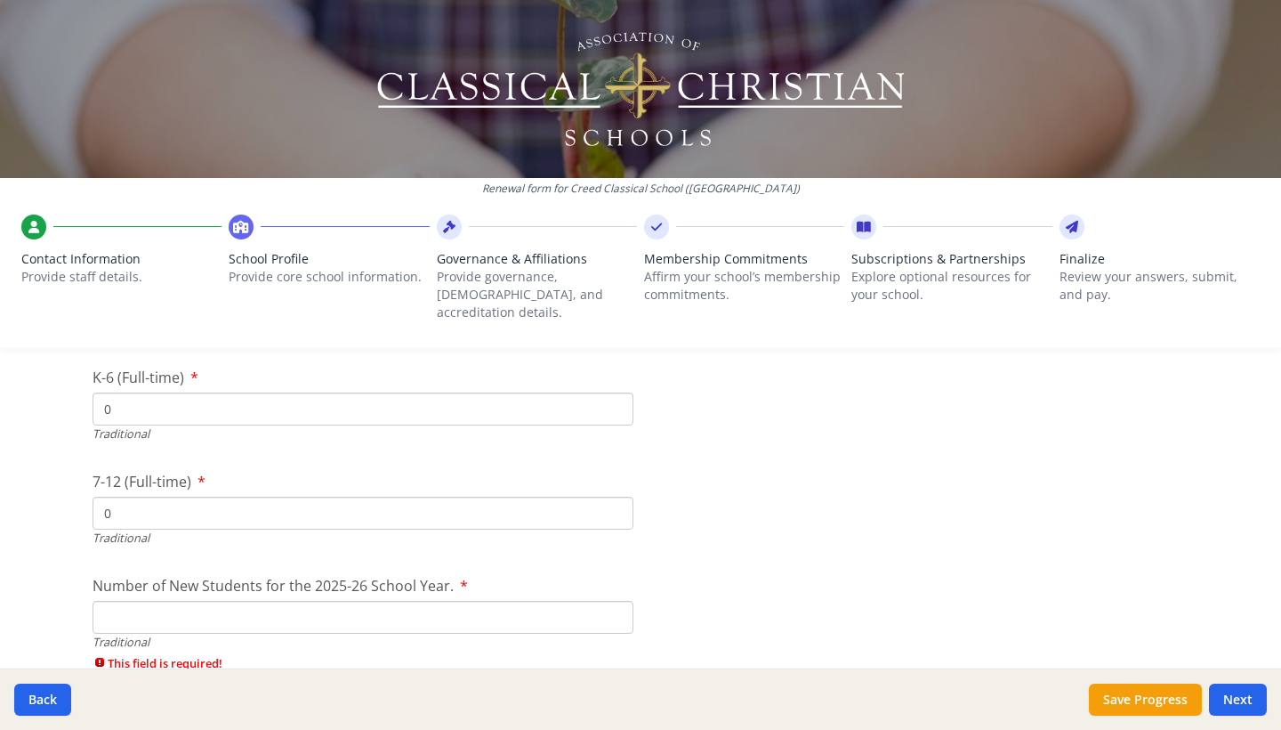
type input "0"
click at [617, 601] on input "0" at bounding box center [363, 617] width 541 height 33
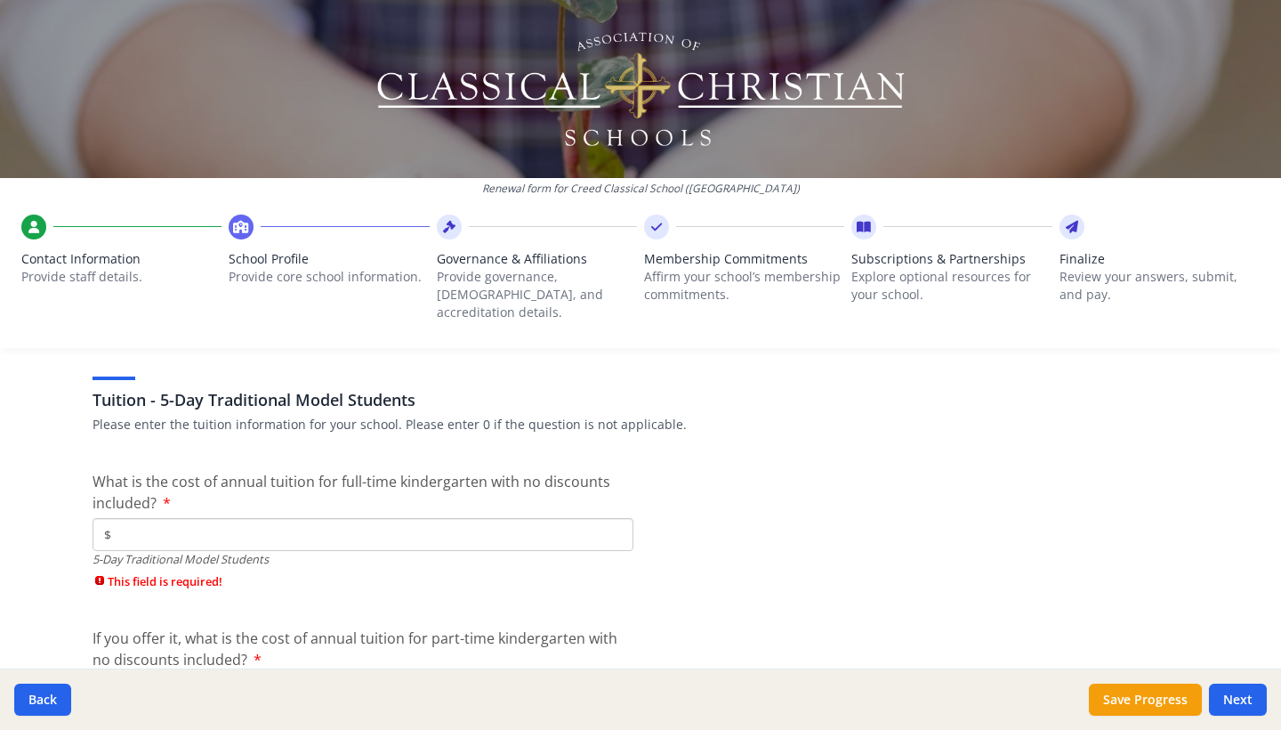
scroll to position [4628, 0]
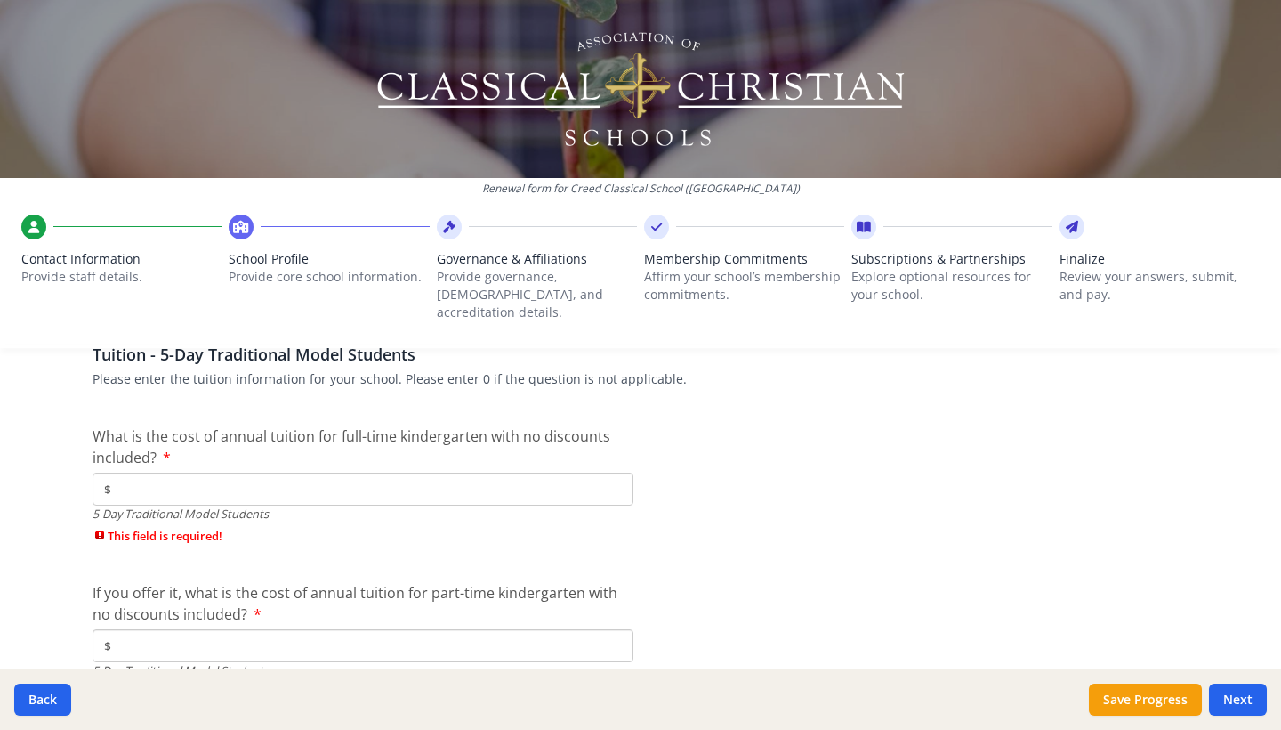
click at [594, 473] on input "$" at bounding box center [363, 489] width 541 height 33
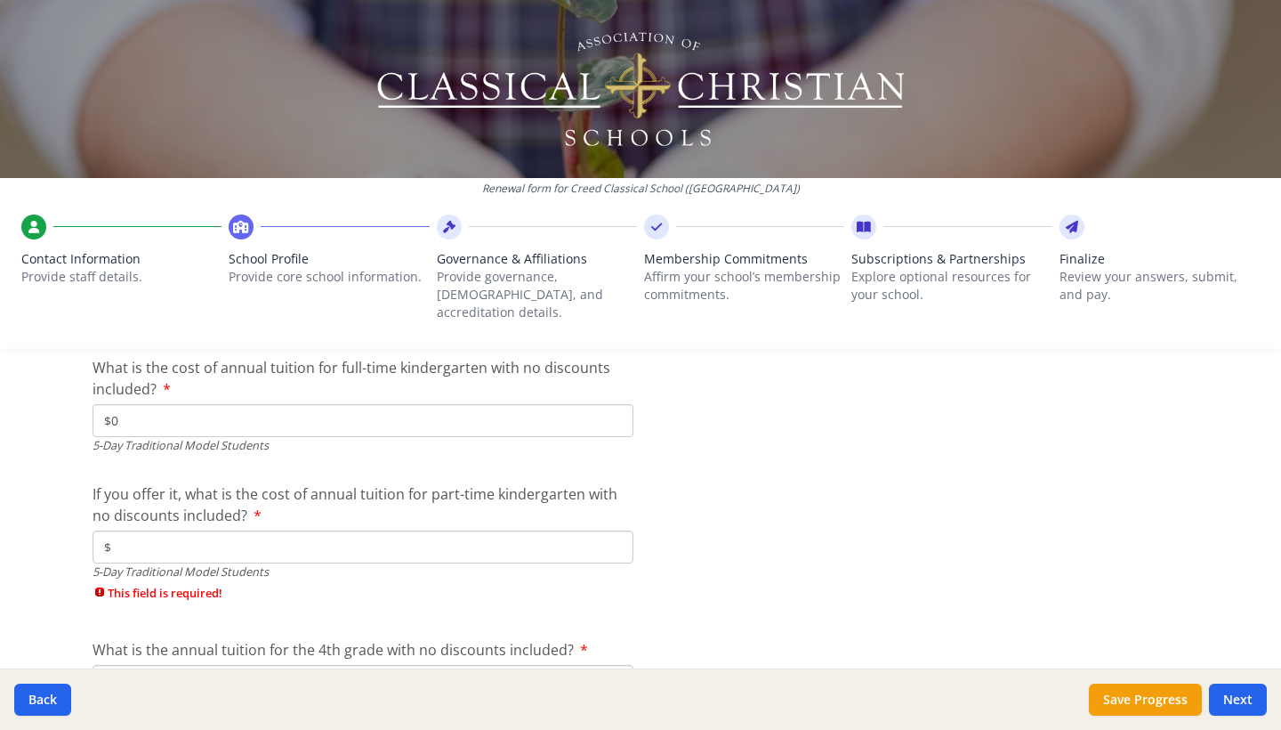
scroll to position [4698, 0]
click at [557, 530] on input "$" at bounding box center [363, 546] width 541 height 33
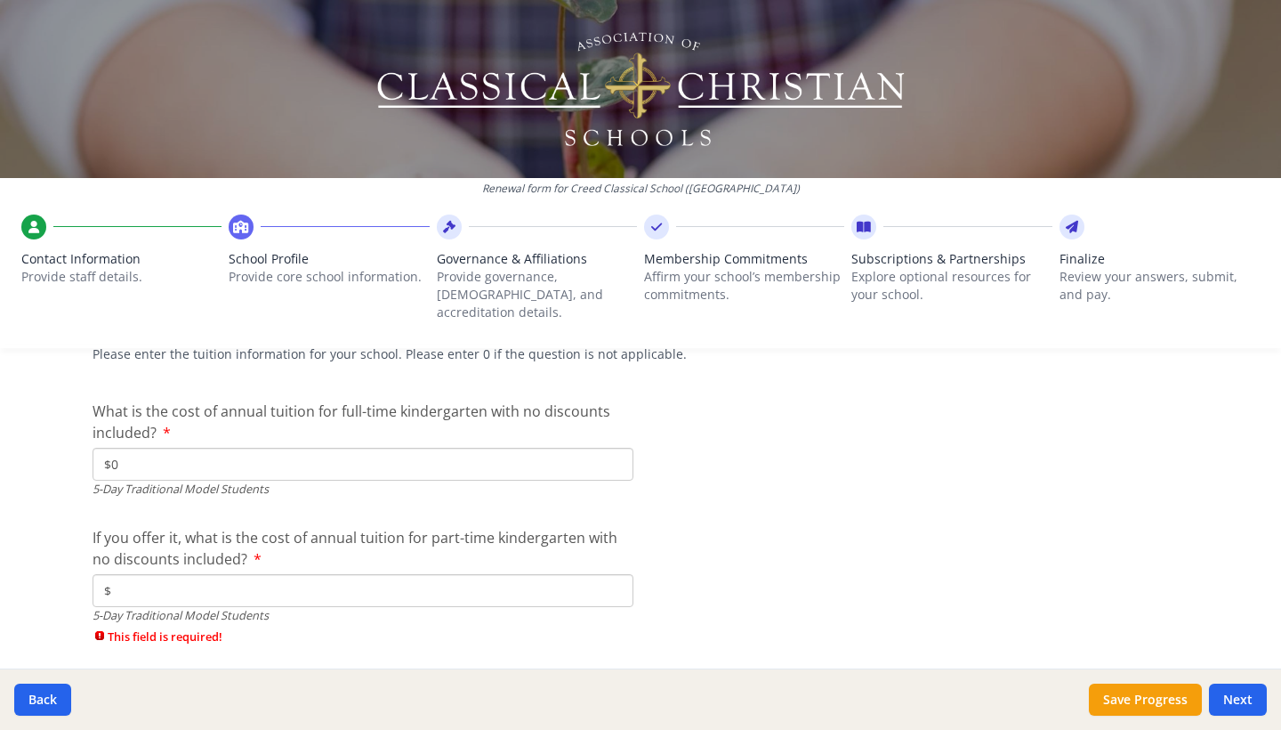
scroll to position [4634, 0]
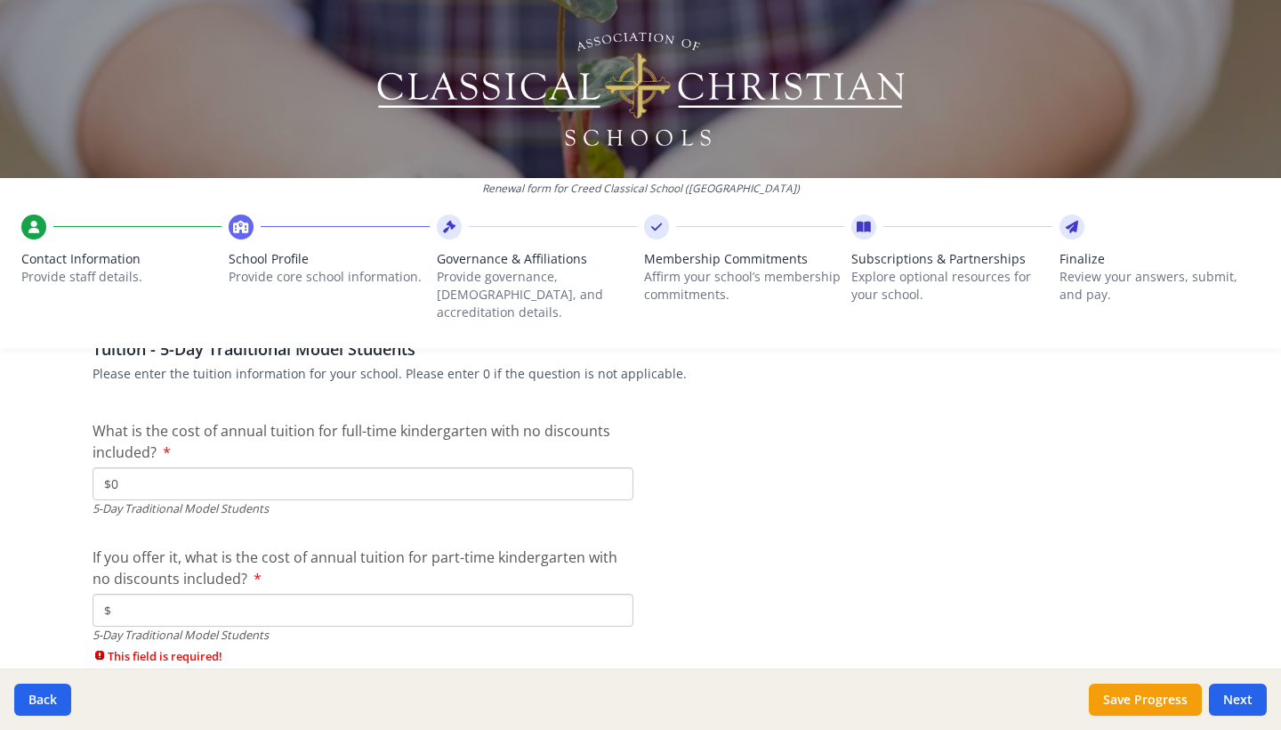
click at [555, 467] on input "$0" at bounding box center [363, 483] width 541 height 33
type input "$4 498"
click at [549, 594] on input "$" at bounding box center [363, 610] width 541 height 33
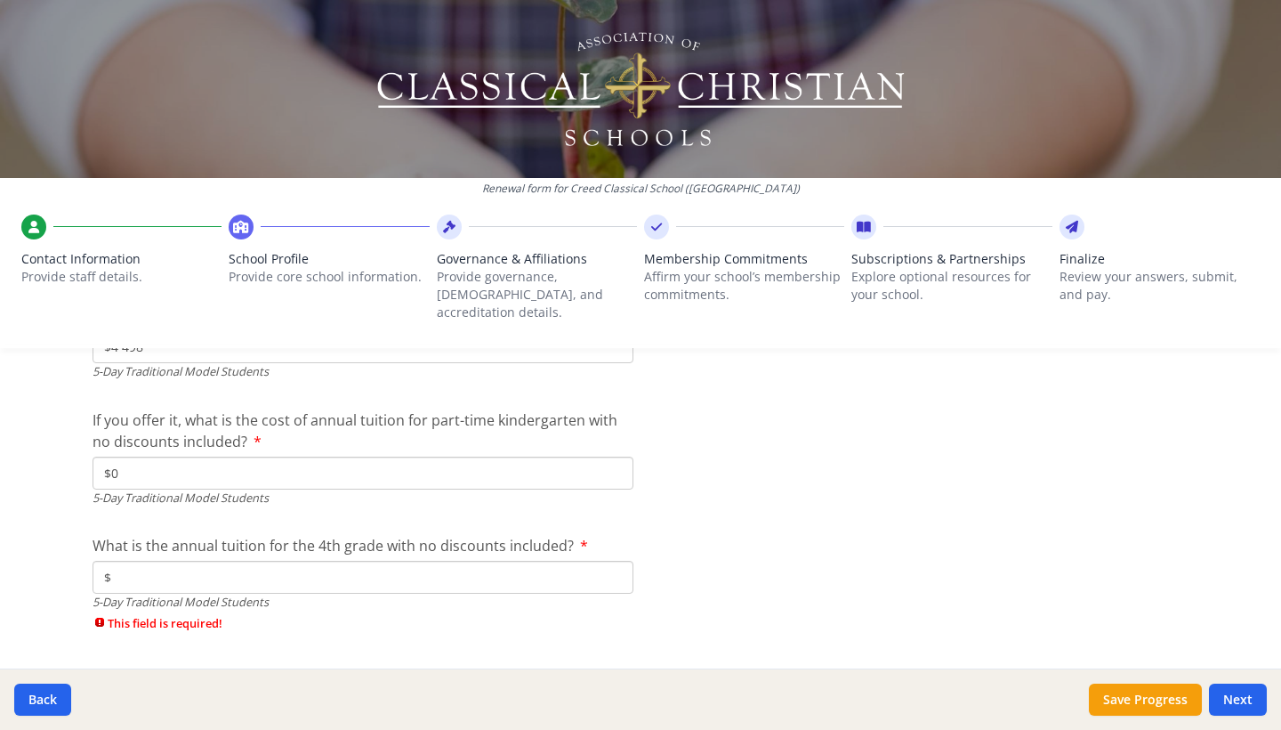
scroll to position [4766, 0]
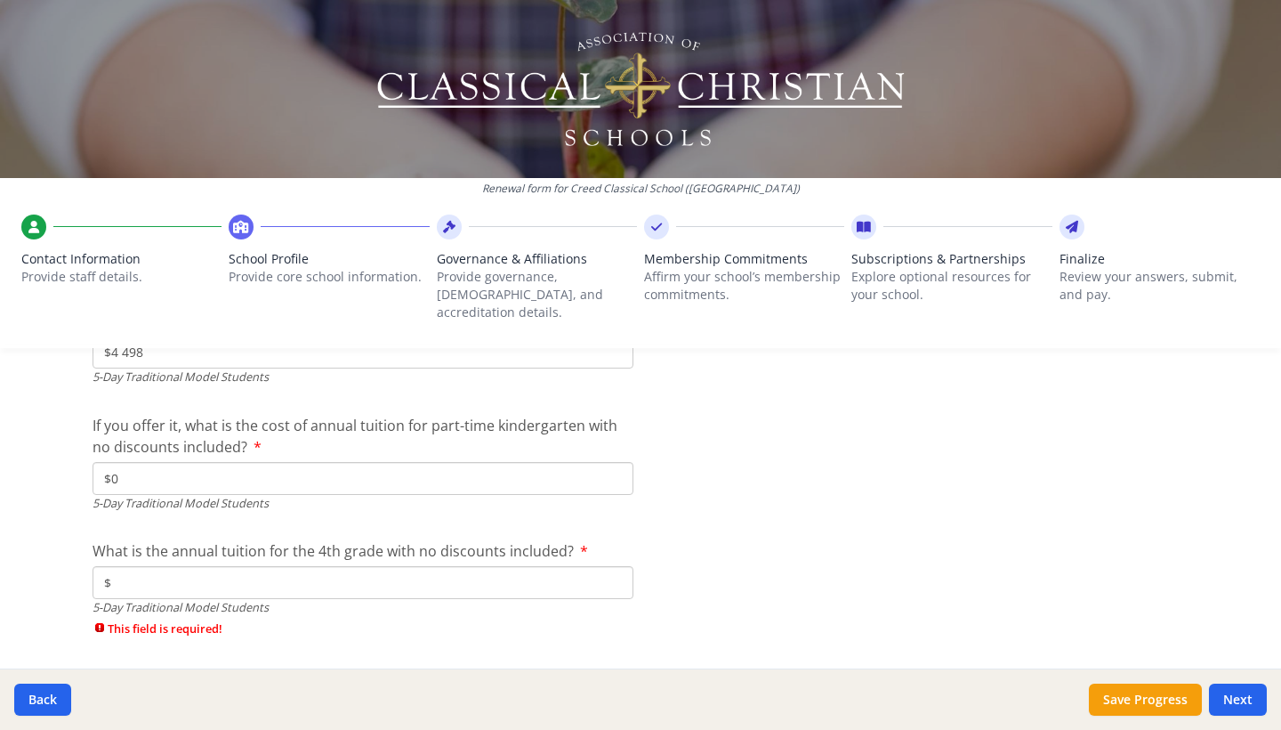
type input "$0"
click at [538, 566] on input "$" at bounding box center [363, 582] width 541 height 33
type input "$4 498"
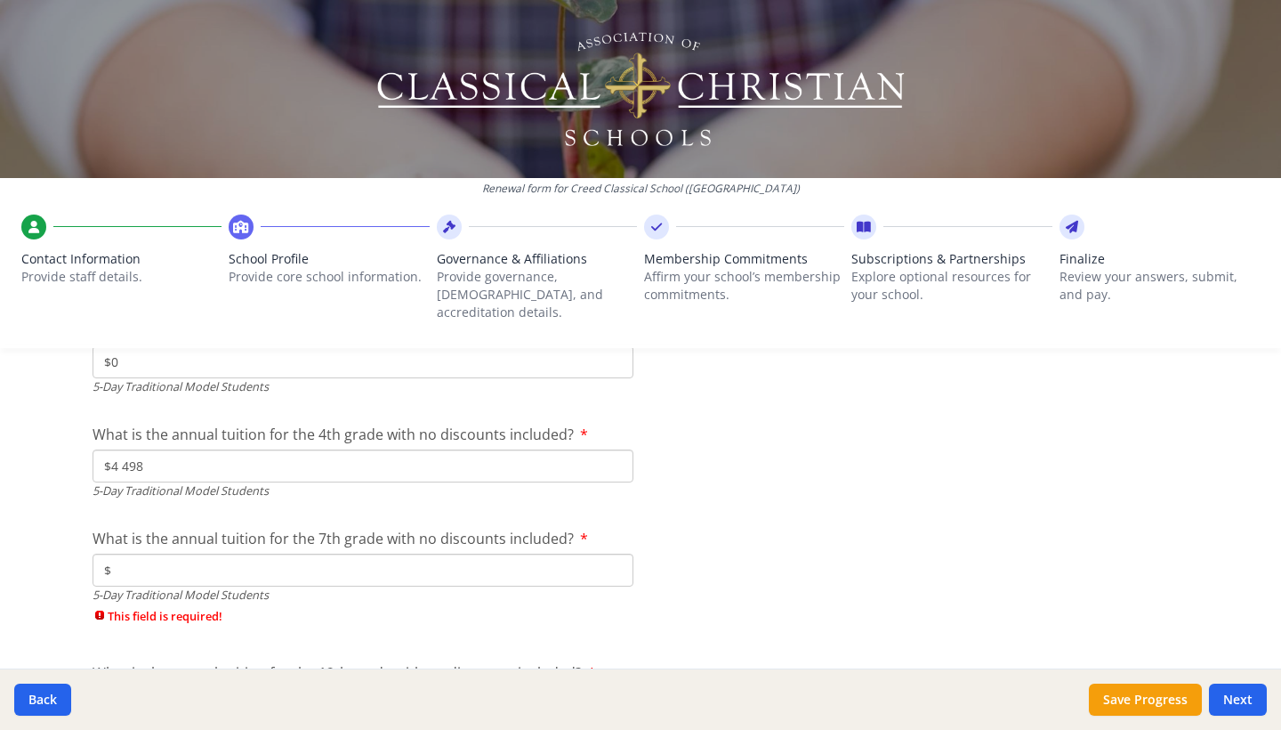
scroll to position [4885, 0]
click at [530, 551] on input "$" at bounding box center [363, 567] width 541 height 33
type input "$4 498"
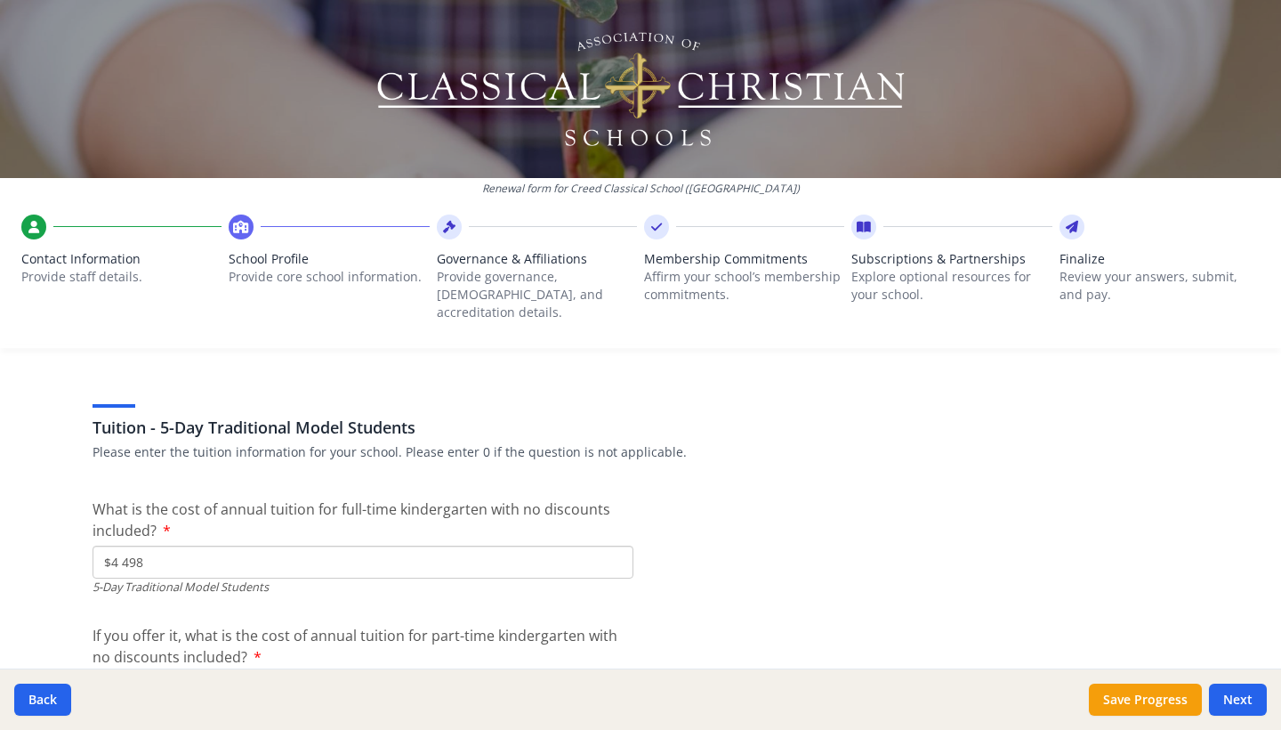
scroll to position [4578, 0]
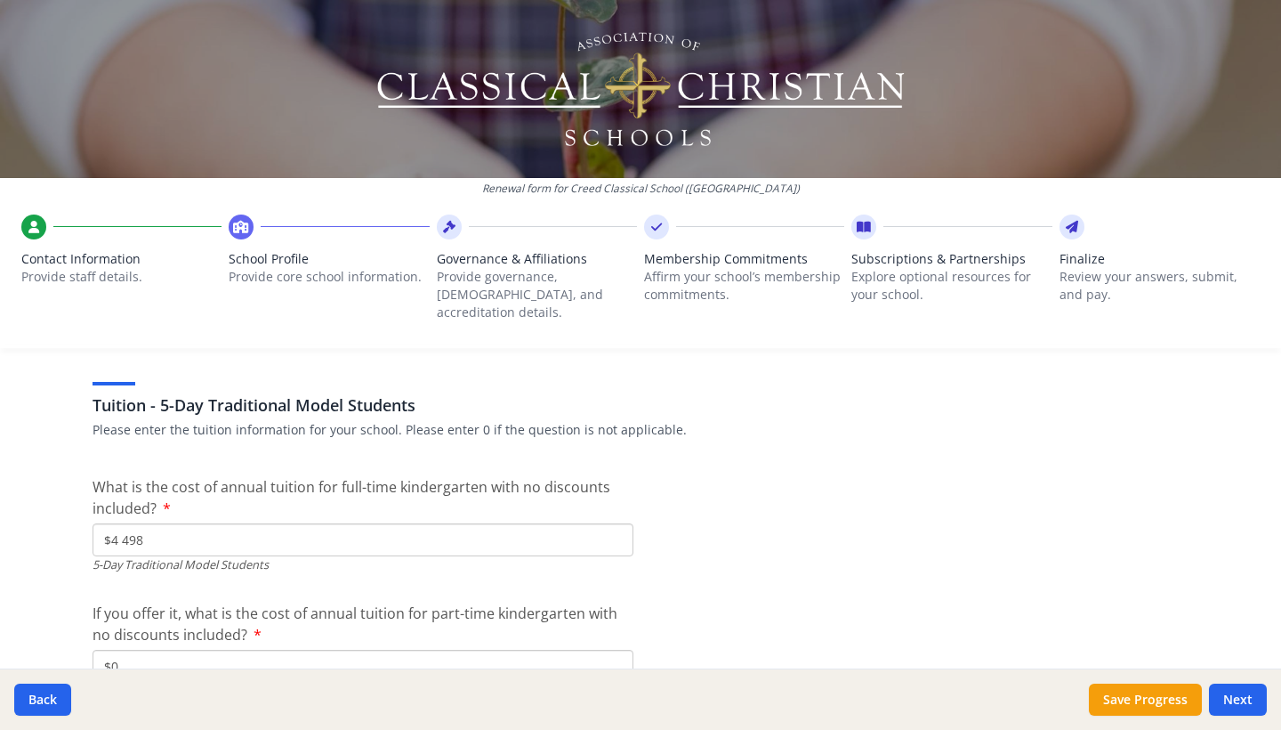
click at [522, 523] on input "$4 498" at bounding box center [363, 539] width 541 height 33
type input "$0"
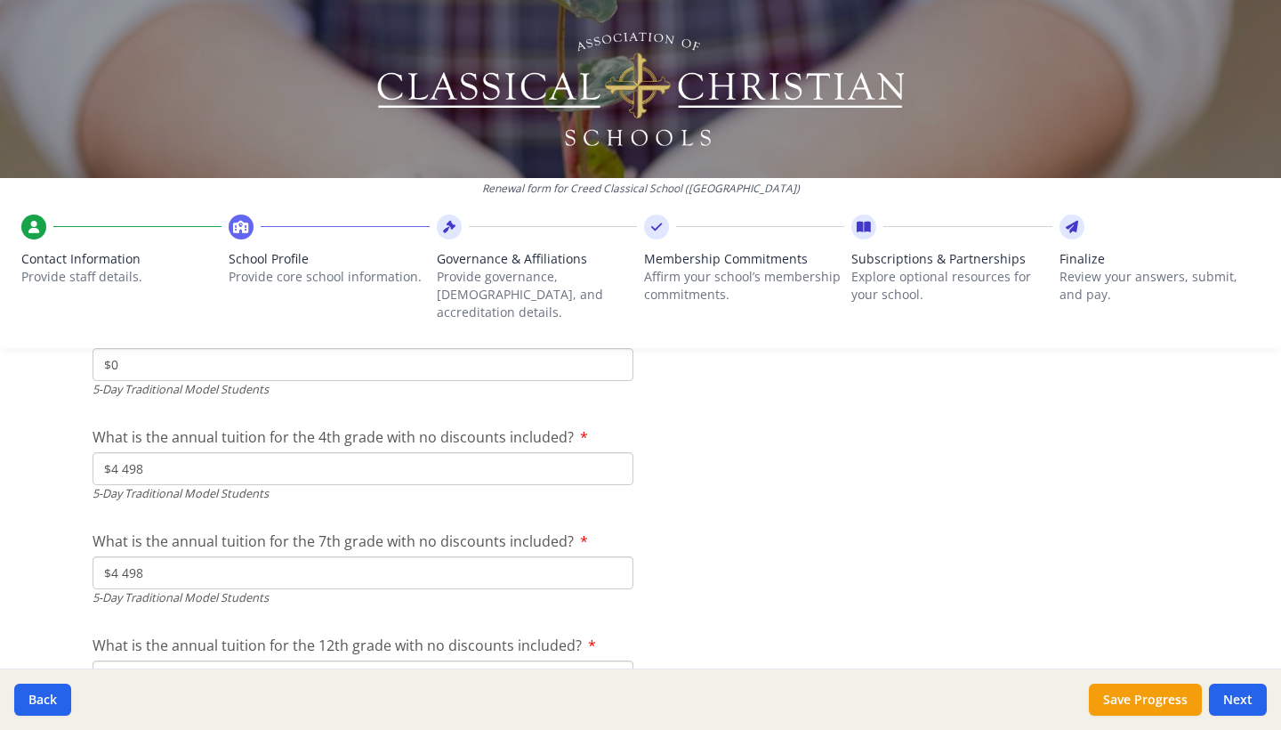
scroll to position [4880, 0]
click at [500, 451] on input "$4 498" at bounding box center [363, 467] width 541 height 33
type input "$0"
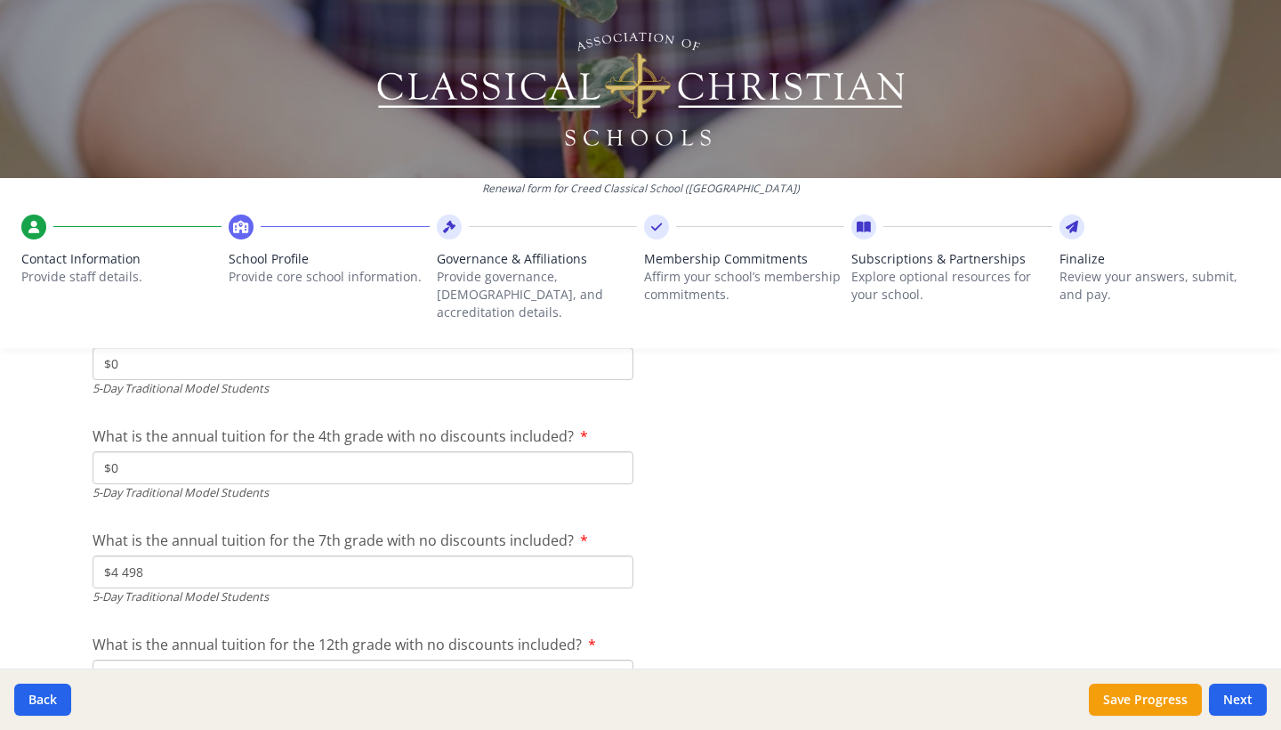
click at [490, 555] on input "$4 498" at bounding box center [363, 571] width 541 height 33
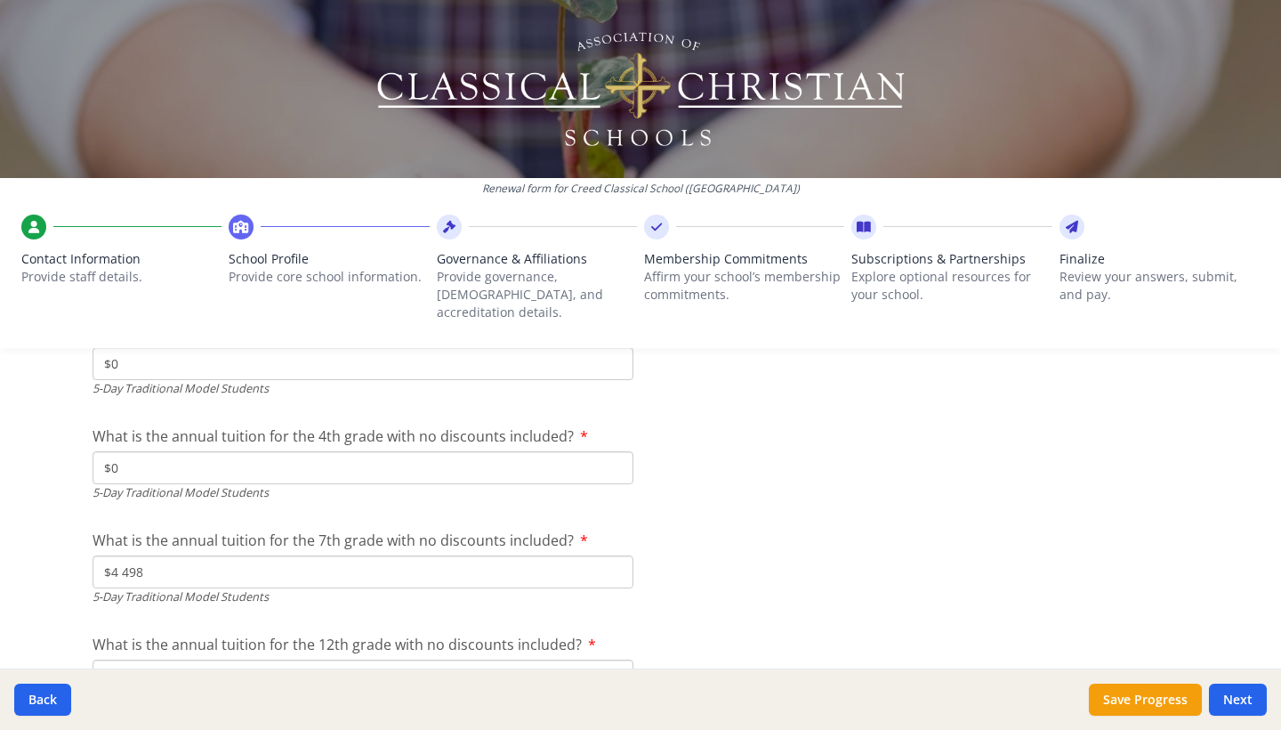
click at [490, 555] on input "$4 498" at bounding box center [363, 571] width 541 height 33
type input "$0"
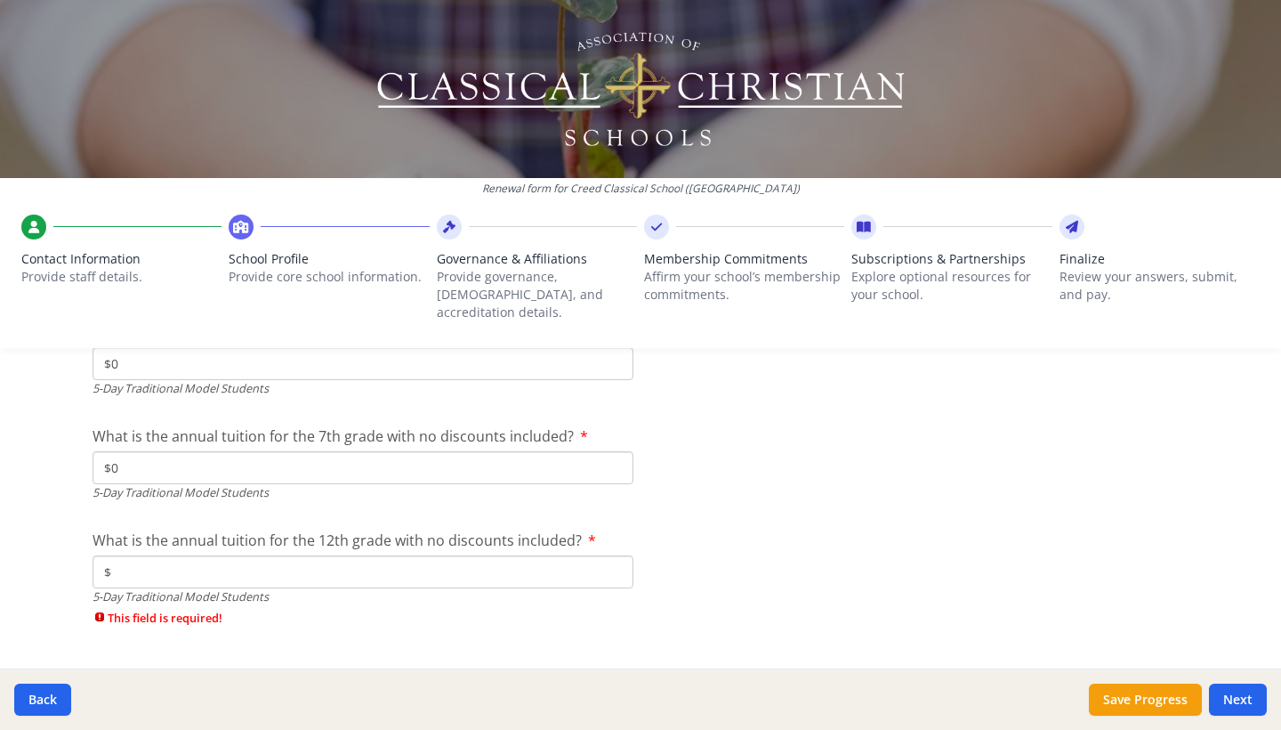
scroll to position [5011, 0]
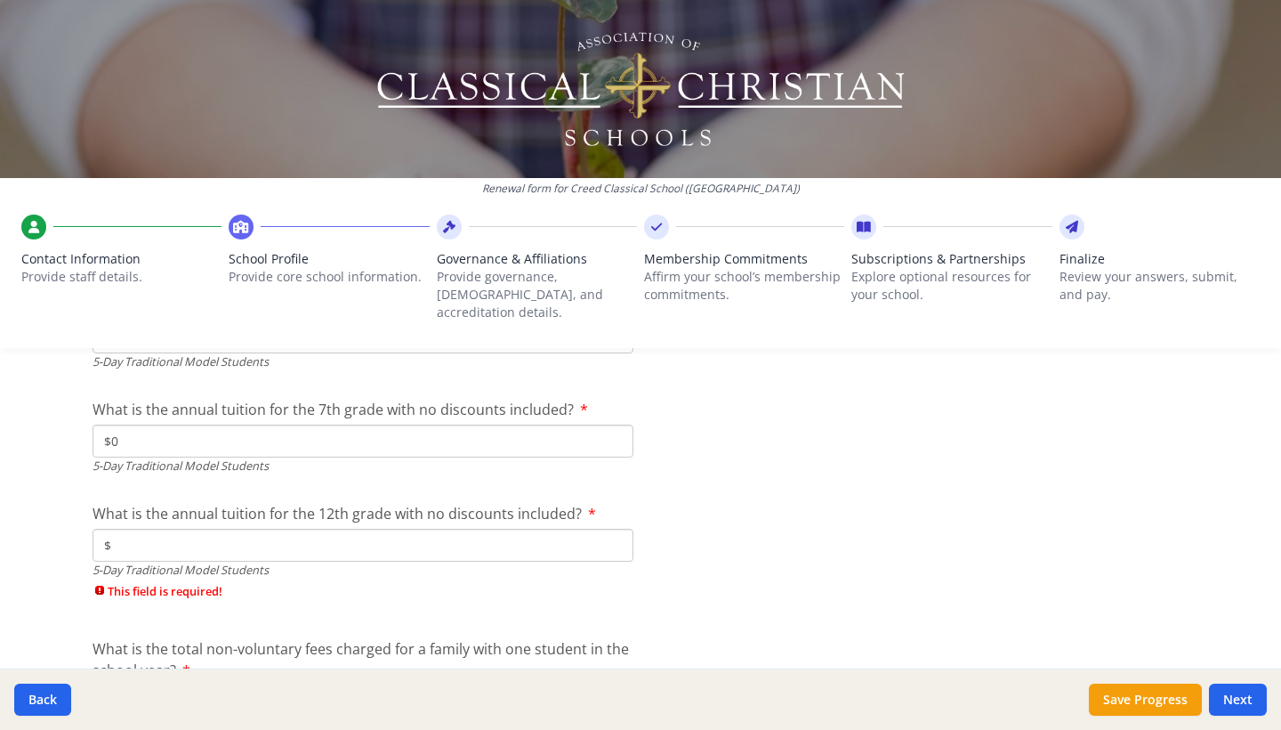
click at [490, 529] on input "$" at bounding box center [363, 545] width 541 height 33
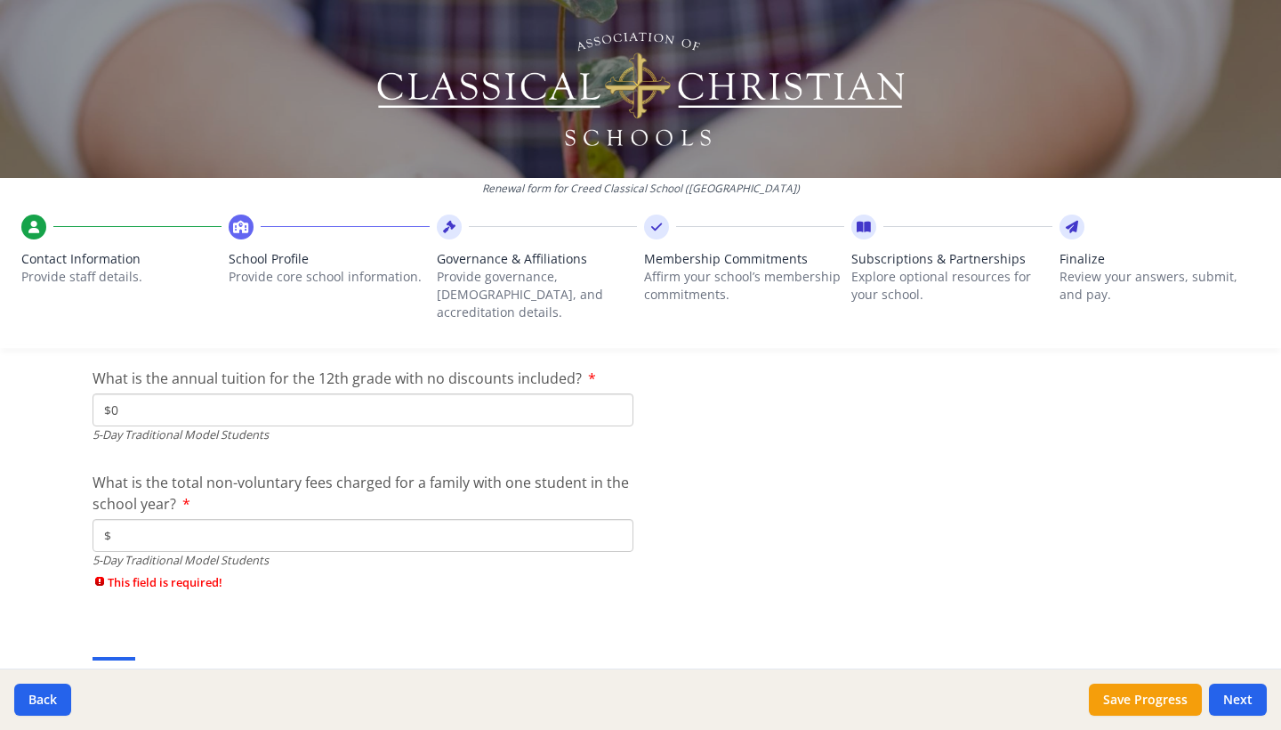
scroll to position [5155, 0]
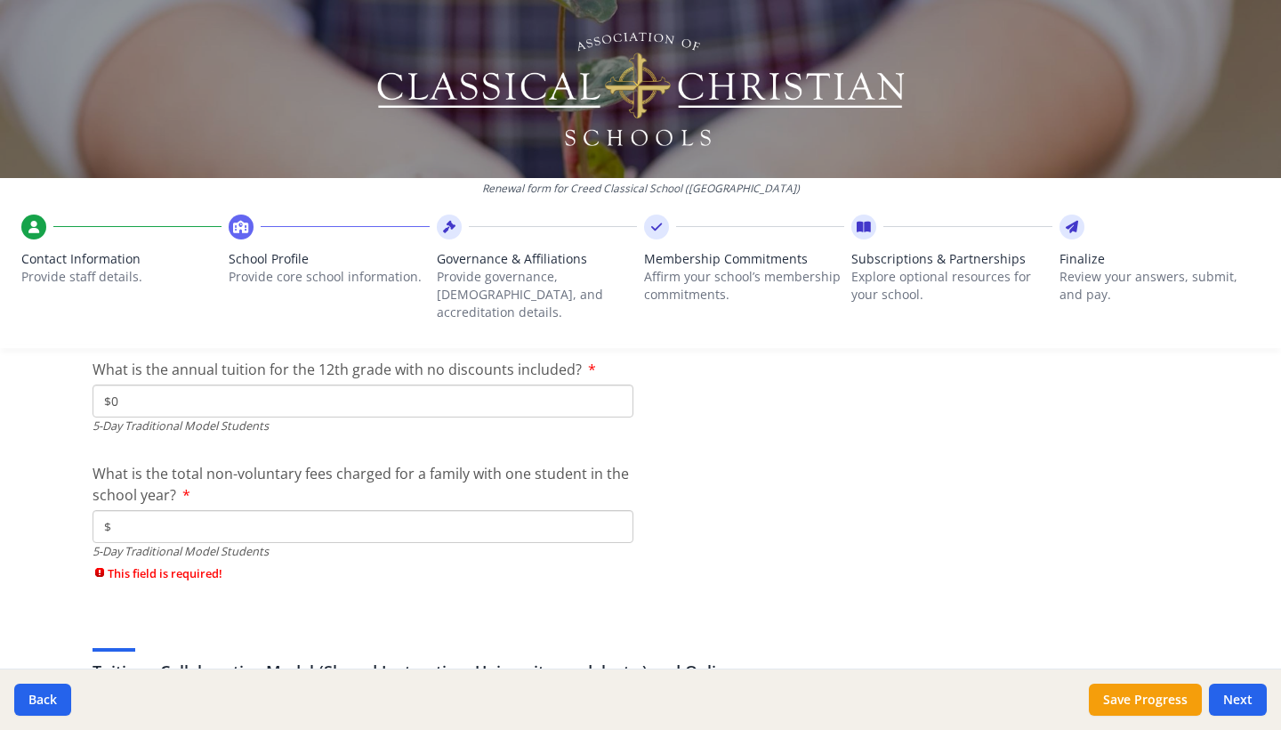
type input "$0"
click at [485, 510] on input "$" at bounding box center [363, 526] width 541 height 33
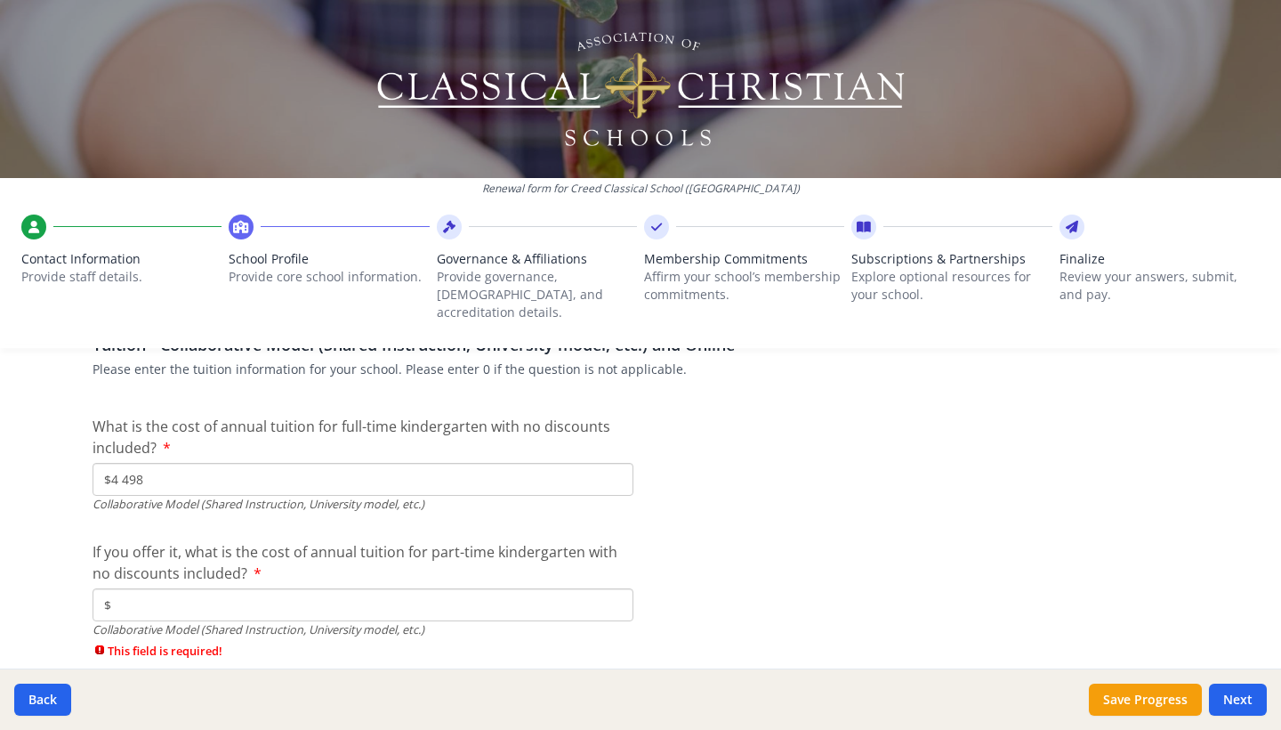
scroll to position [5458, 0]
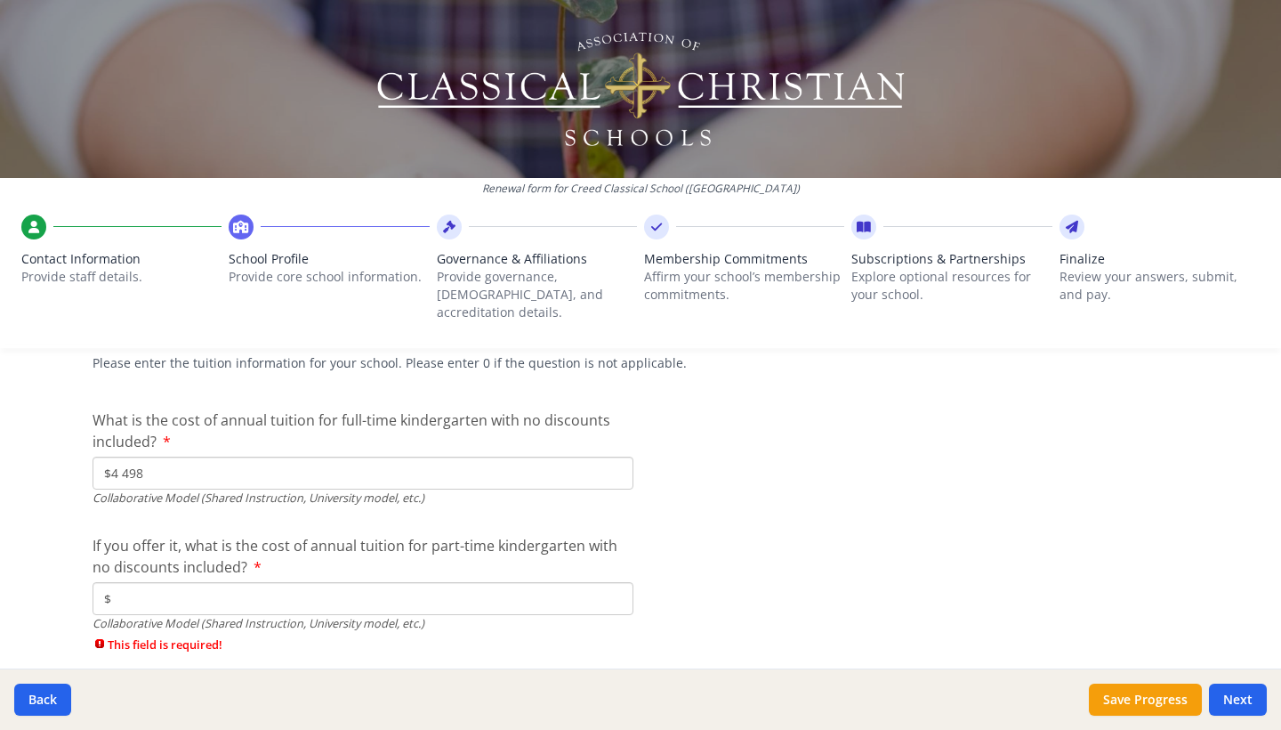
type input "$0"
click at [471, 582] on input "$" at bounding box center [363, 598] width 541 height 33
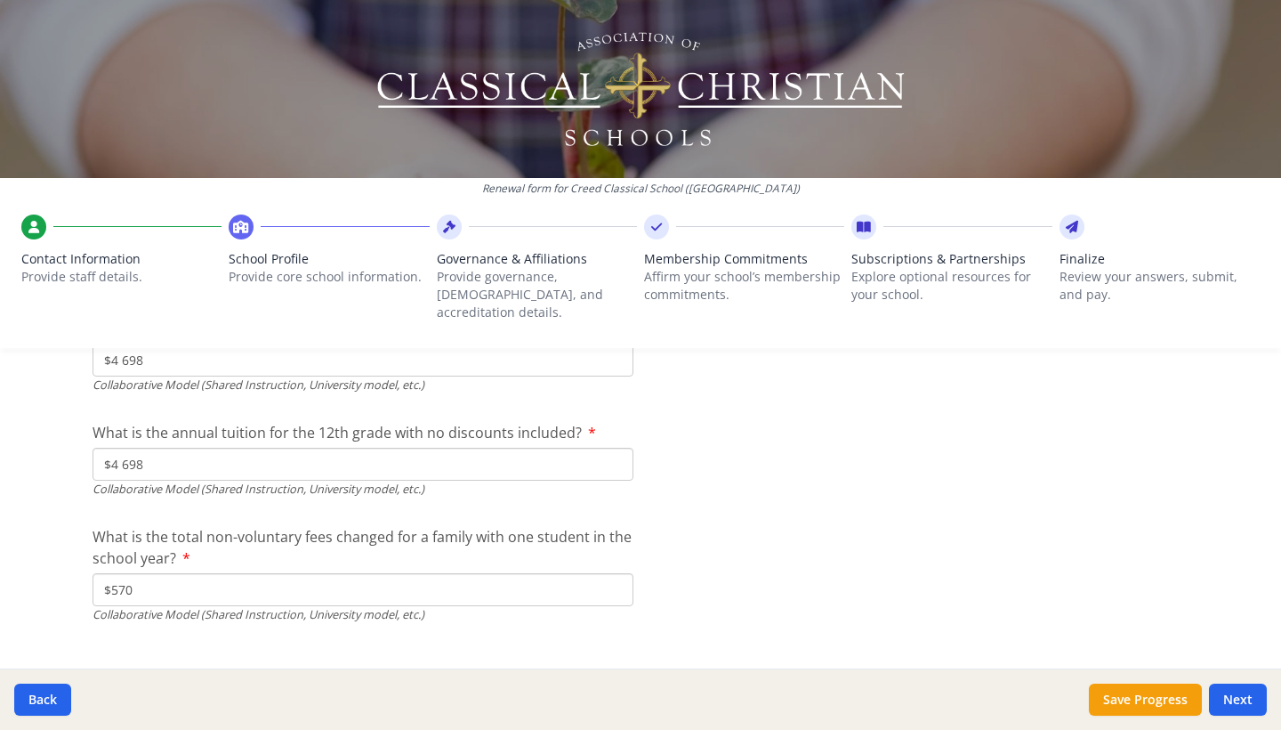
scroll to position [5904, 0]
type input "$0"
click at [1246, 700] on button "Next" at bounding box center [1238, 699] width 58 height 32
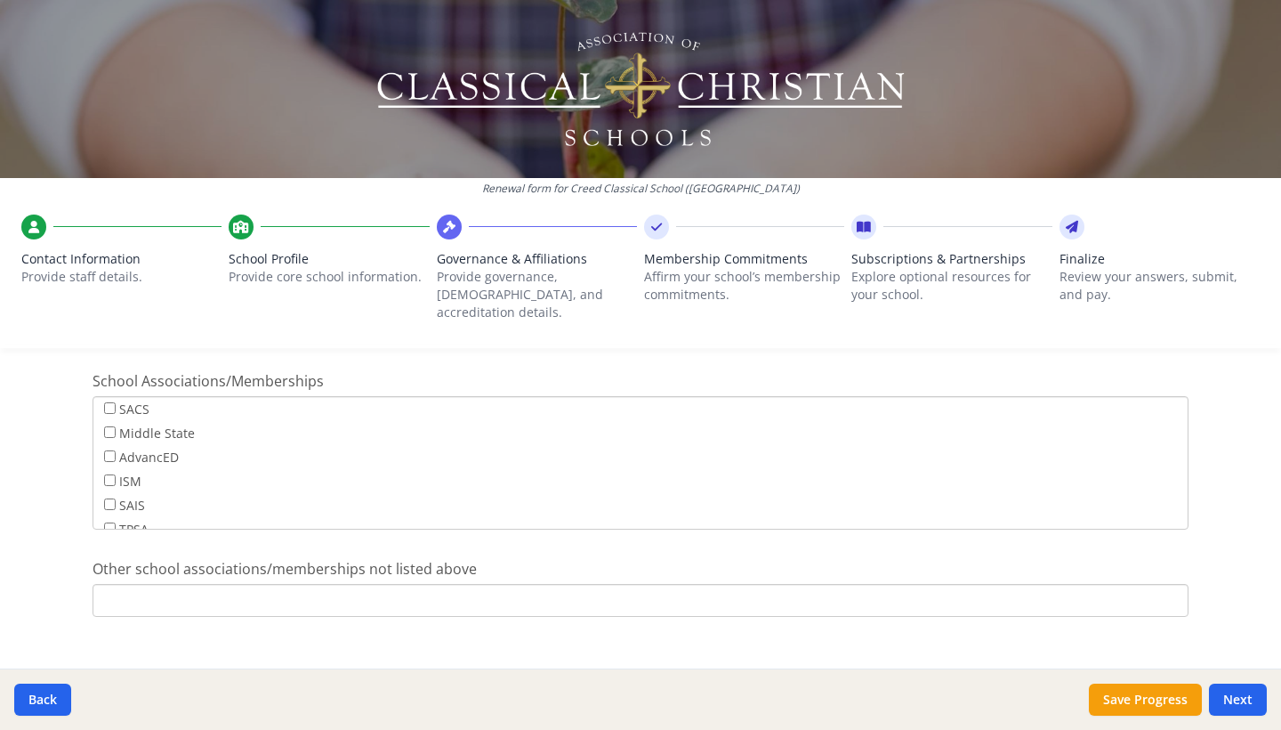
scroll to position [1131, 0]
click at [1222, 694] on button "Next" at bounding box center [1238, 699] width 58 height 32
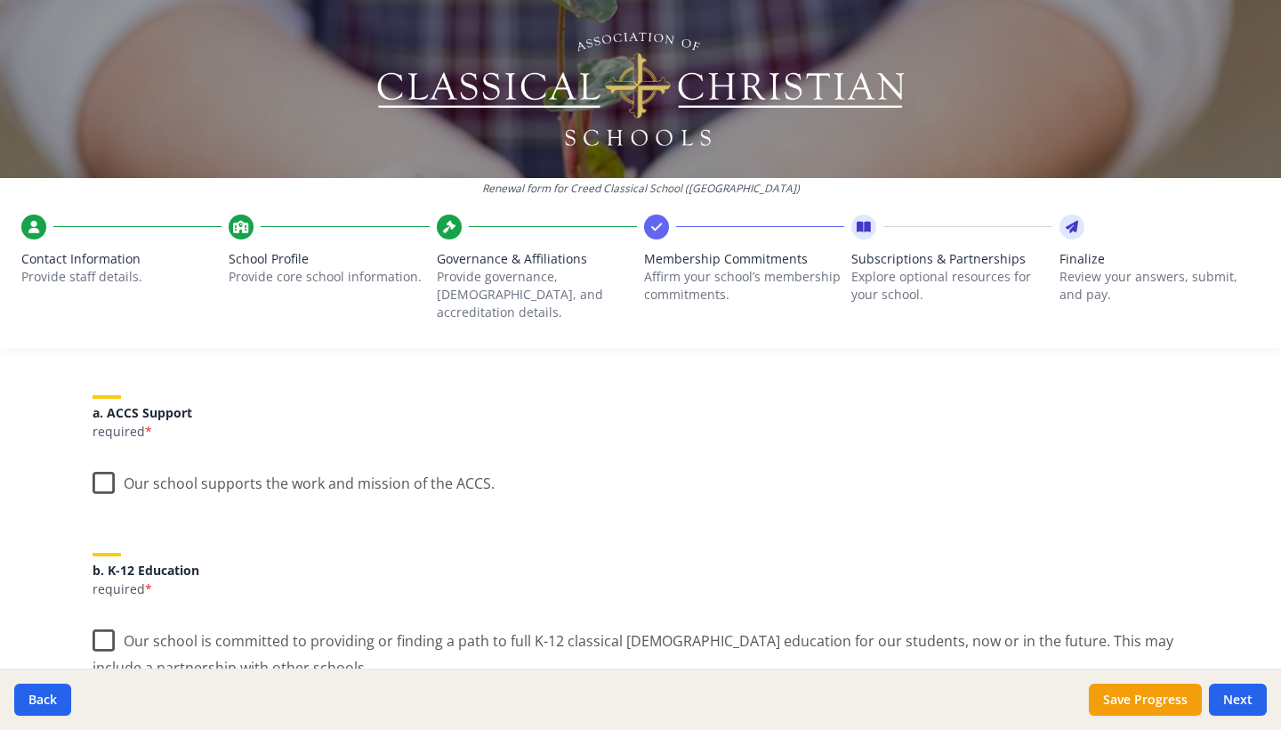
scroll to position [194, 0]
click at [103, 463] on label "Our school supports the work and mission of the ACCS." at bounding box center [294, 482] width 402 height 38
click at [0, 0] on input "Our school supports the work and mission of the ACCS." at bounding box center [0, 0] width 0 height 0
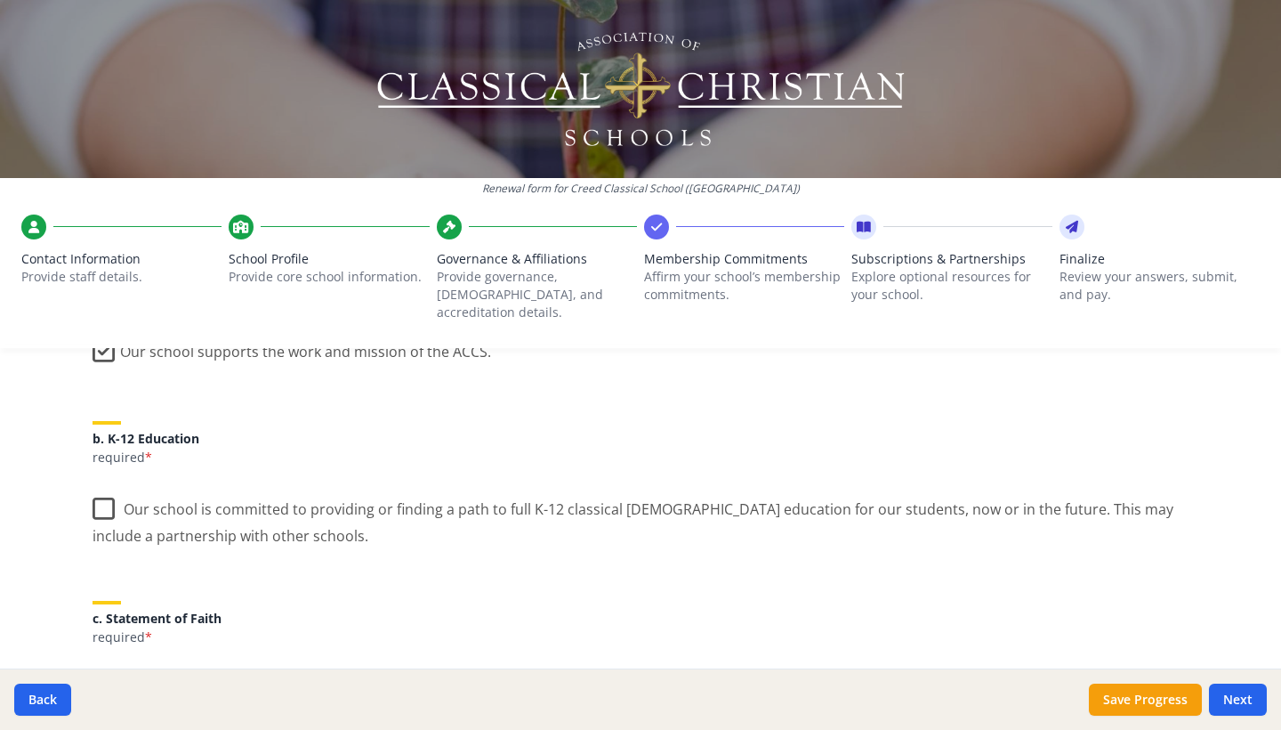
scroll to position [330, 0]
click at [105, 489] on label "Our school is committed to providing or finding a path to full K-12 classical C…" at bounding box center [641, 514] width 1096 height 60
click at [0, 0] on input "Our school is committed to providing or finding a path to full K-12 classical C…" at bounding box center [0, 0] width 0 height 0
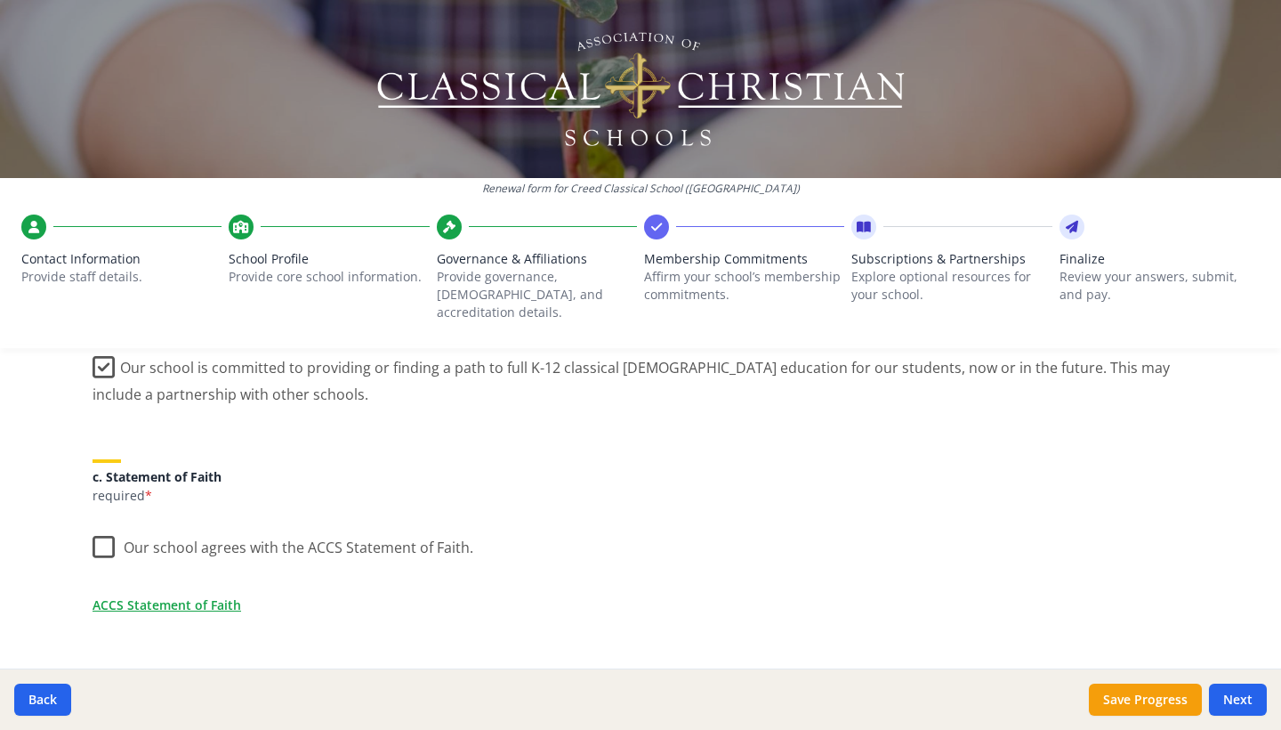
scroll to position [473, 0]
click at [103, 523] on label "Our school agrees with the ACCS Statement of Faith." at bounding box center [283, 540] width 381 height 38
click at [0, 0] on input "Our school agrees with the ACCS Statement of Faith." at bounding box center [0, 0] width 0 height 0
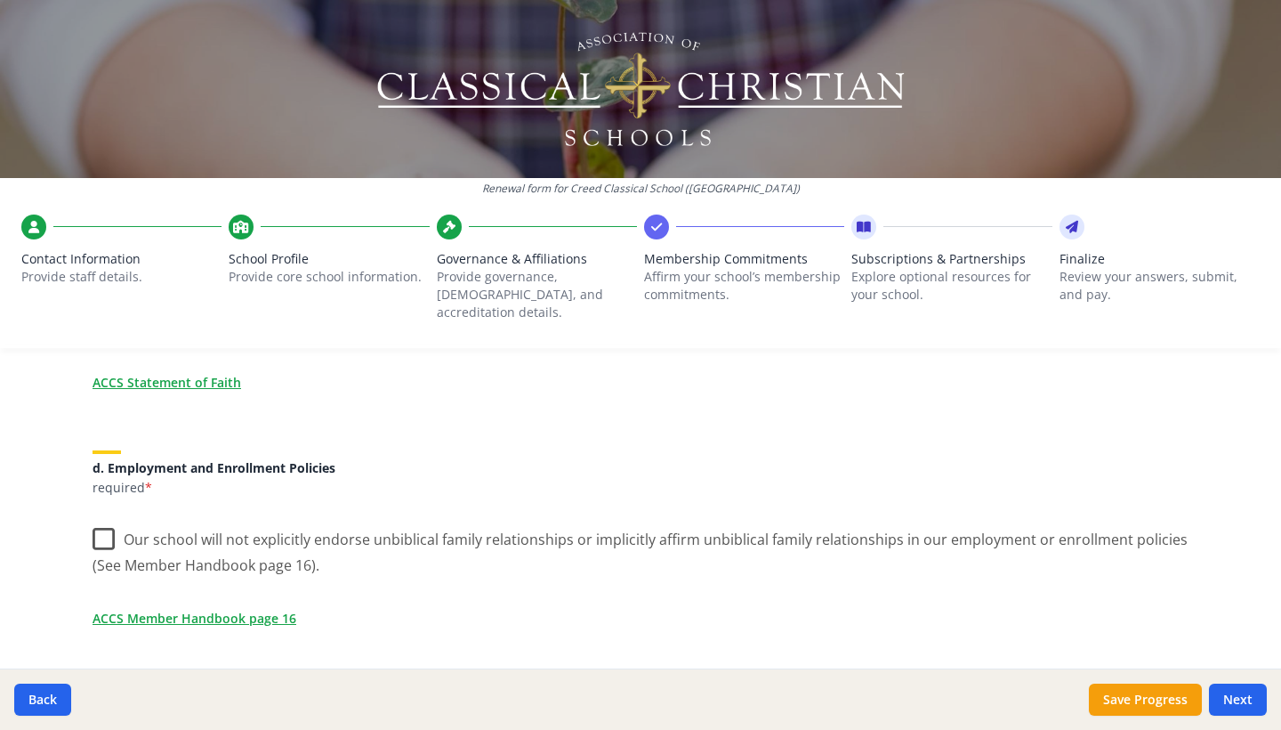
scroll to position [693, 0]
click at [103, 521] on label "Our school will not explicitly endorse unbiblical family relationships or impli…" at bounding box center [641, 545] width 1096 height 60
click at [0, 0] on input "Our school will not explicitly endorse unbiblical family relationships or impli…" at bounding box center [0, 0] width 0 height 0
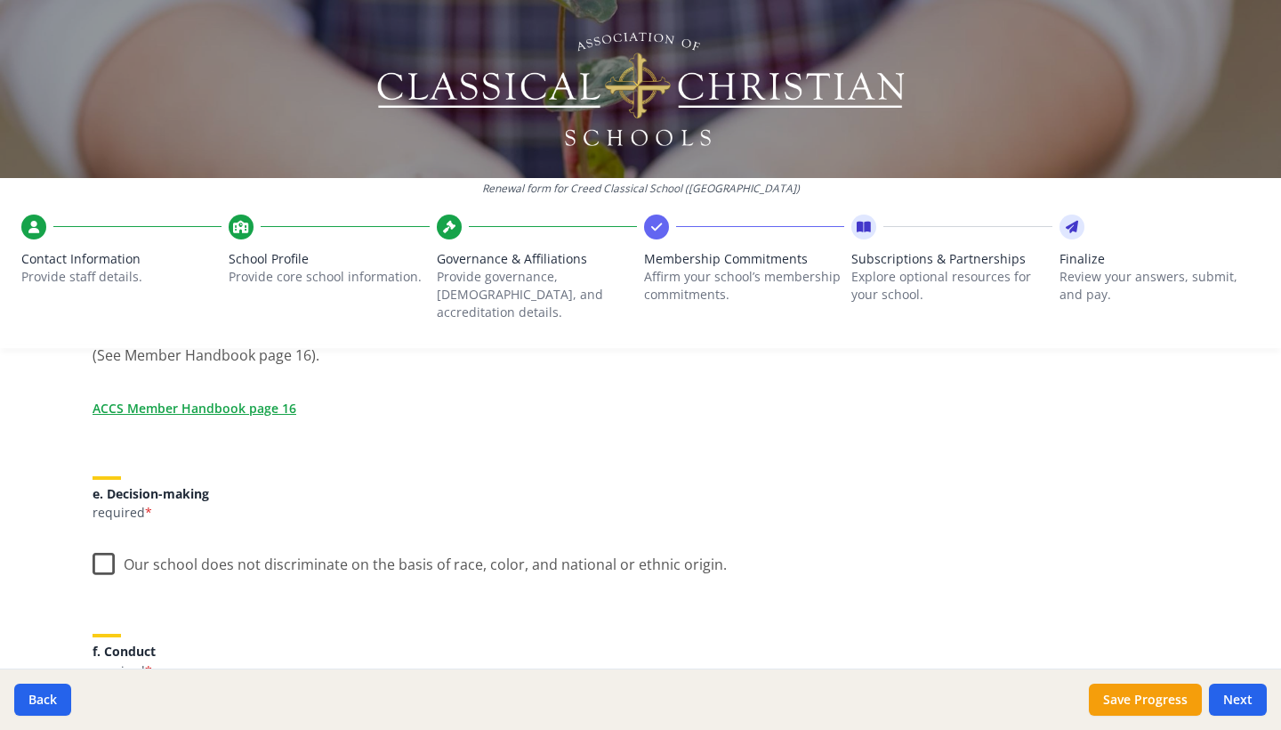
scroll to position [913, 0]
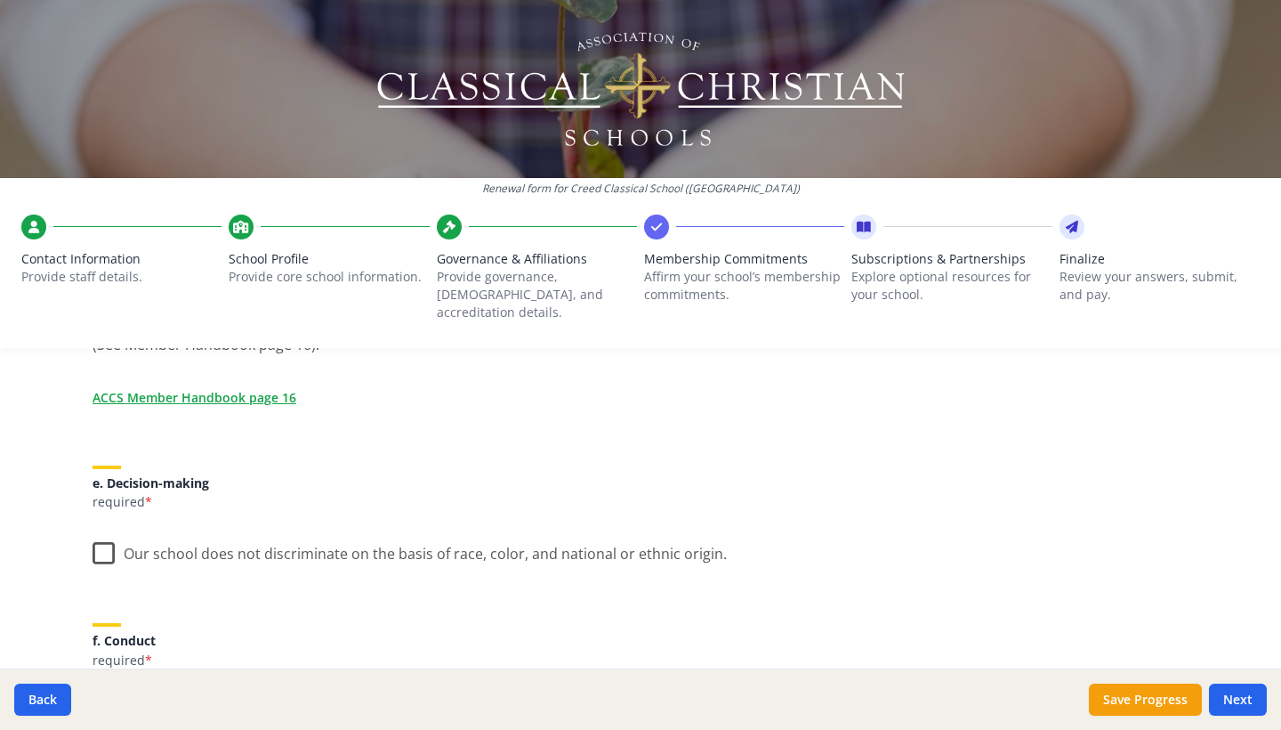
click at [105, 530] on label "Our school does not discriminate on the basis of race, color, and national or e…" at bounding box center [410, 549] width 635 height 38
click at [0, 0] on input "Our school does not discriminate on the basis of race, color, and national or e…" at bounding box center [0, 0] width 0 height 0
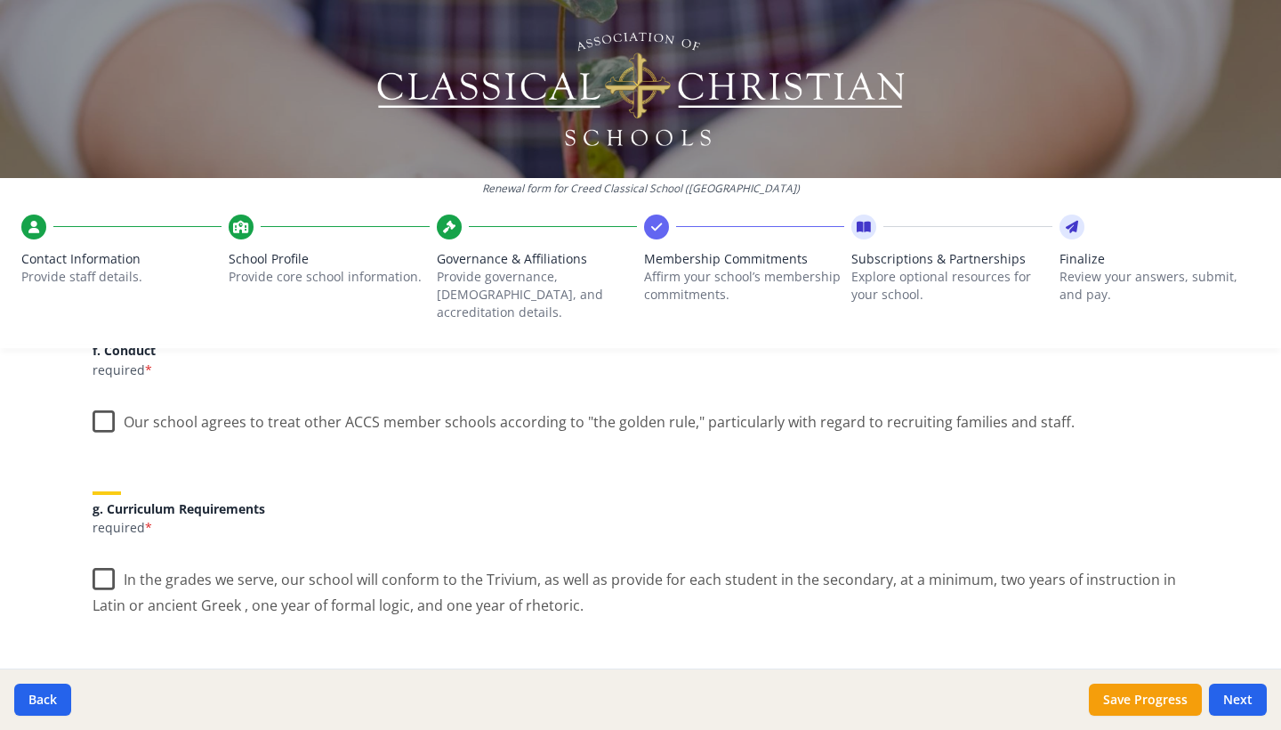
scroll to position [1182, 0]
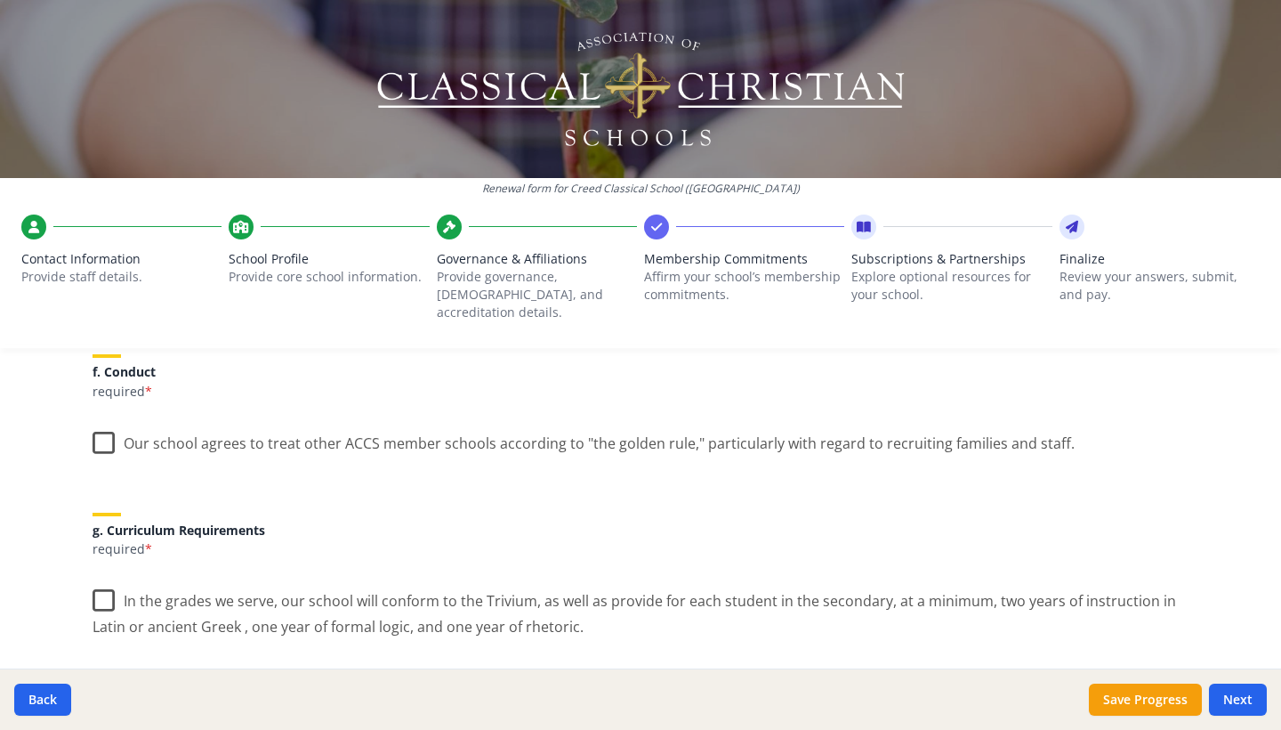
click at [103, 420] on label "Our school agrees to treat other ACCS member schools according to "the golden r…" at bounding box center [584, 439] width 982 height 38
click at [0, 0] on input "Our school agrees to treat other ACCS member schools according to "the golden r…" at bounding box center [0, 0] width 0 height 0
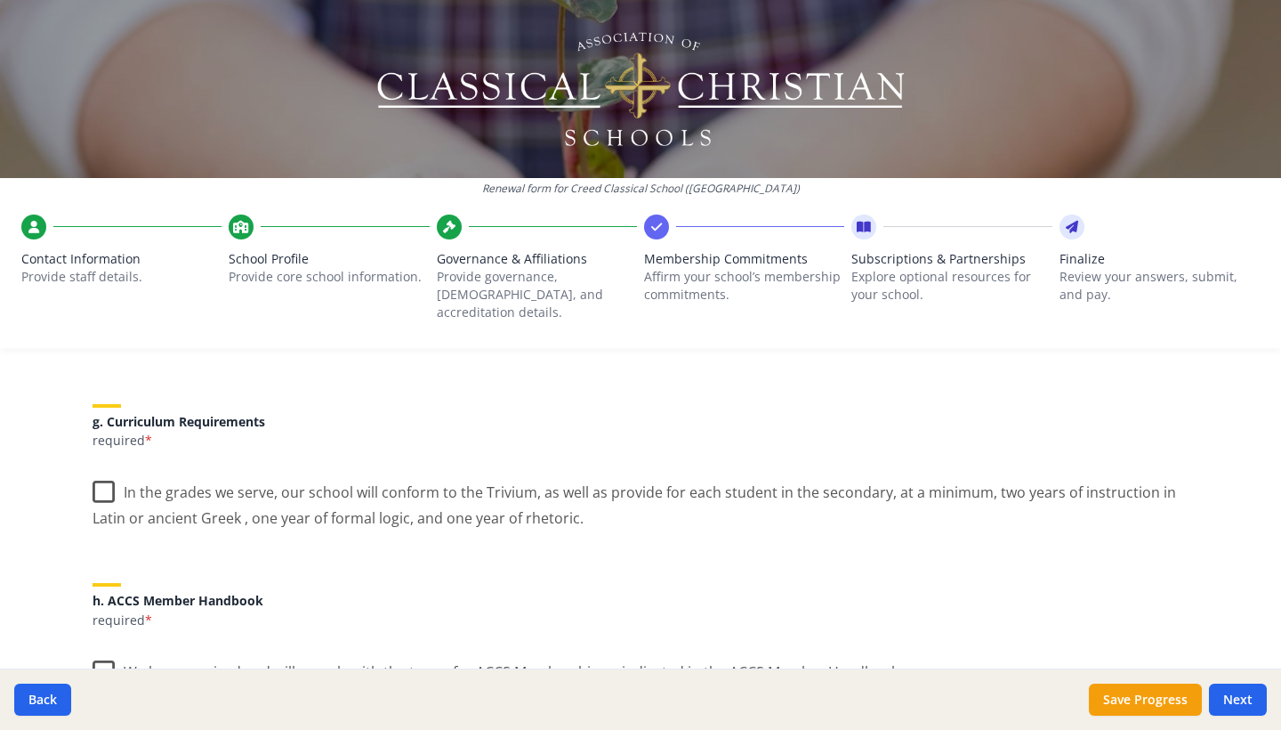
scroll to position [1301, 0]
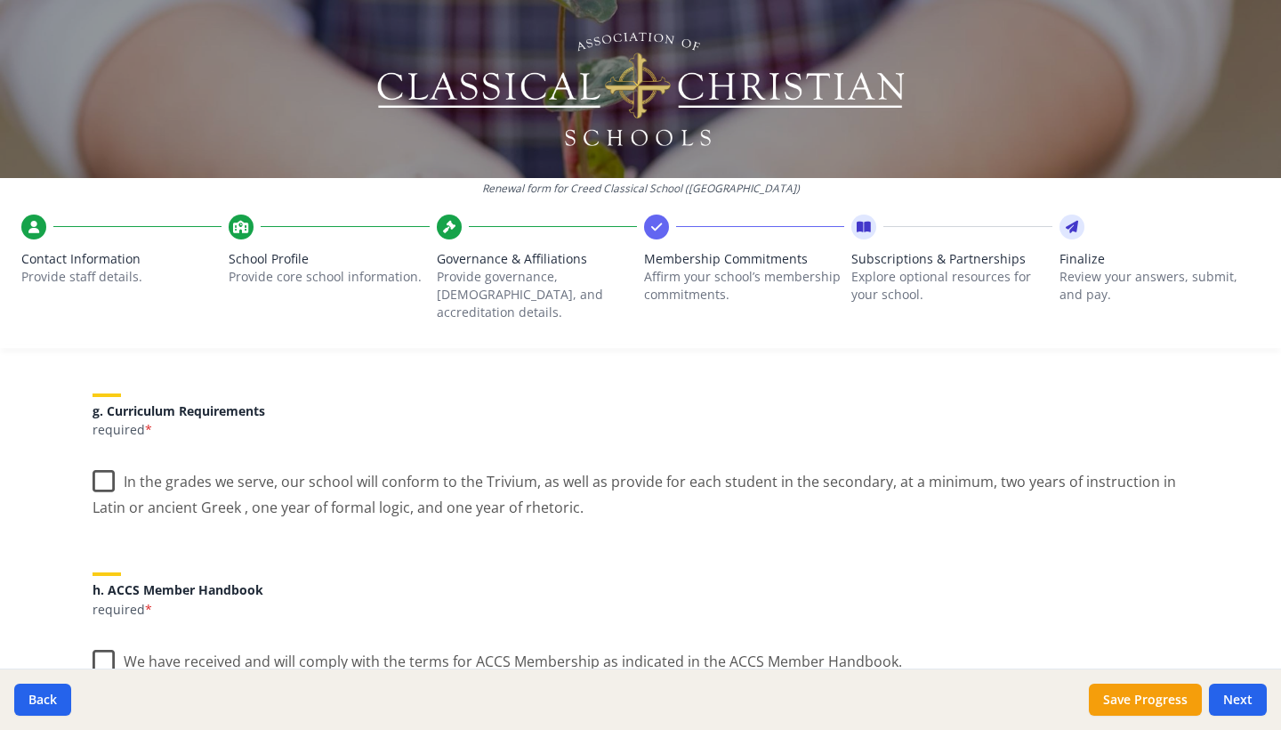
click at [99, 462] on label "In the grades we serve, our school will conform to the Trivium, as well as prov…" at bounding box center [641, 488] width 1096 height 60
click at [0, 0] on input "In the grades we serve, our school will conform to the Trivium, as well as prov…" at bounding box center [0, 0] width 0 height 0
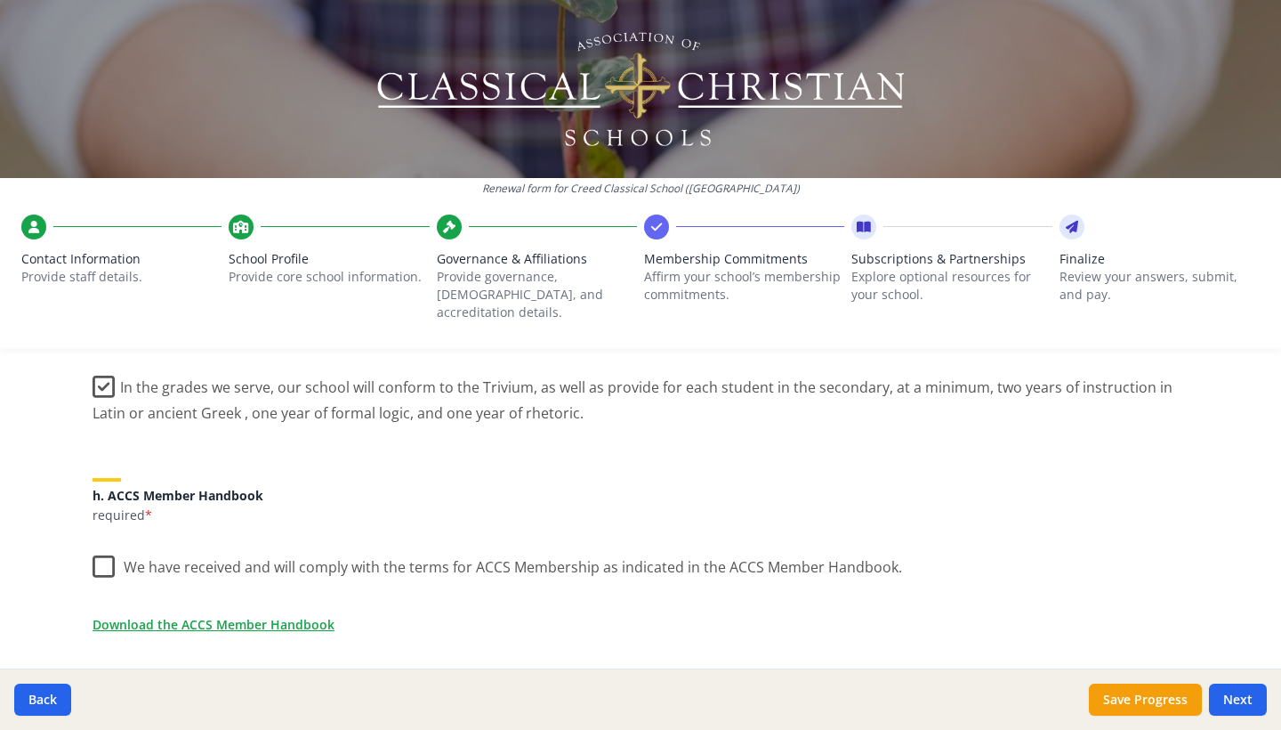
scroll to position [1397, 0]
click at [106, 544] on label "We have received and will comply with the terms for ACCS Membership as indicate…" at bounding box center [498, 561] width 810 height 38
click at [0, 0] on input "We have received and will comply with the terms for ACCS Membership as indicate…" at bounding box center [0, 0] width 0 height 0
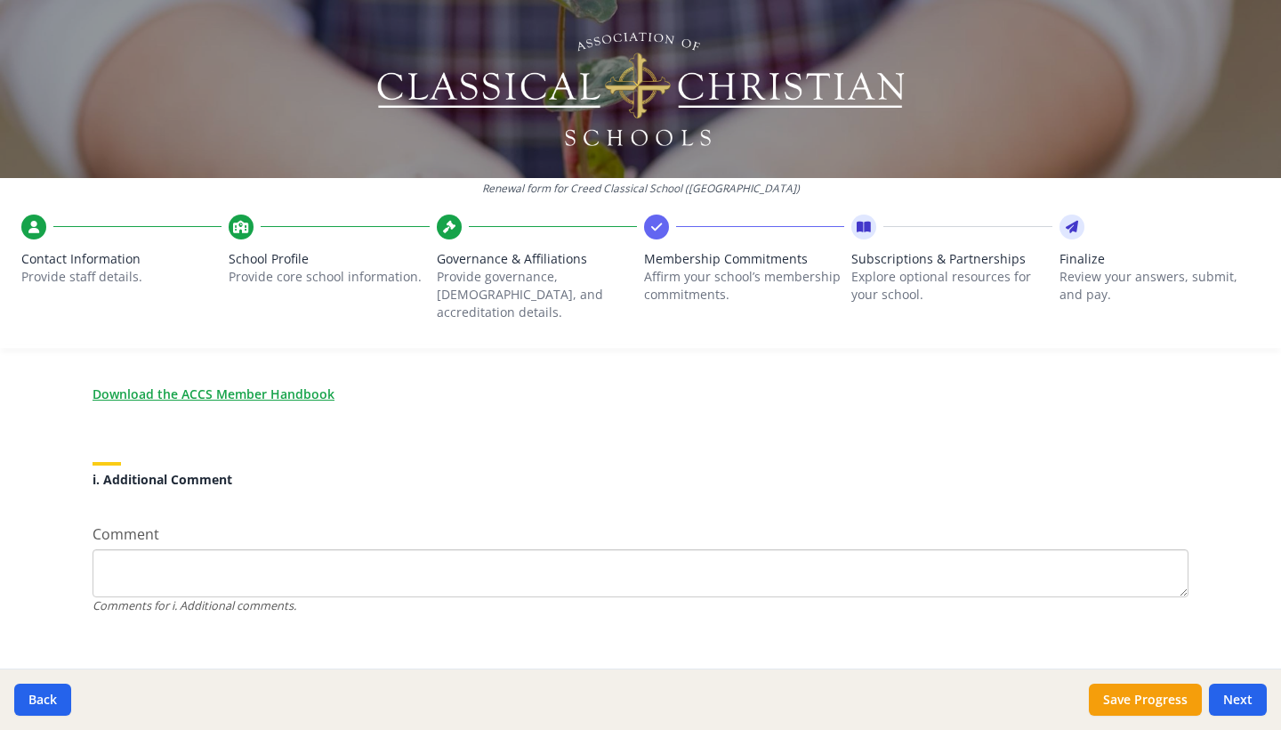
scroll to position [1624, 0]
click at [1265, 699] on button "Next" at bounding box center [1238, 699] width 58 height 32
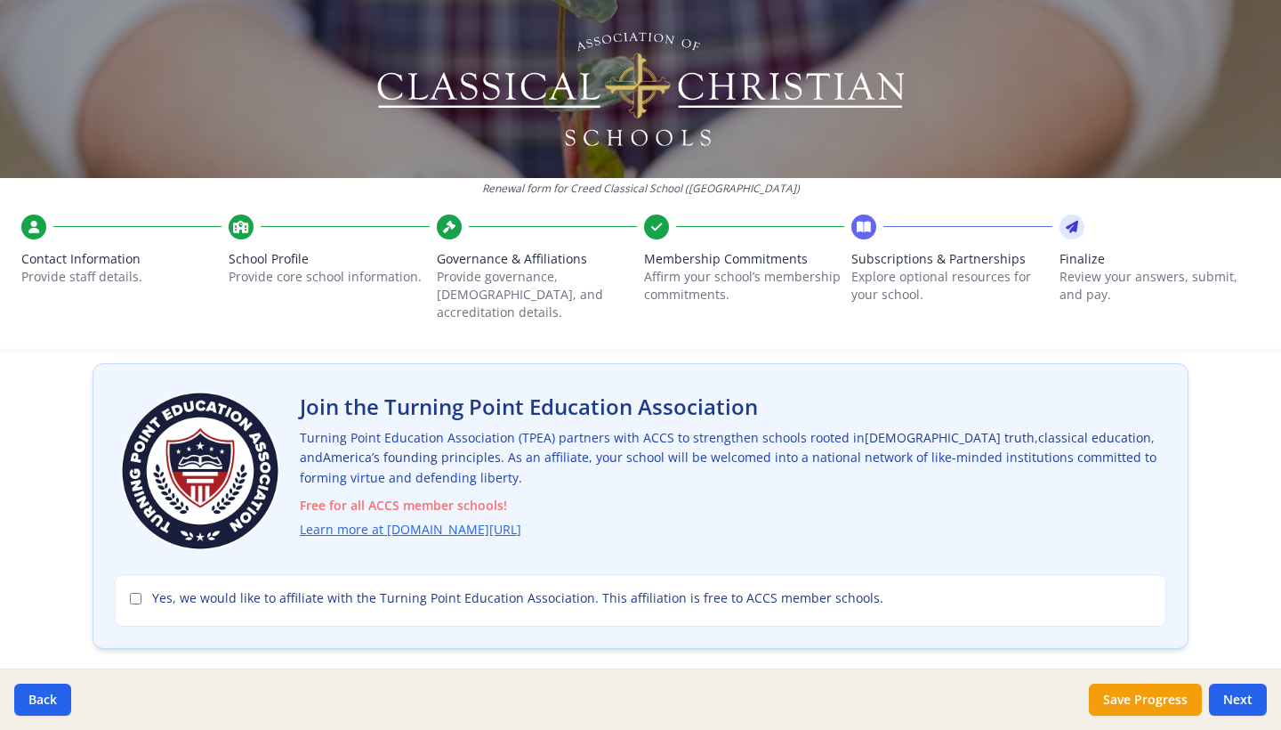
scroll to position [87, 0]
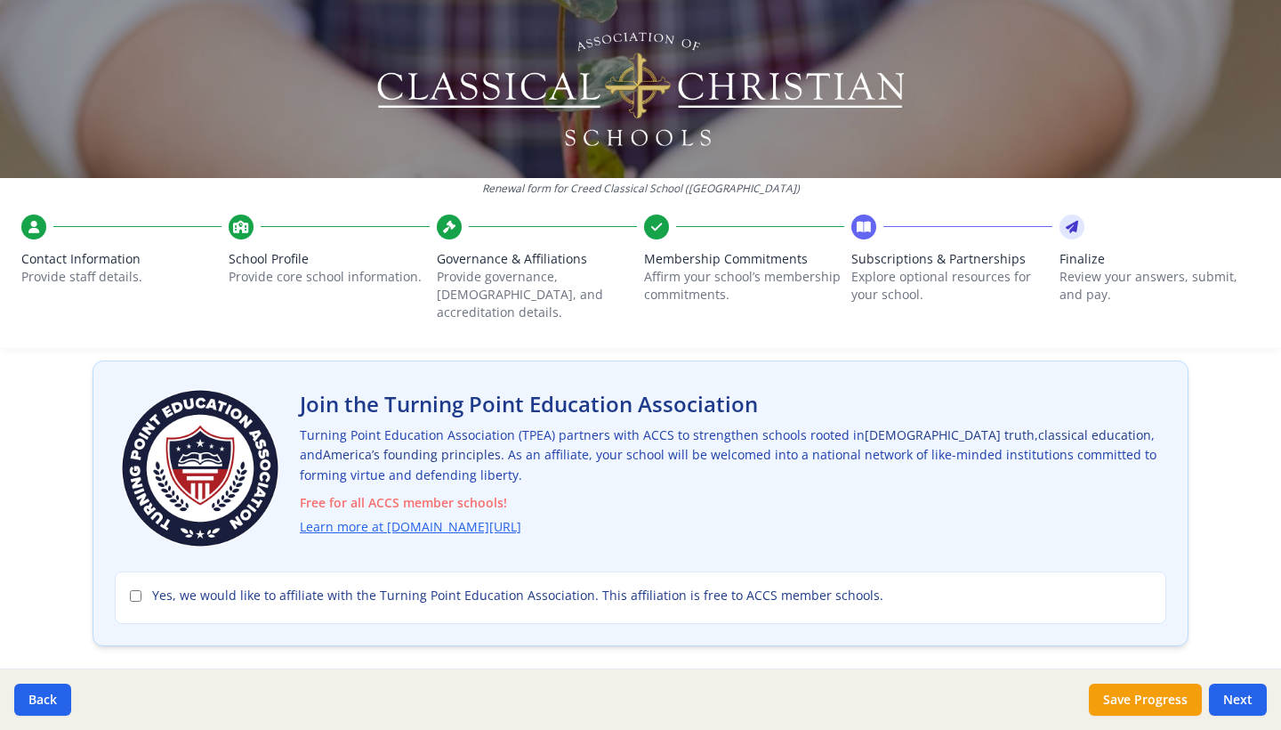
click at [137, 590] on input "Yes, we would like to affiliate with the Turning Point Education Association. T…" at bounding box center [136, 596] width 12 height 12
checkbox input "true"
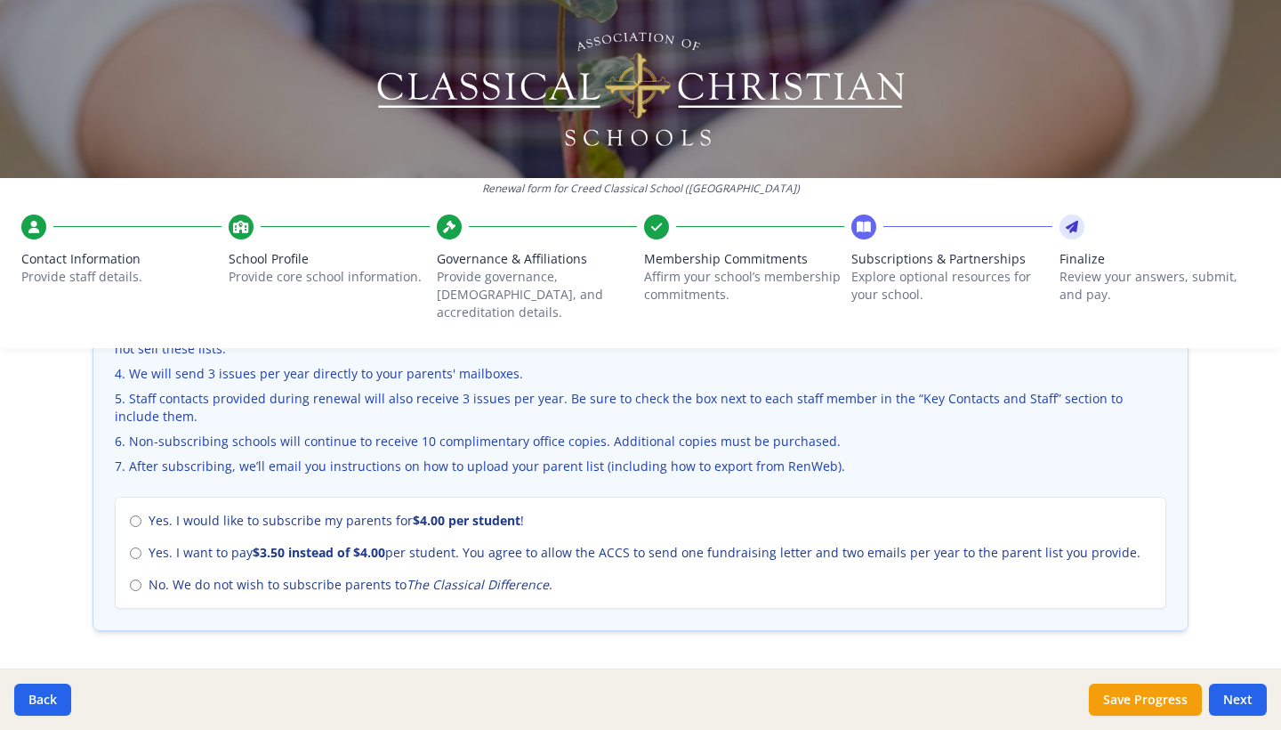
scroll to position [695, 0]
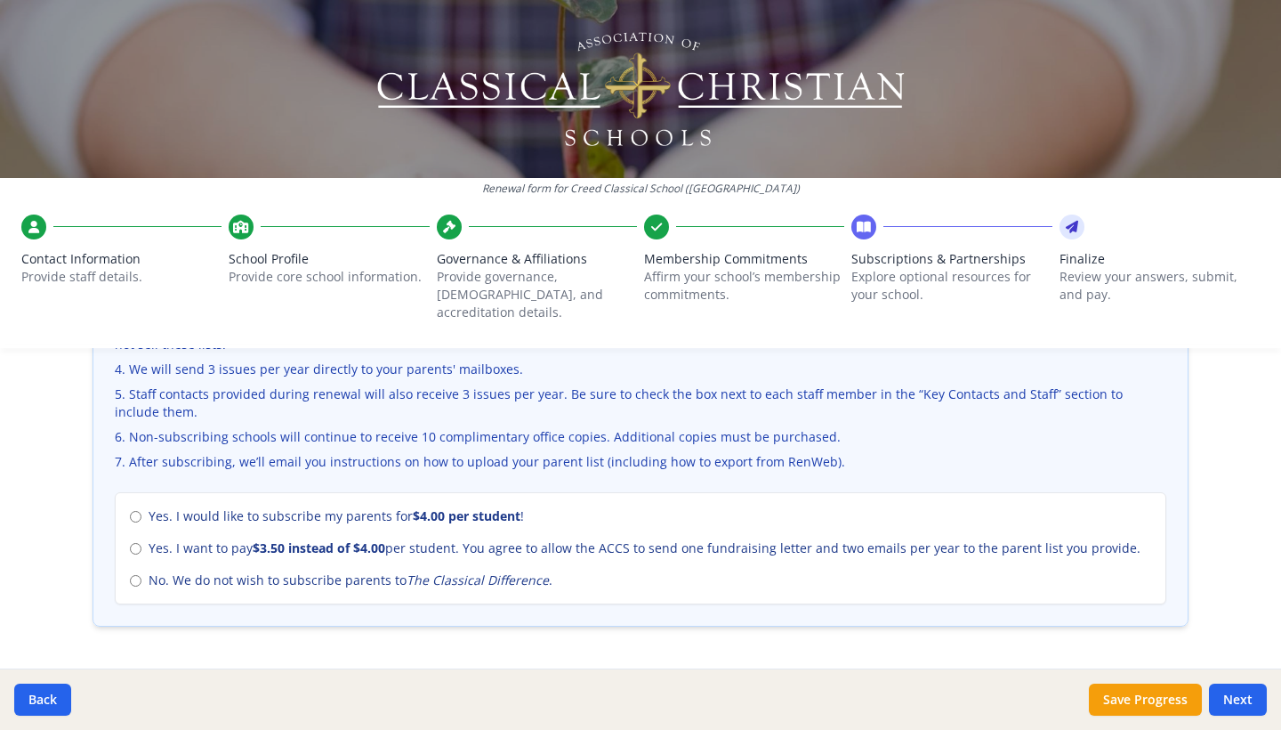
click at [137, 575] on input "No. We do not wish to subscribe parents to The Classical Difference ." at bounding box center [136, 581] width 12 height 12
radio input "true"
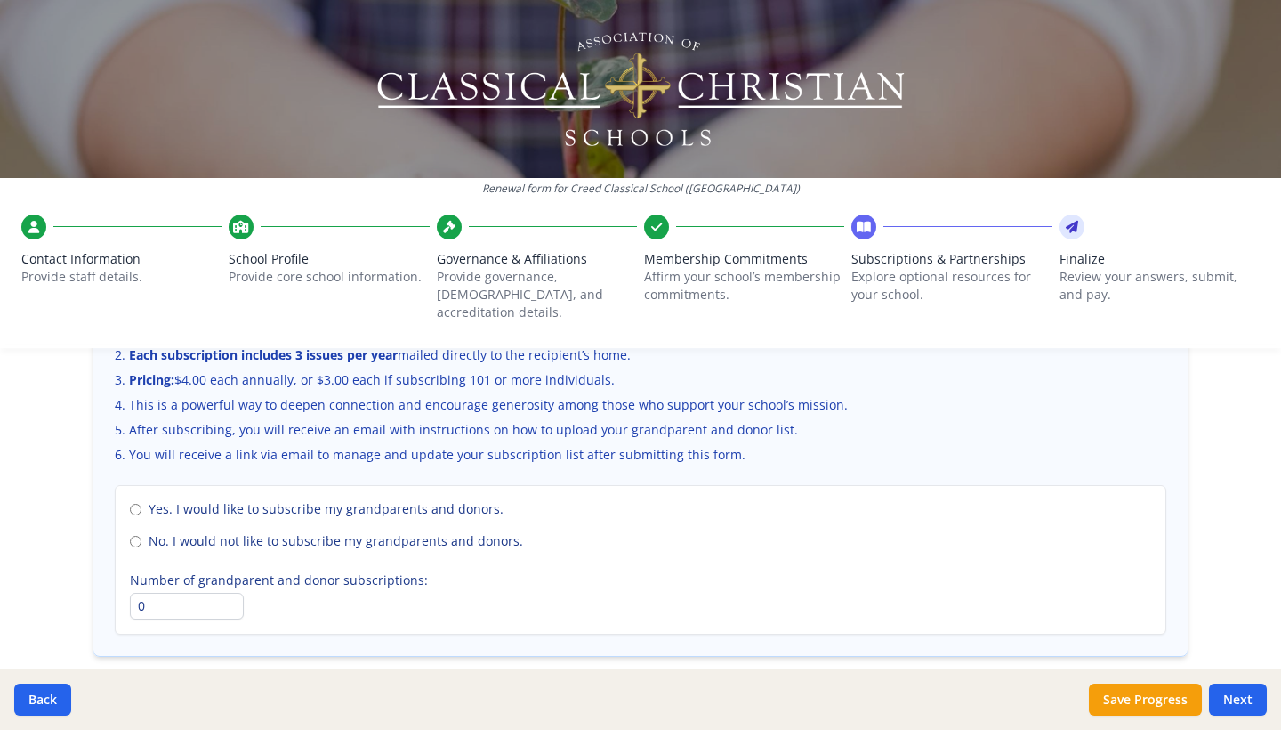
scroll to position [1257, 0]
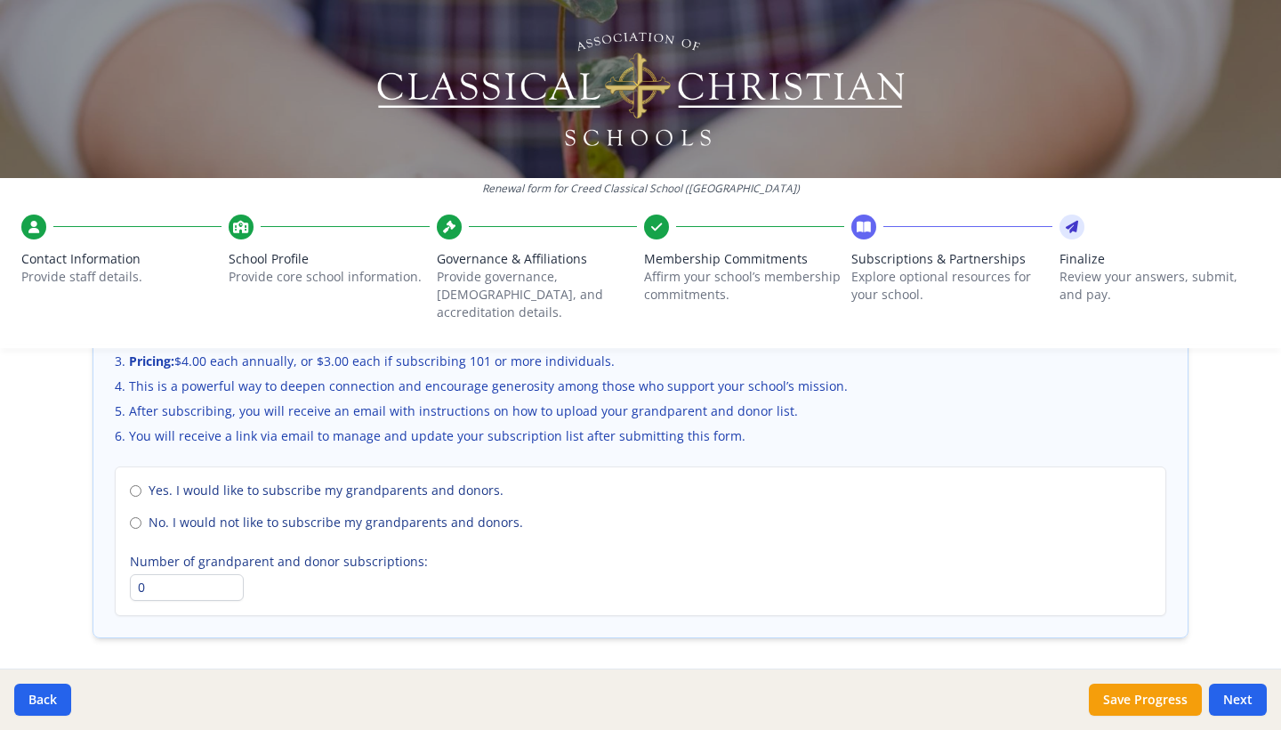
click at [150, 513] on span "No. I would not like to subscribe my grandparents and donors." at bounding box center [336, 522] width 375 height 18
click at [141, 517] on input "No. I would not like to subscribe my grandparents and donors." at bounding box center [136, 523] width 12 height 12
radio input "true"
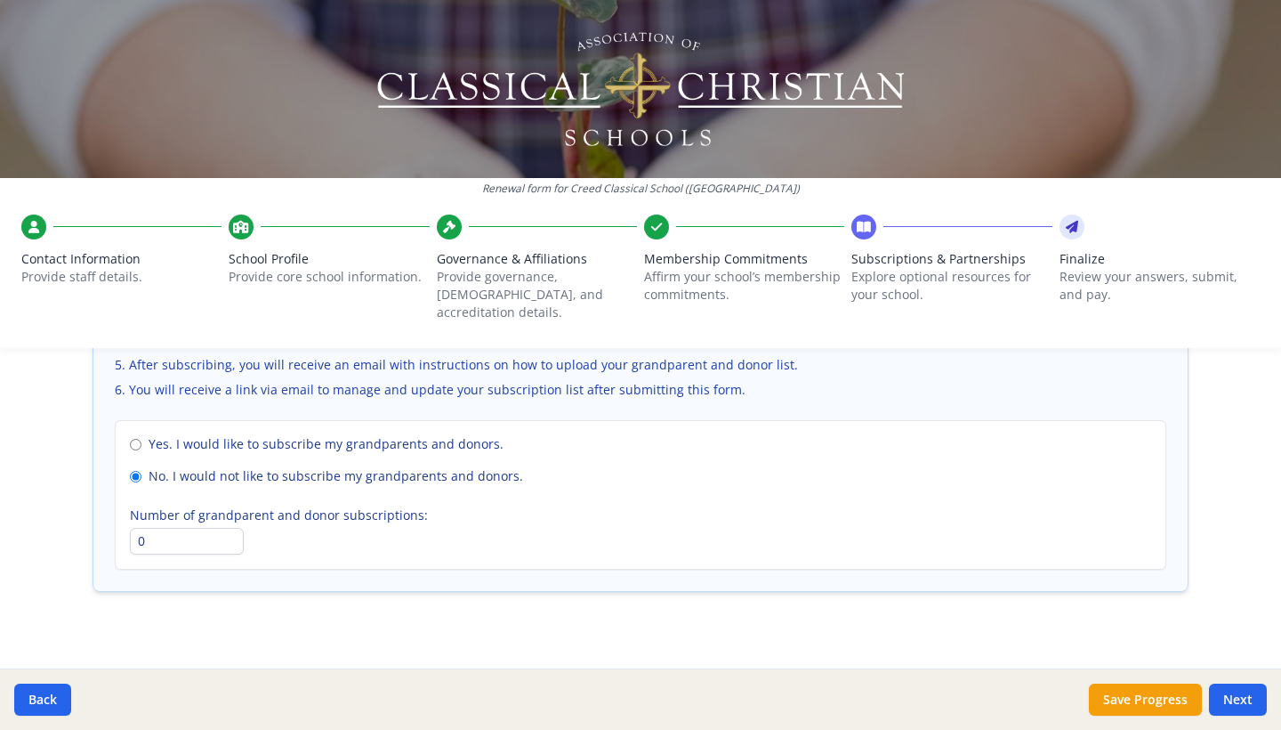
scroll to position [1302, 0]
click at [1252, 707] on button "Next" at bounding box center [1238, 699] width 58 height 32
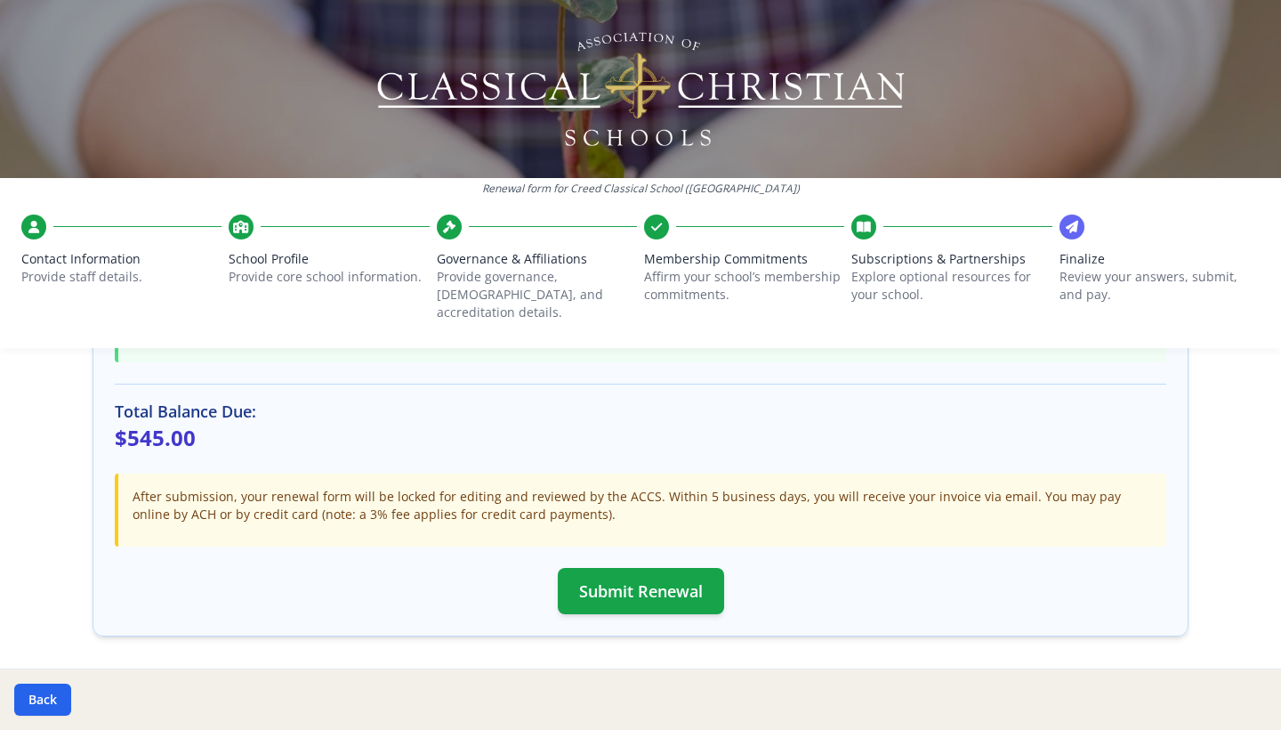
scroll to position [512, 0]
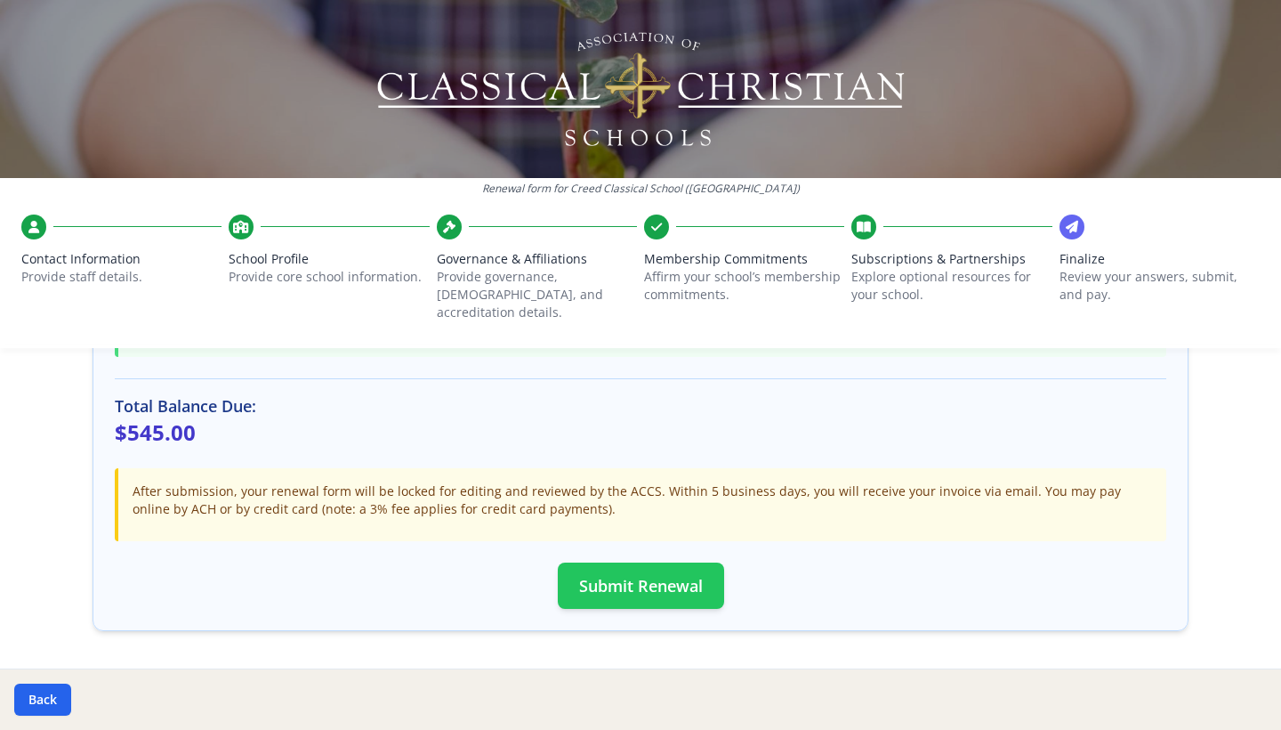
click at [693, 562] on button "Submit Renewal" at bounding box center [641, 585] width 166 height 46
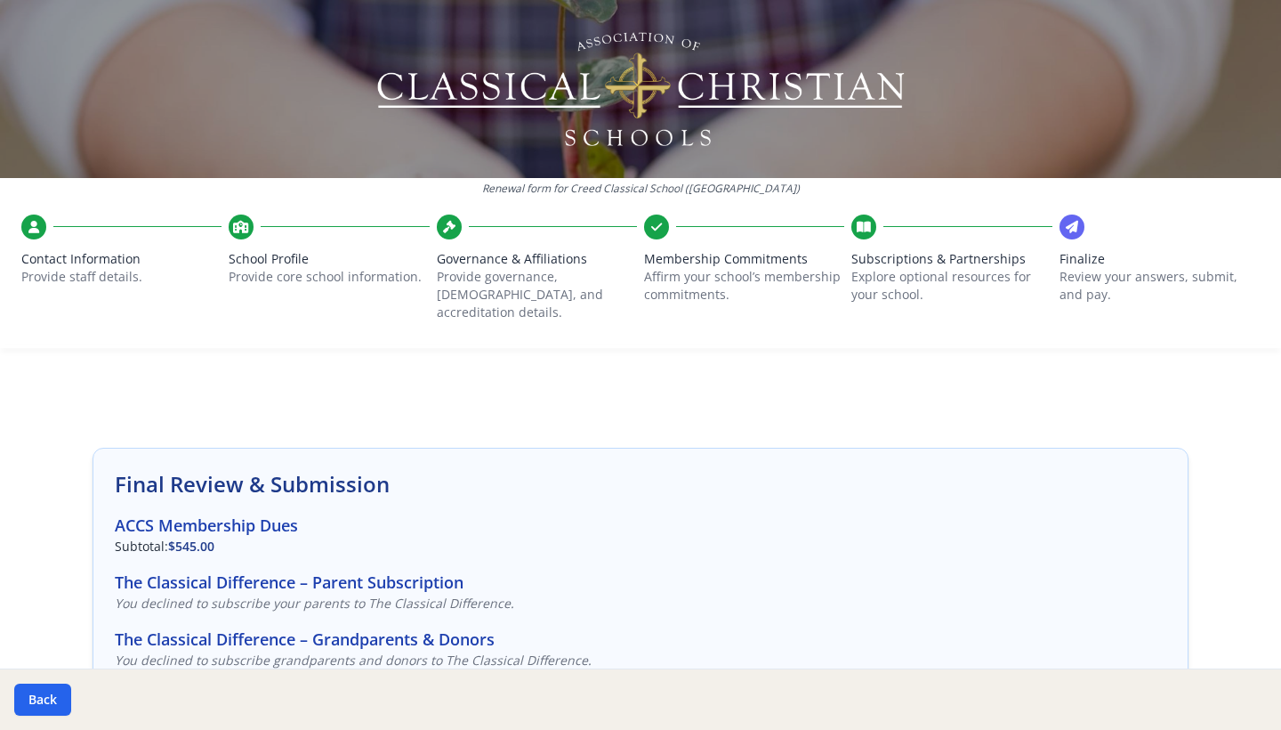
scroll to position [0, 0]
